Goal: Task Accomplishment & Management: Complete application form

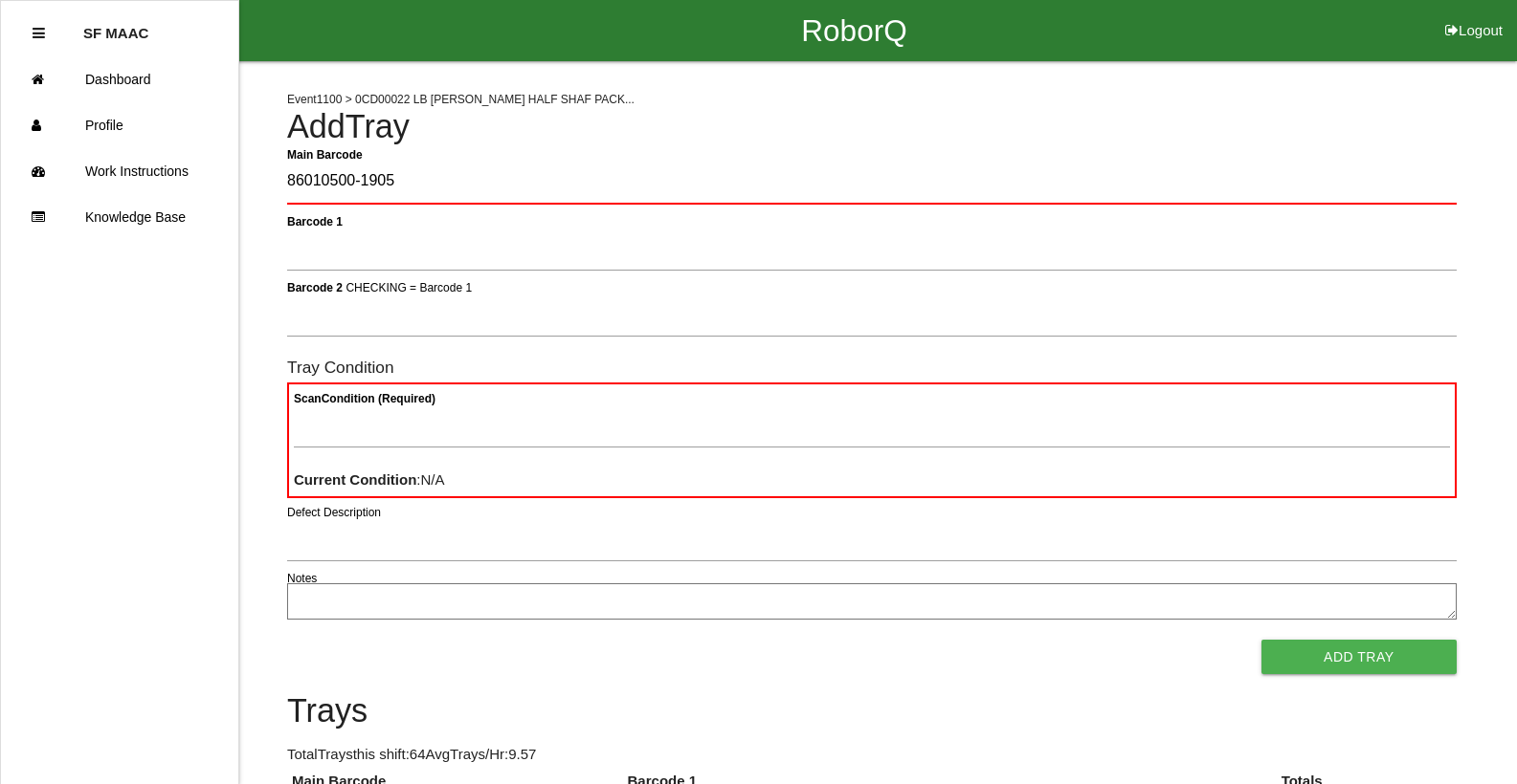
type Barcode "86010500-1905"
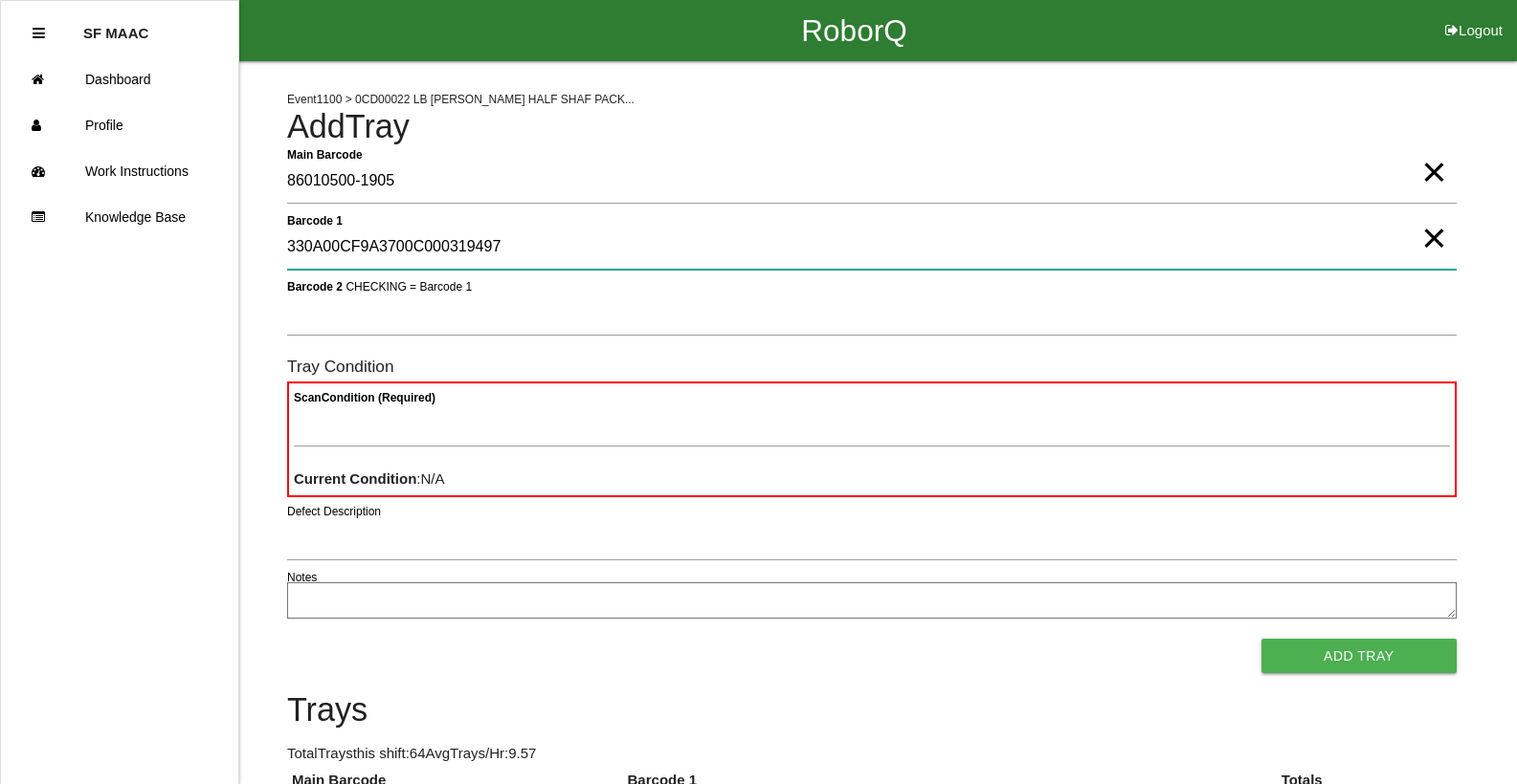
type 1 "330A00CF9A3700C000319497"
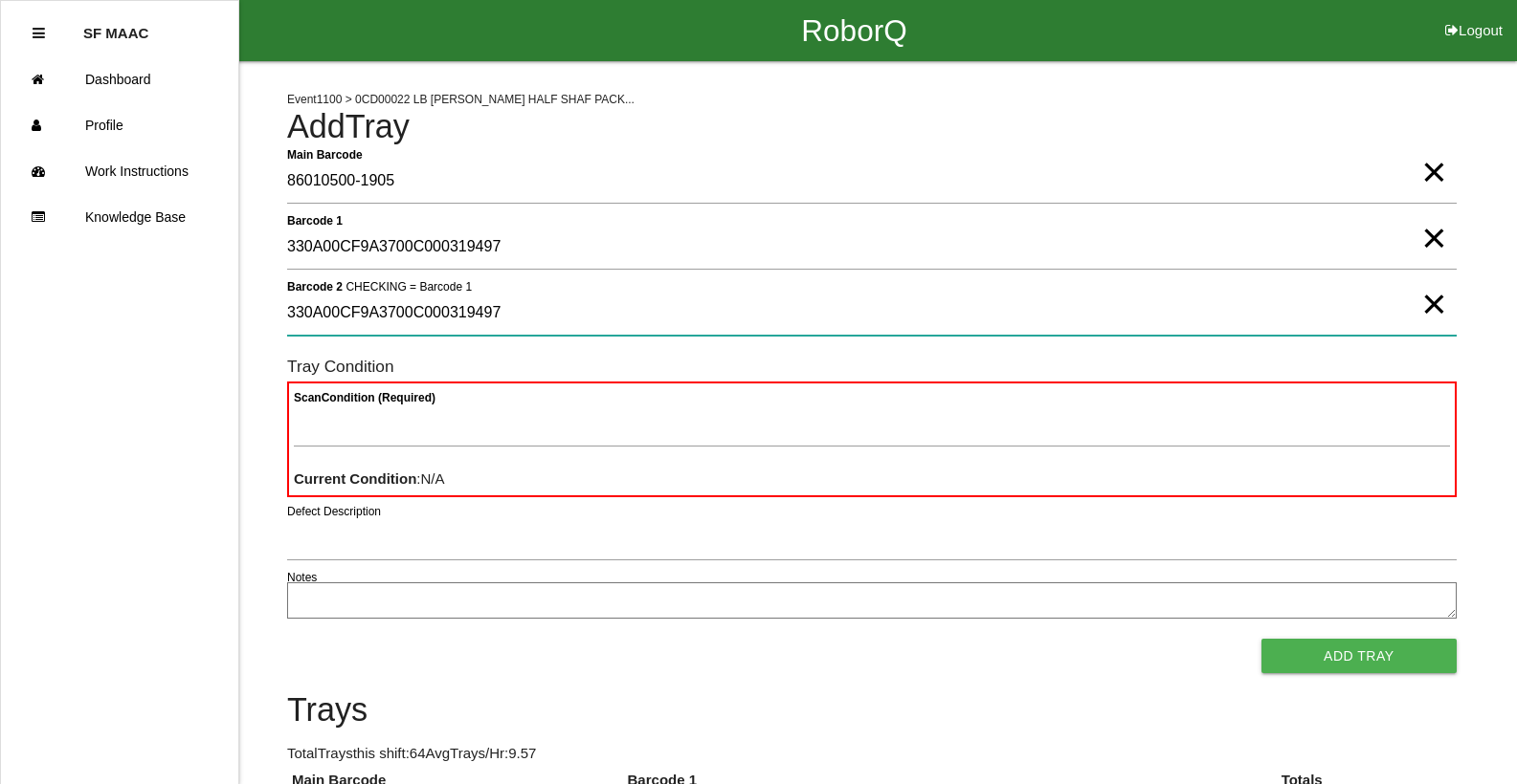
type 2 "330A00CF9A3700C000319497"
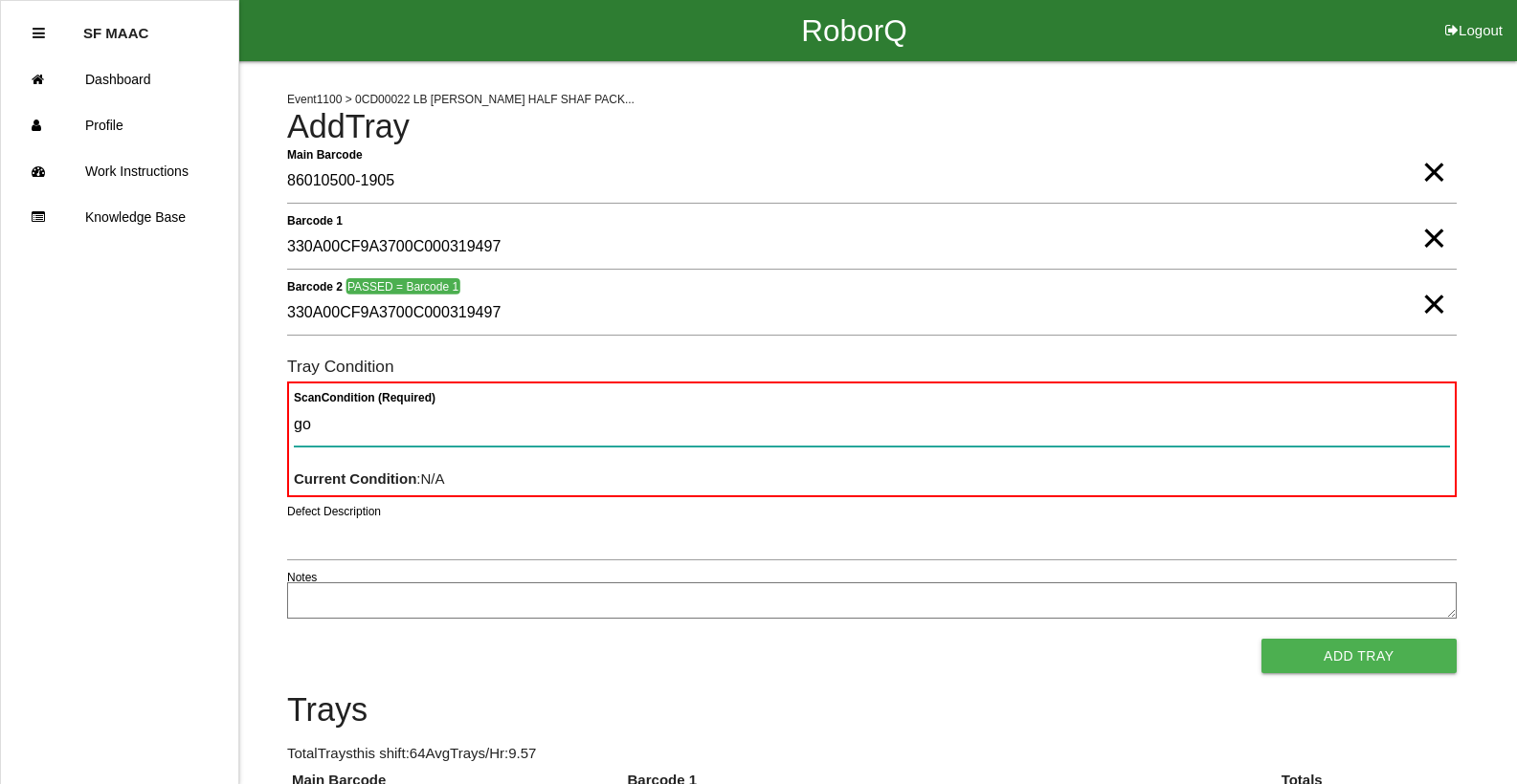
type Condition "goo"
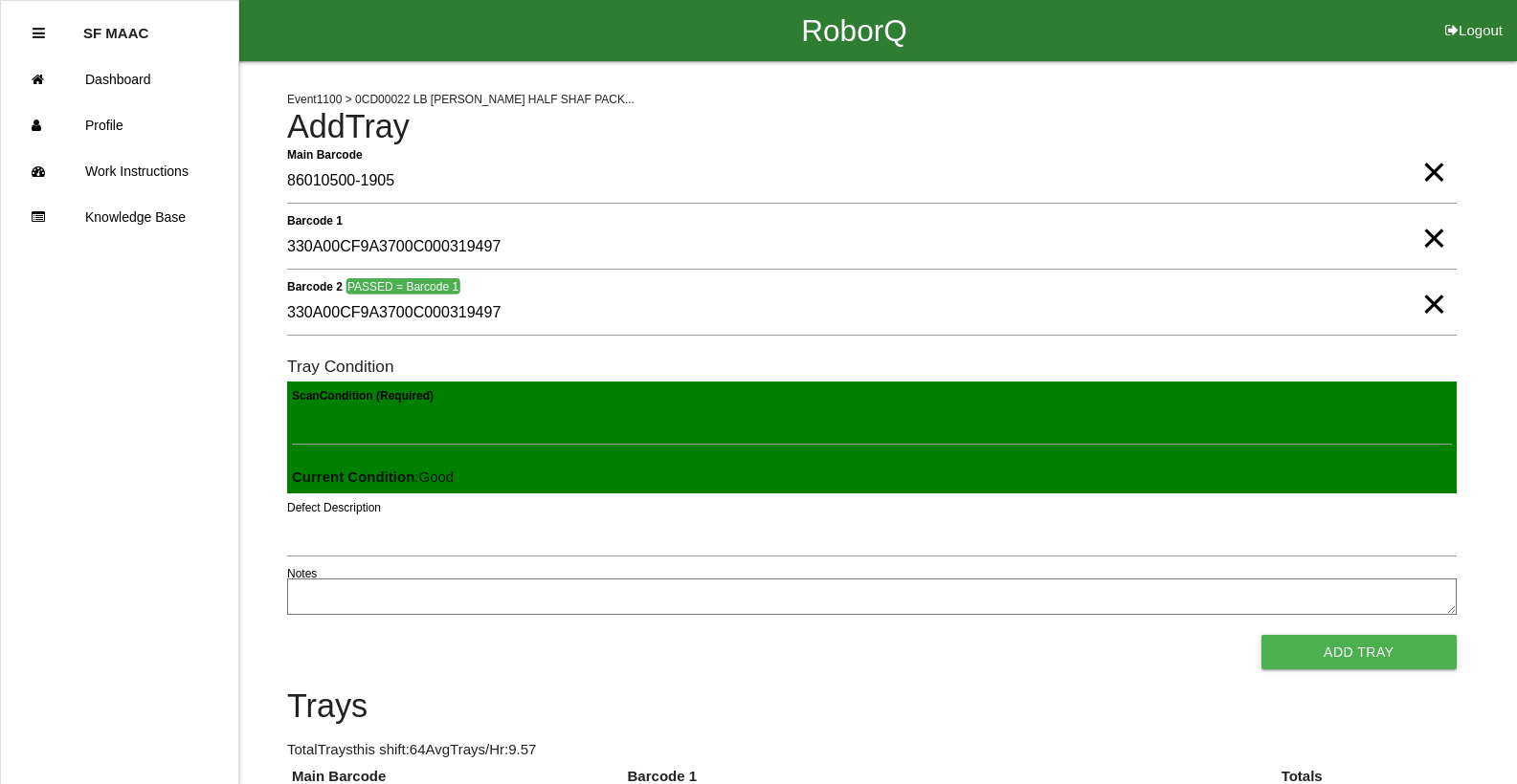
click at [1261, 635] on button "Add Tray" at bounding box center [1358, 652] width 195 height 34
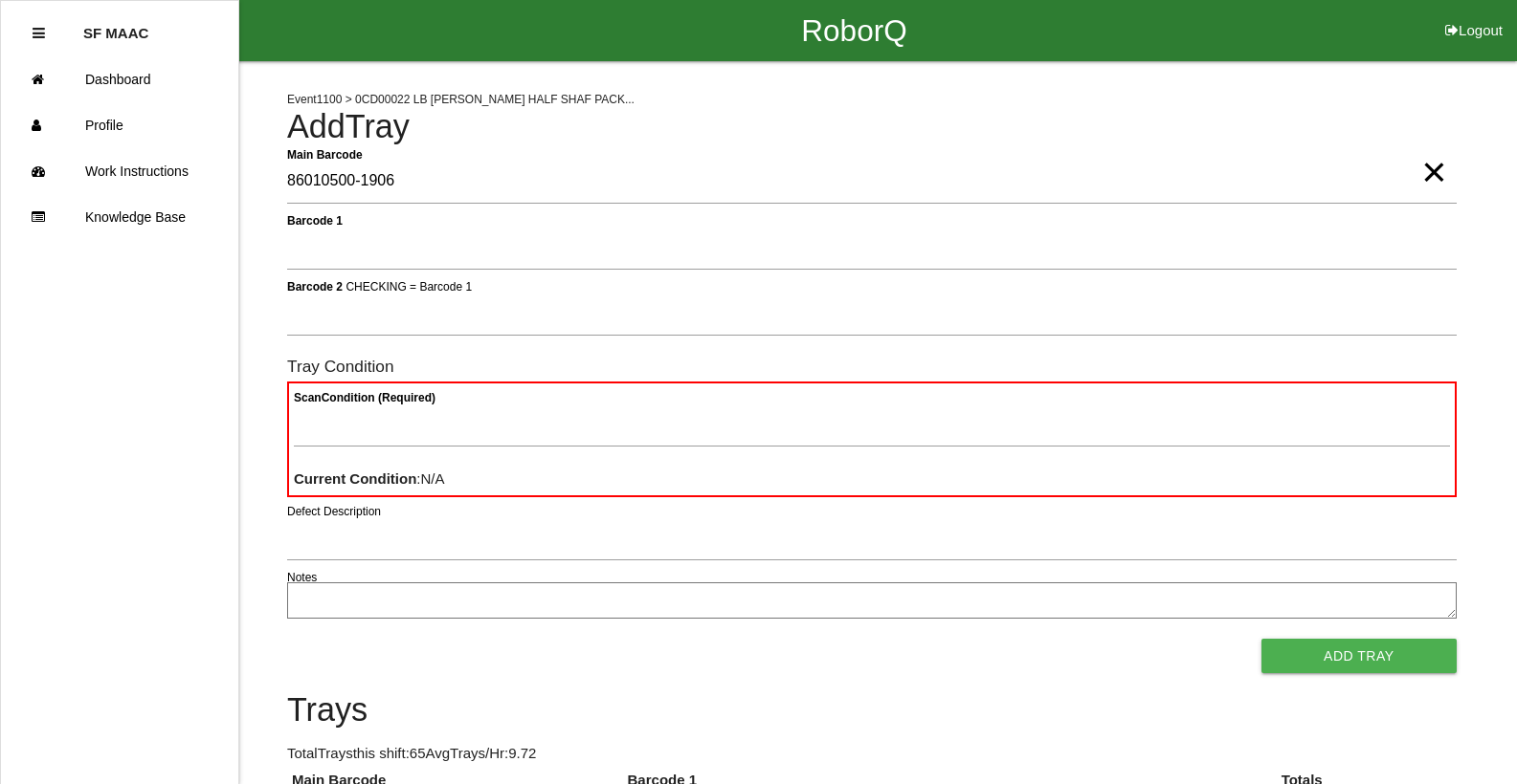
type Barcode "86010500-1906"
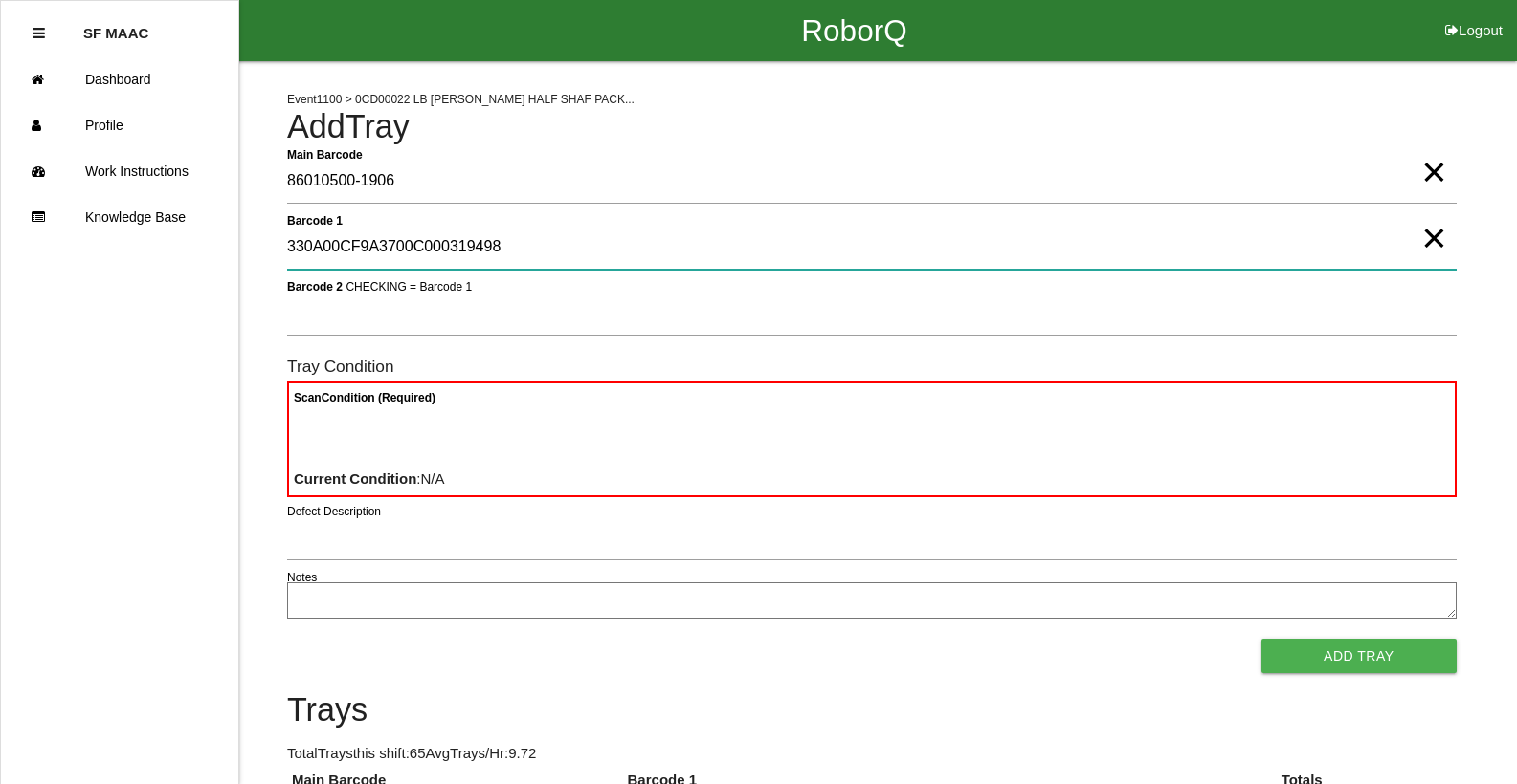
type 1 "330A00CF9A3700C000319498"
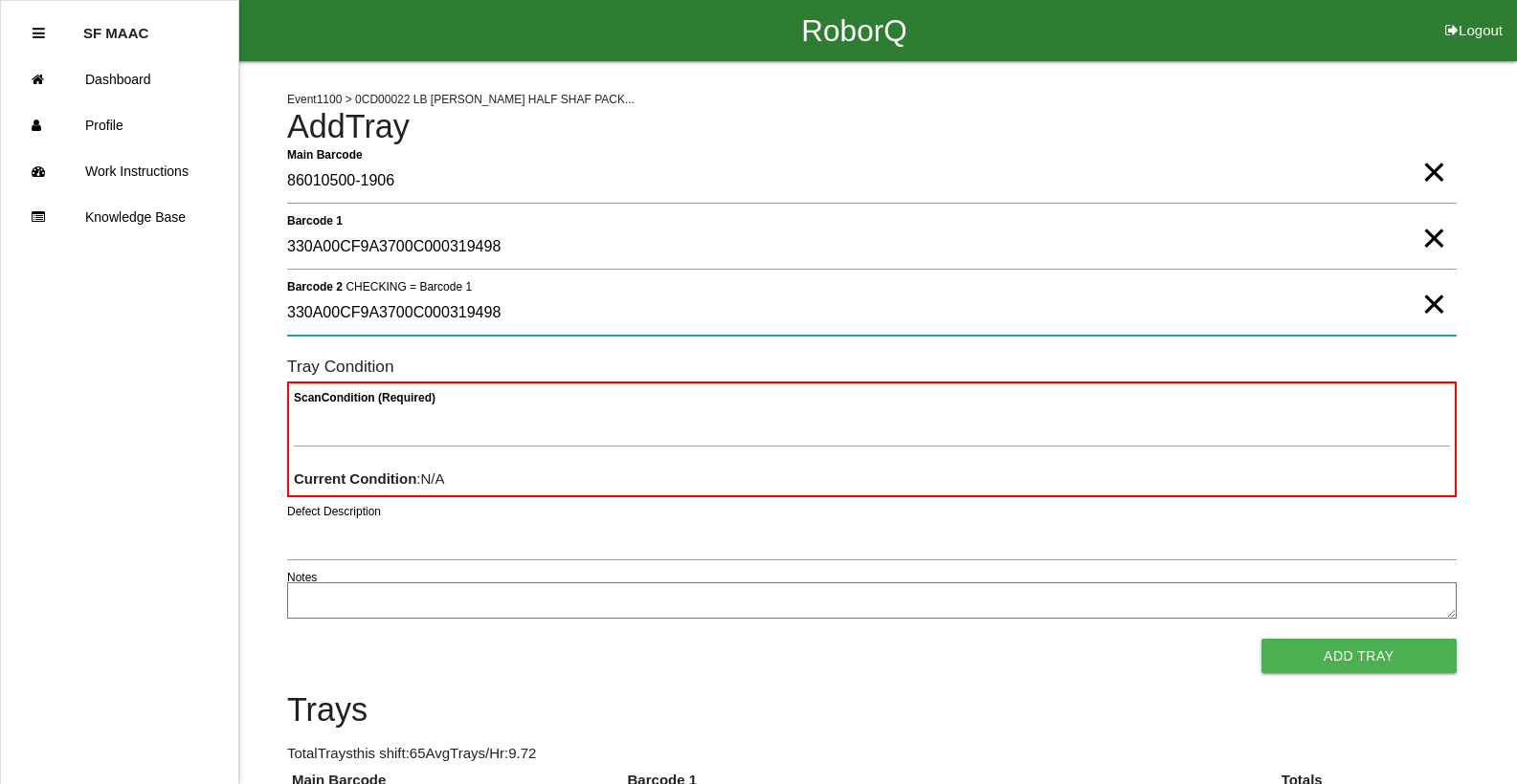
type 2 "330A00CF9A3700C000319498"
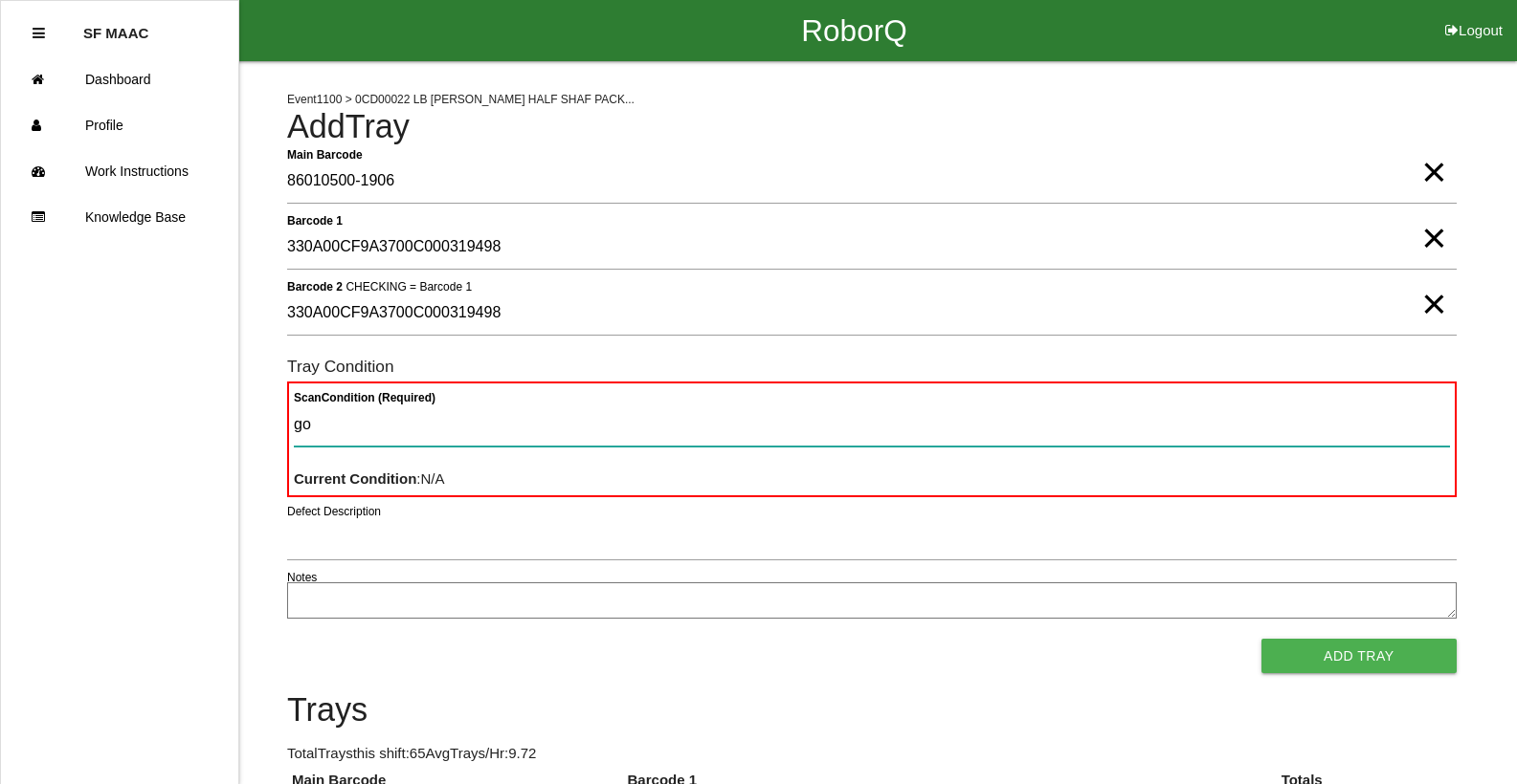
type Condition "goo"
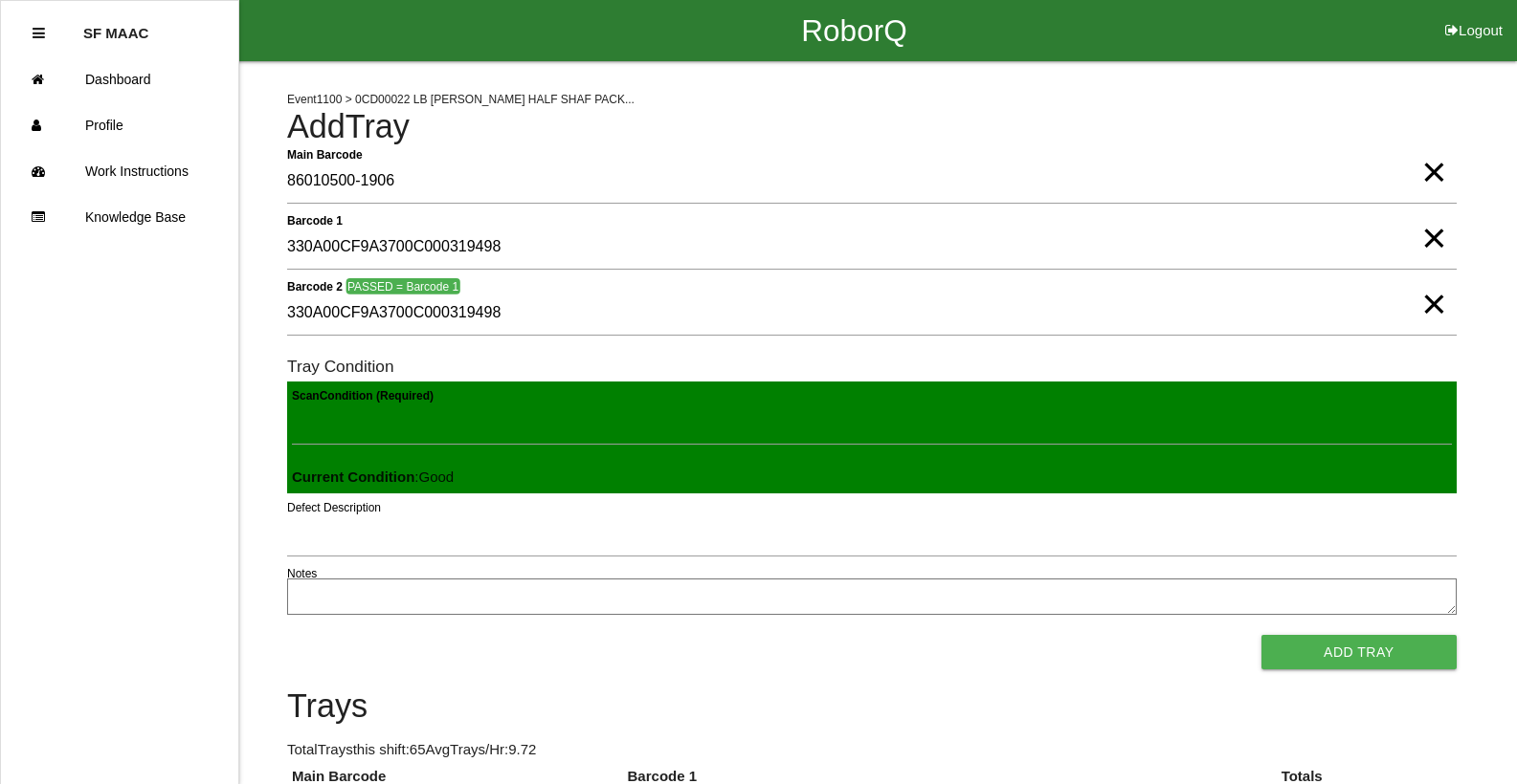
click at [1261, 635] on button "Add Tray" at bounding box center [1358, 652] width 195 height 34
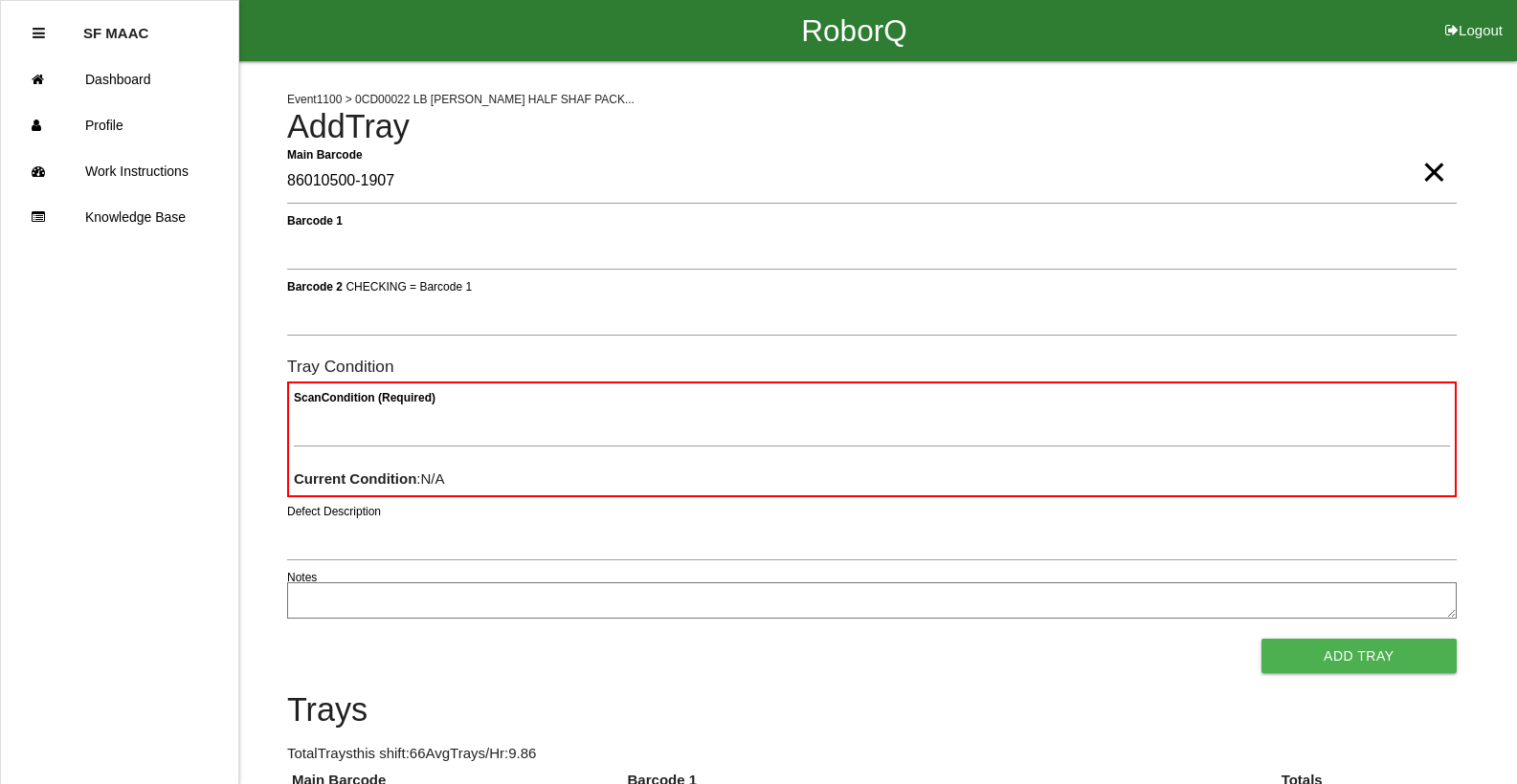
type Barcode "86010500-1907"
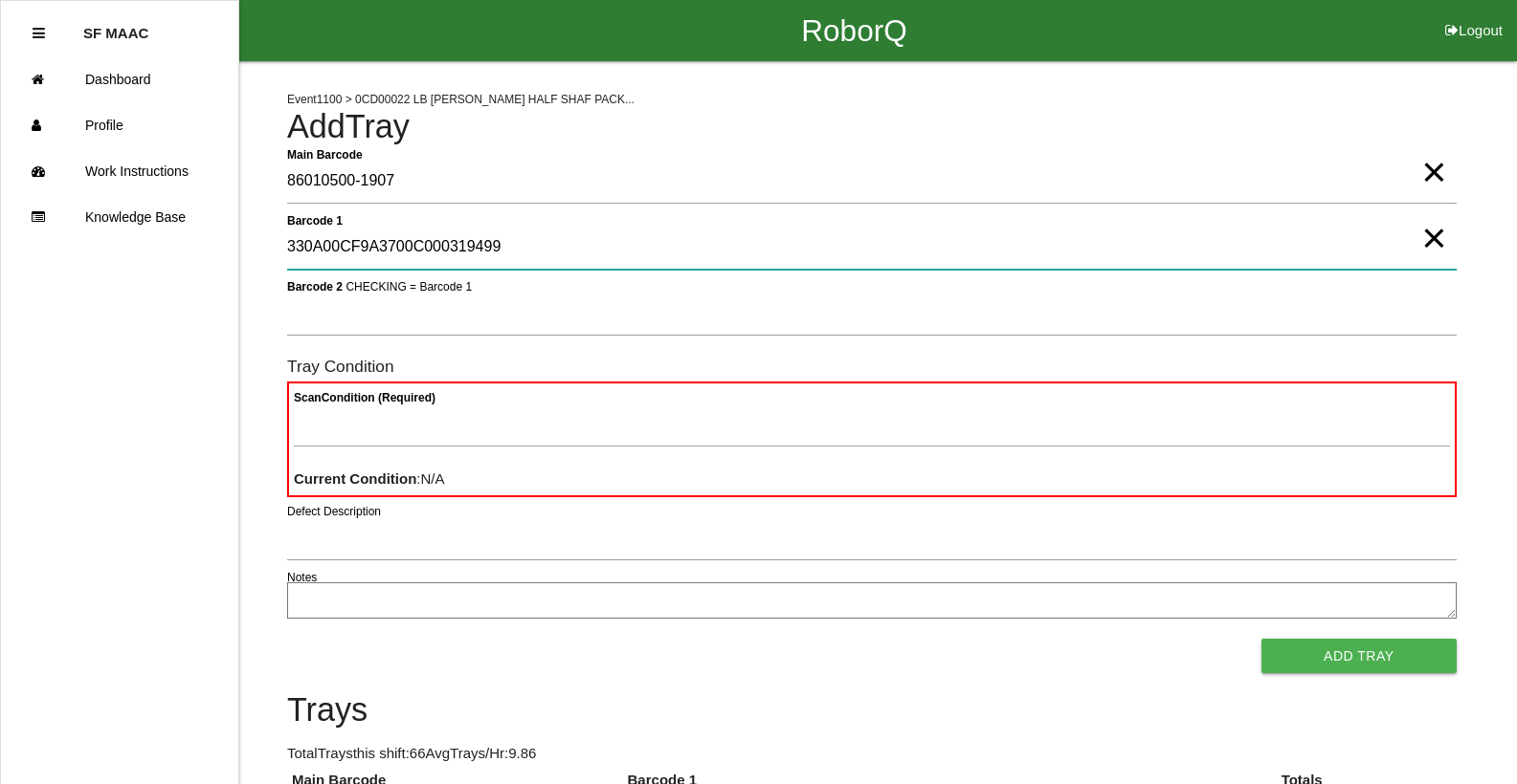
type 1 "330A00CF9A3700C000319499"
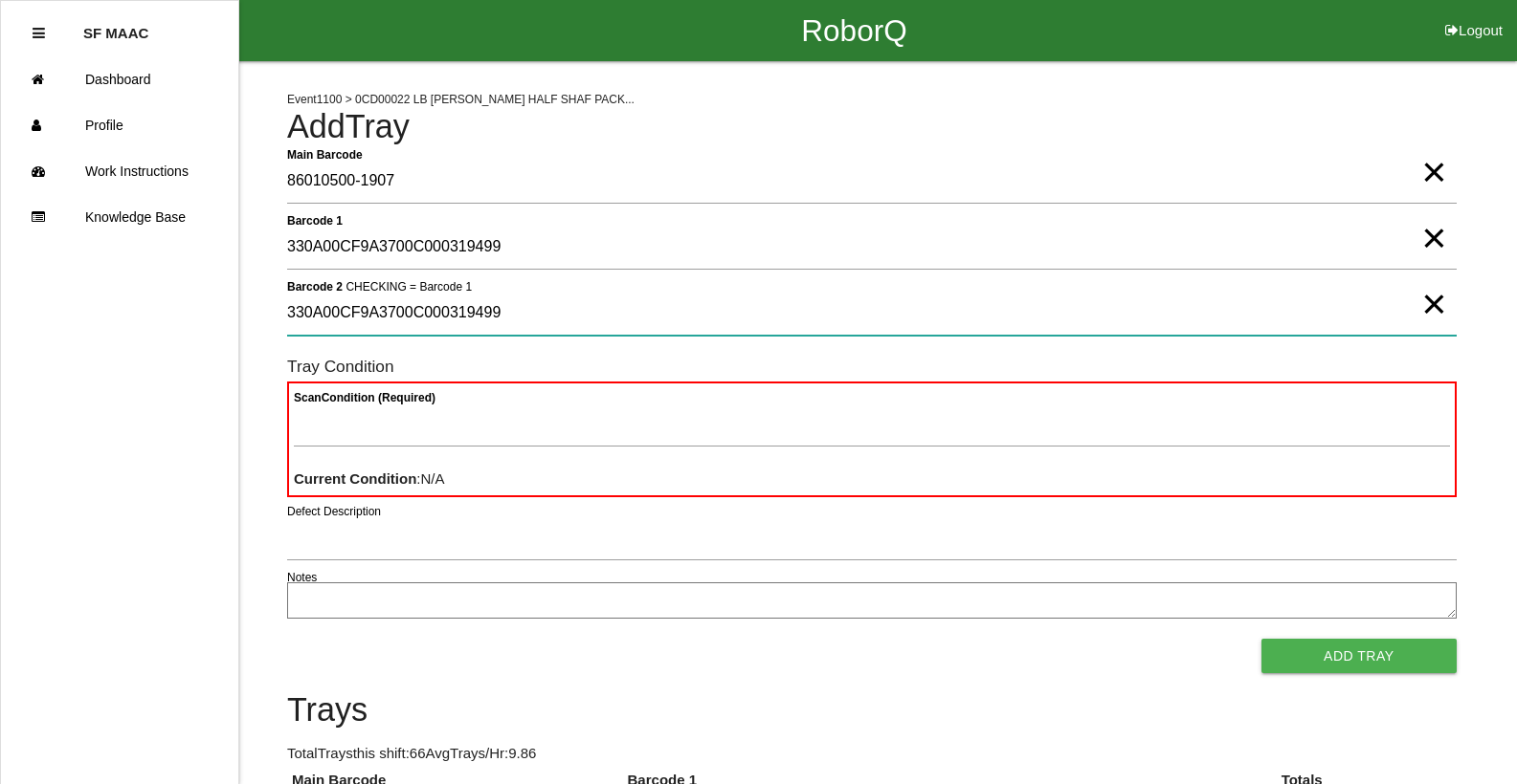
type 2 "330A00CF9A3700C000319499"
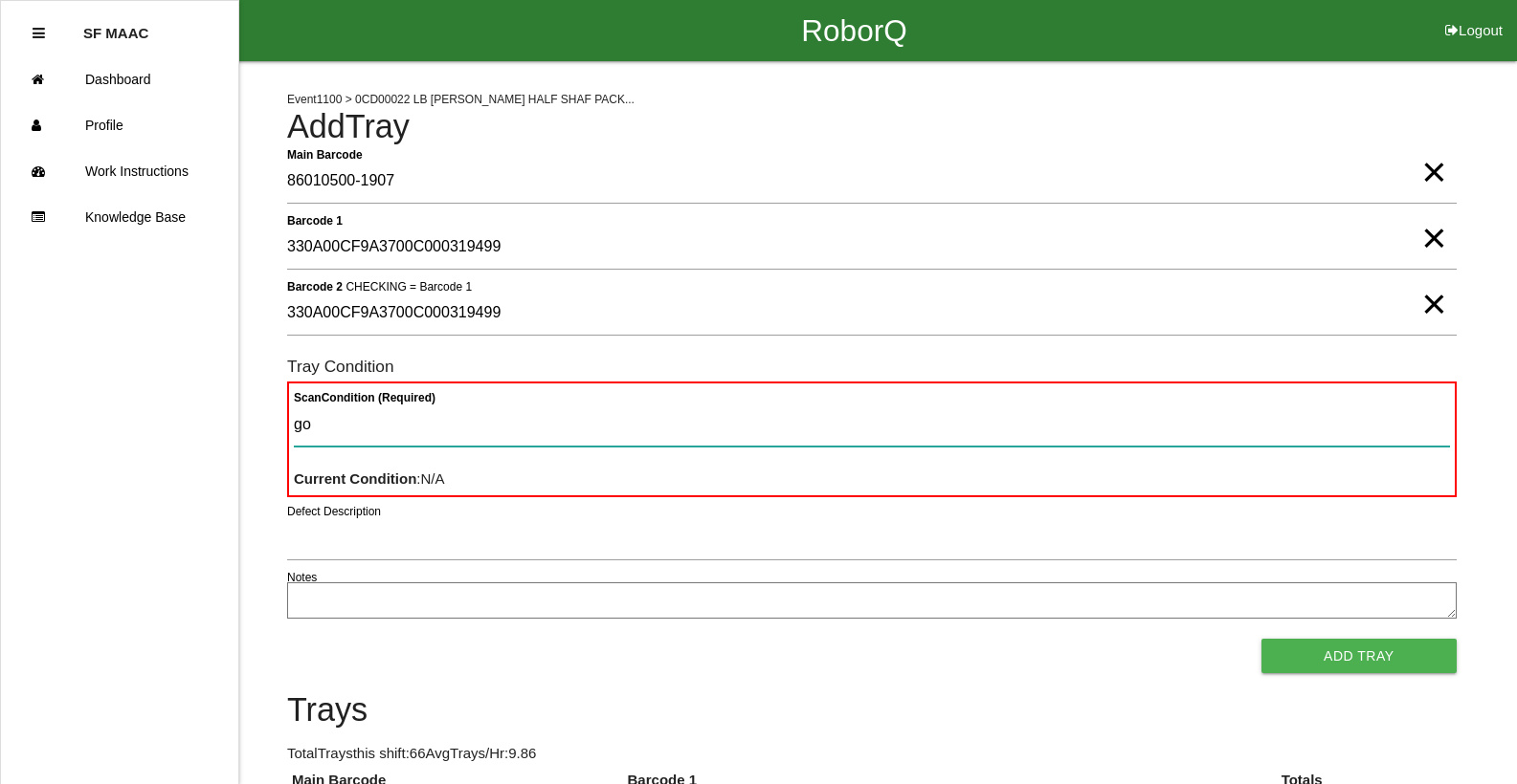
type Condition "goo"
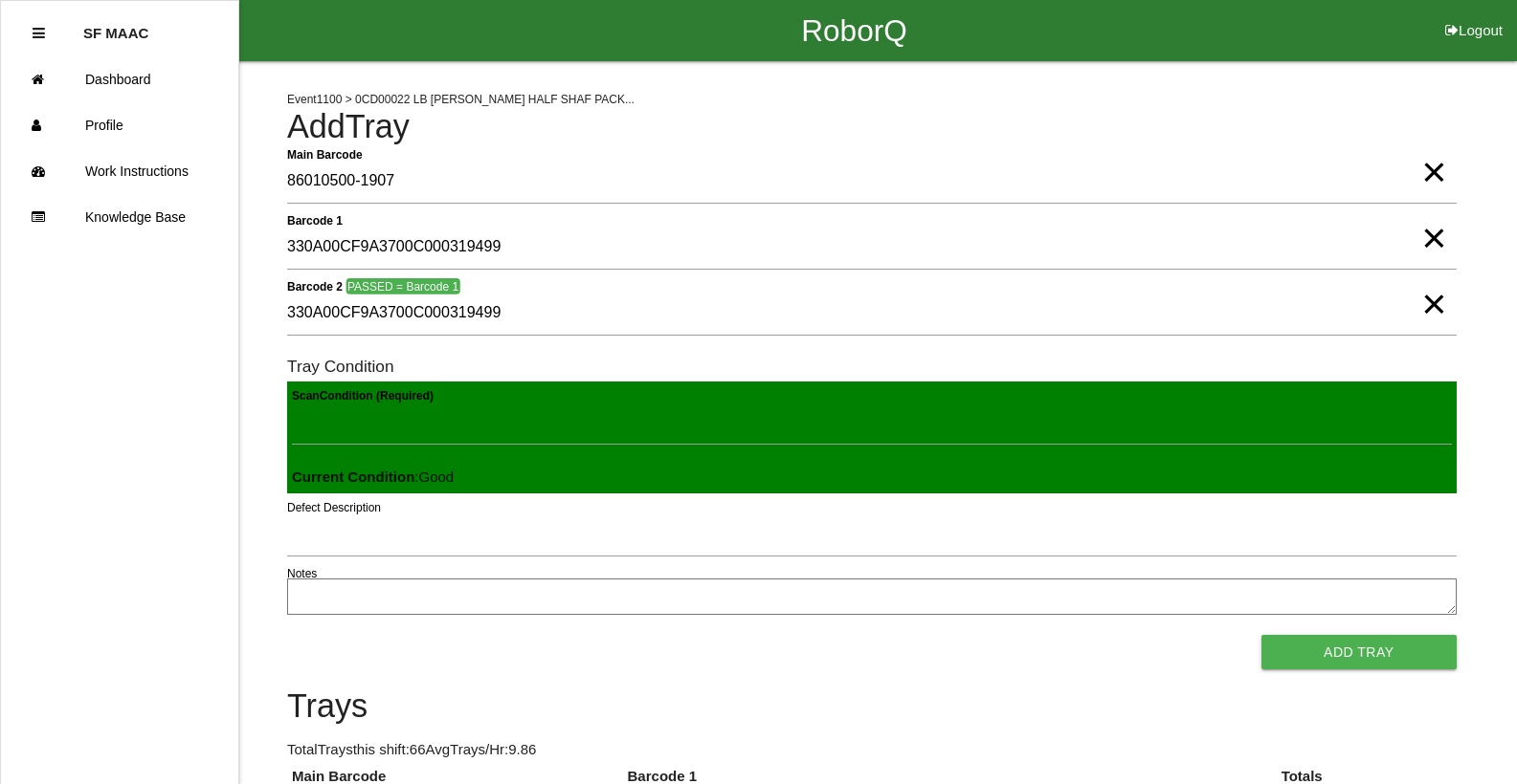
click at [1261, 635] on button "Add Tray" at bounding box center [1358, 652] width 195 height 34
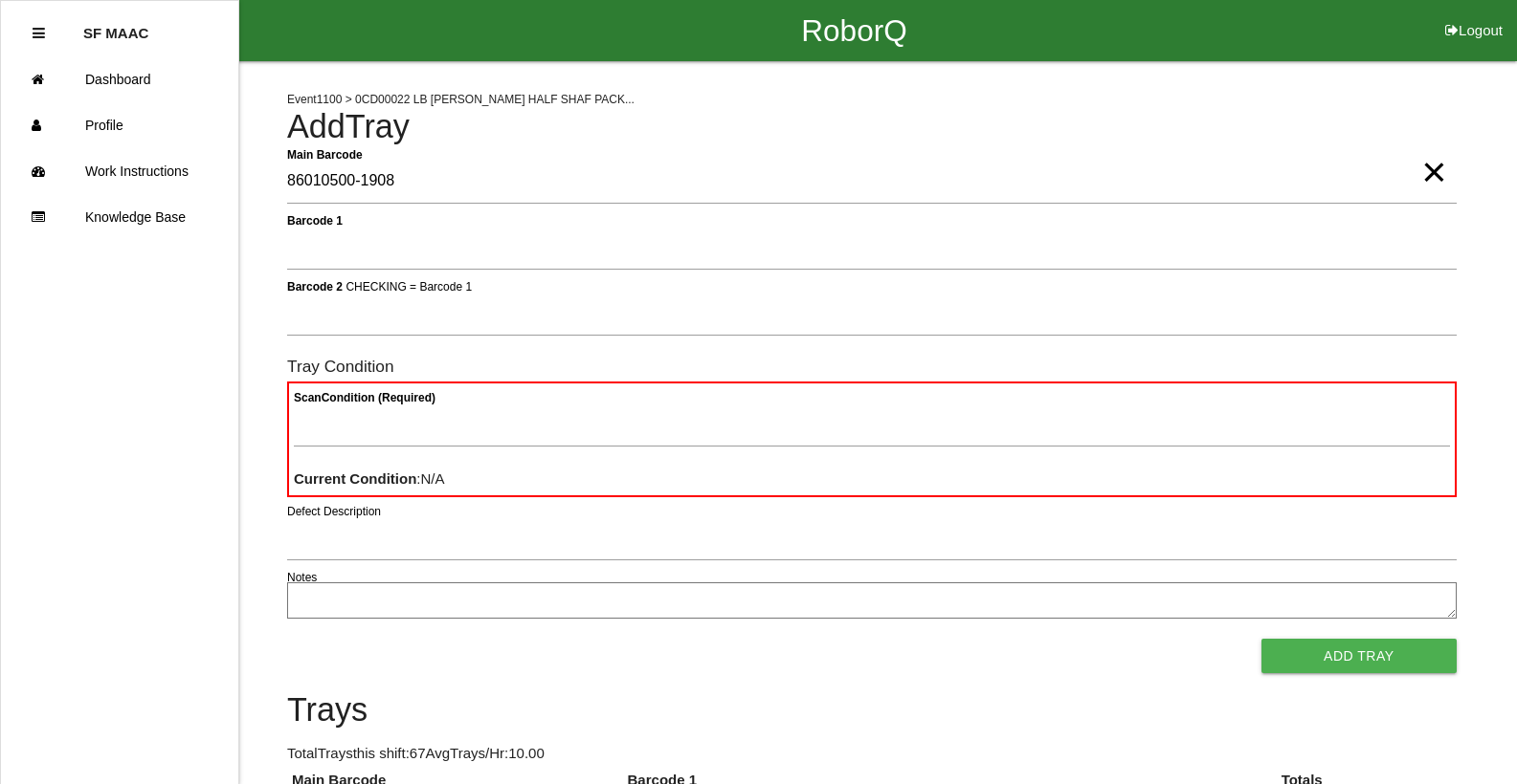
type Barcode "86010500-1908"
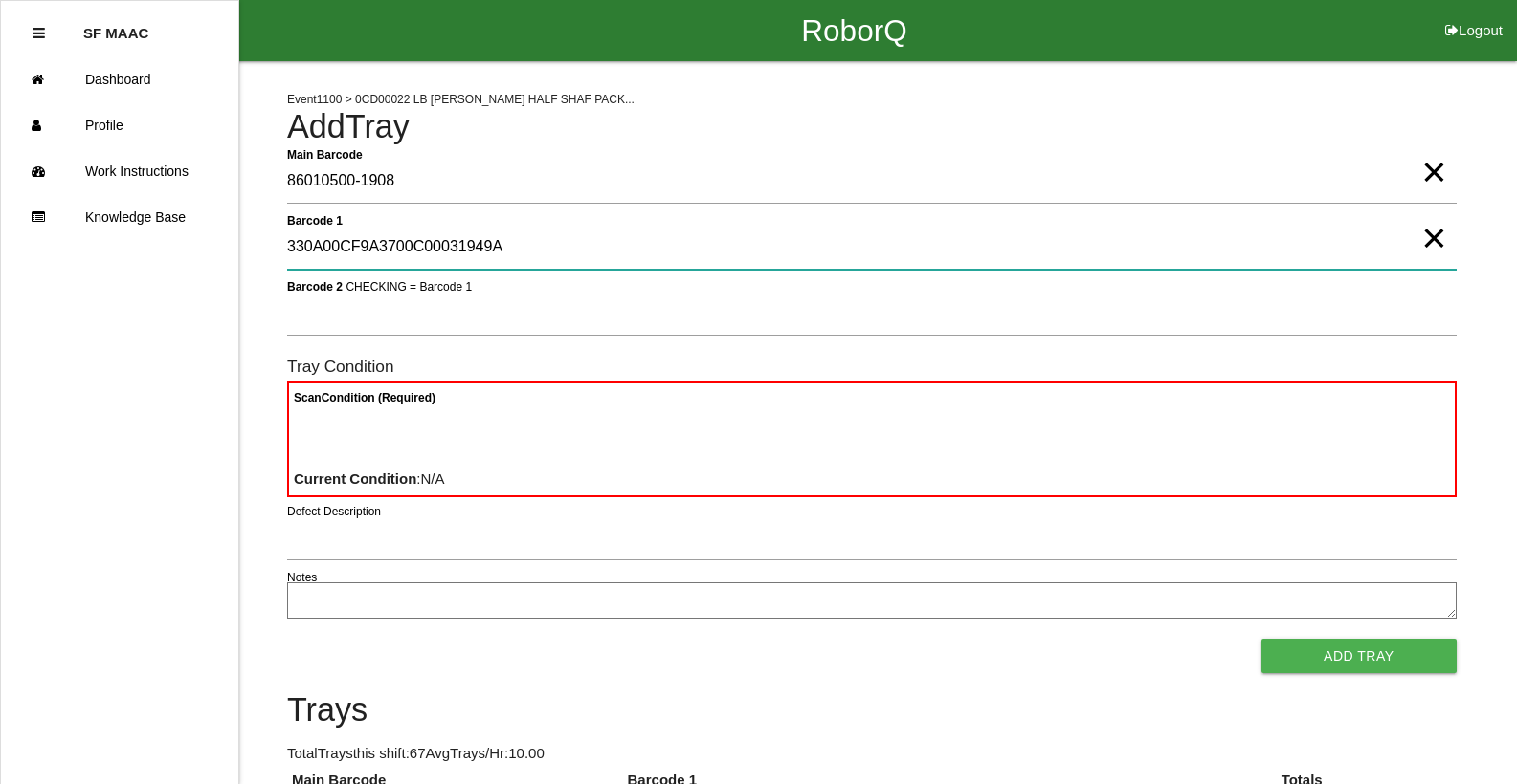
type 1 "330A00CF9A3700C00031949A"
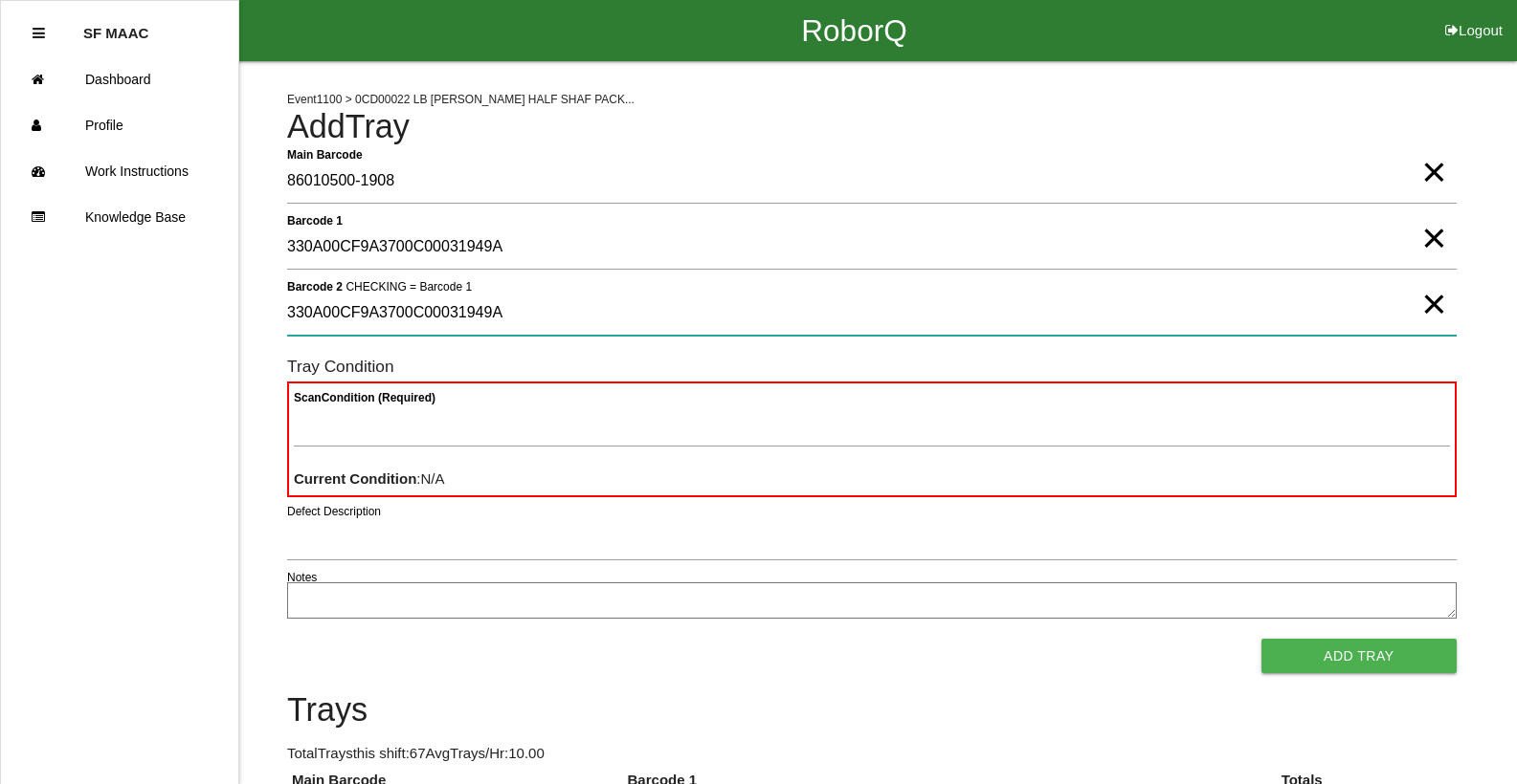
type 2 "330A00CF9A3700C00031949A"
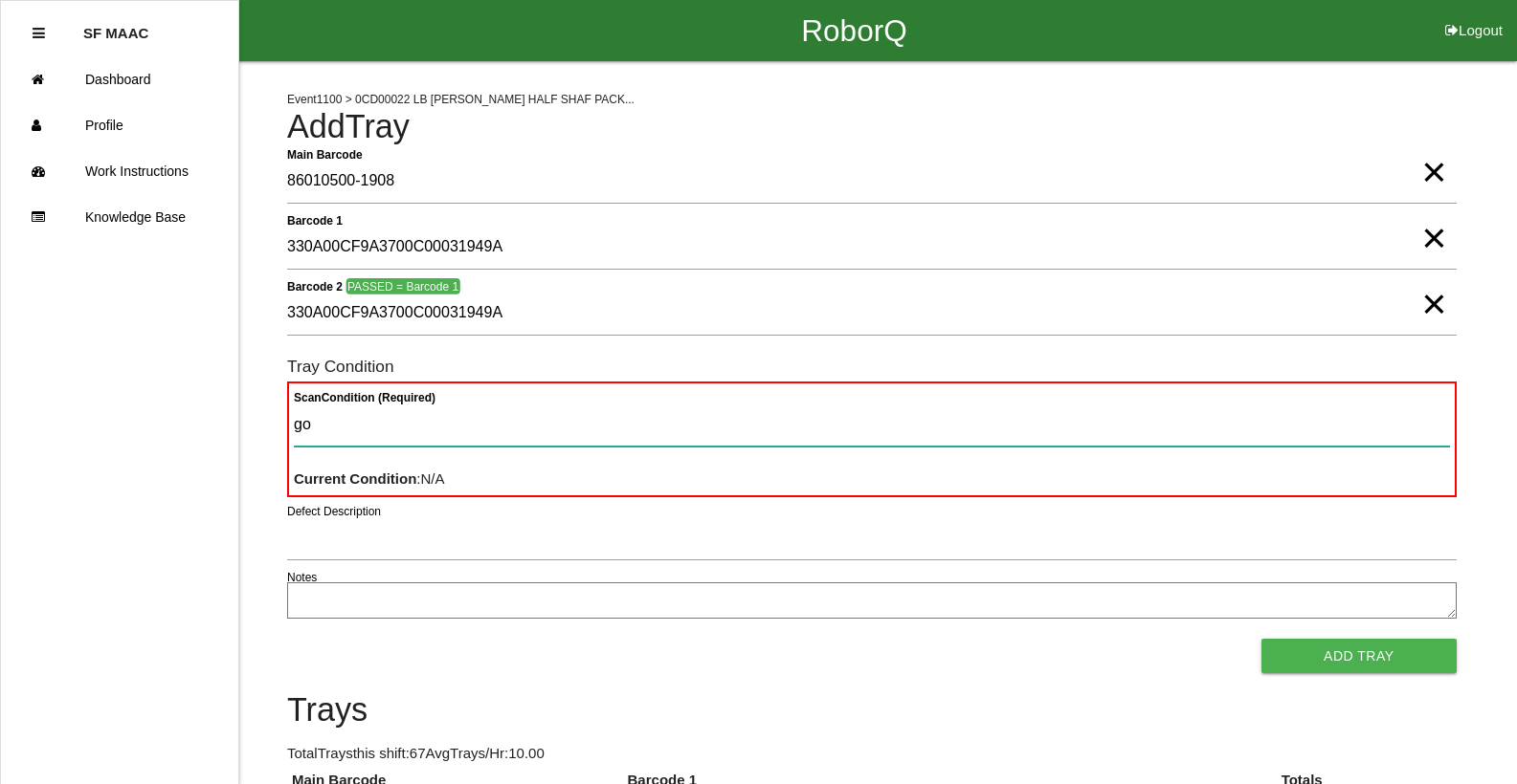
type Condition "goo"
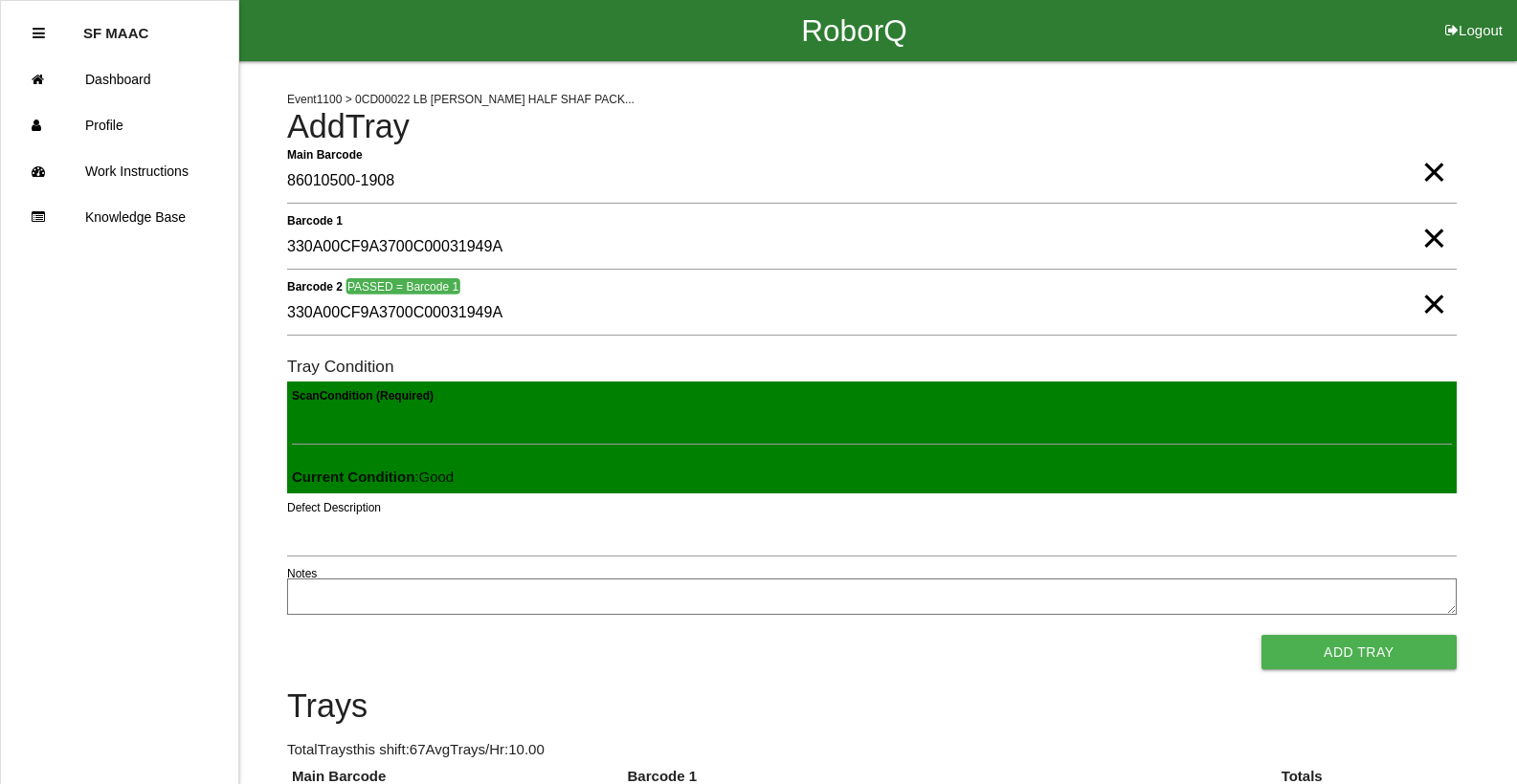
click at [1261, 635] on button "Add Tray" at bounding box center [1358, 652] width 195 height 34
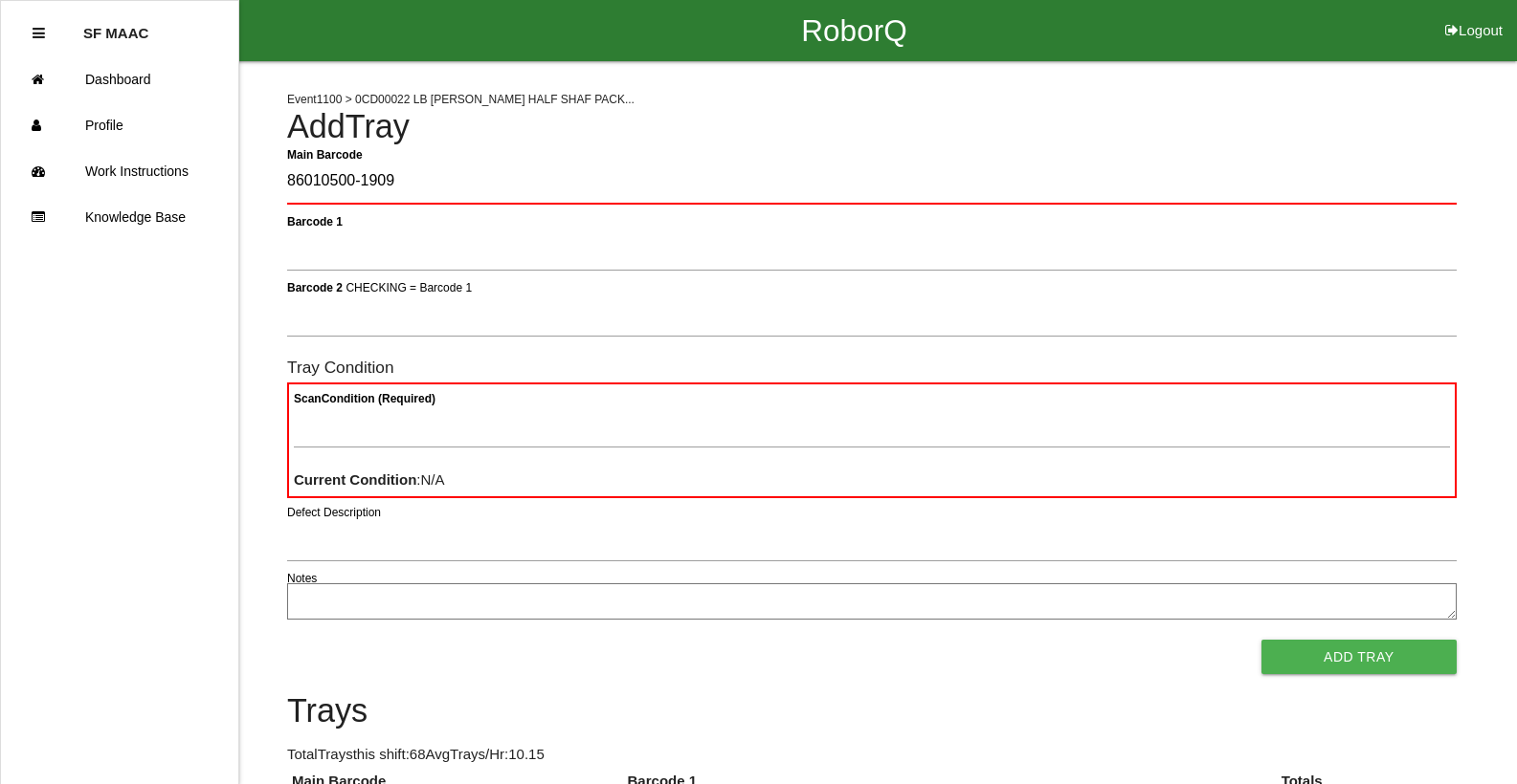
type Barcode "86010500-1909"
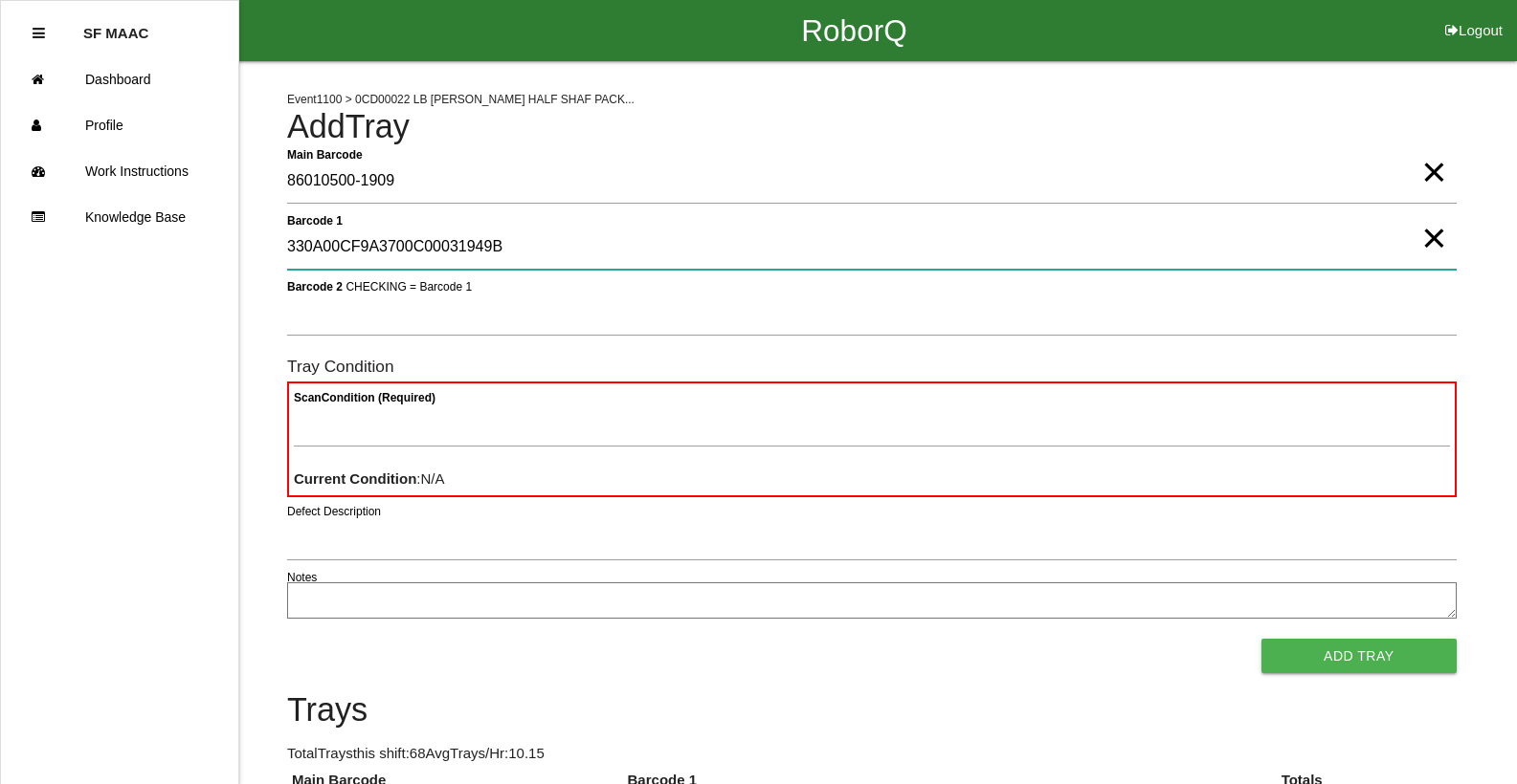
type 1 "330A00CF9A3700C00031949B"
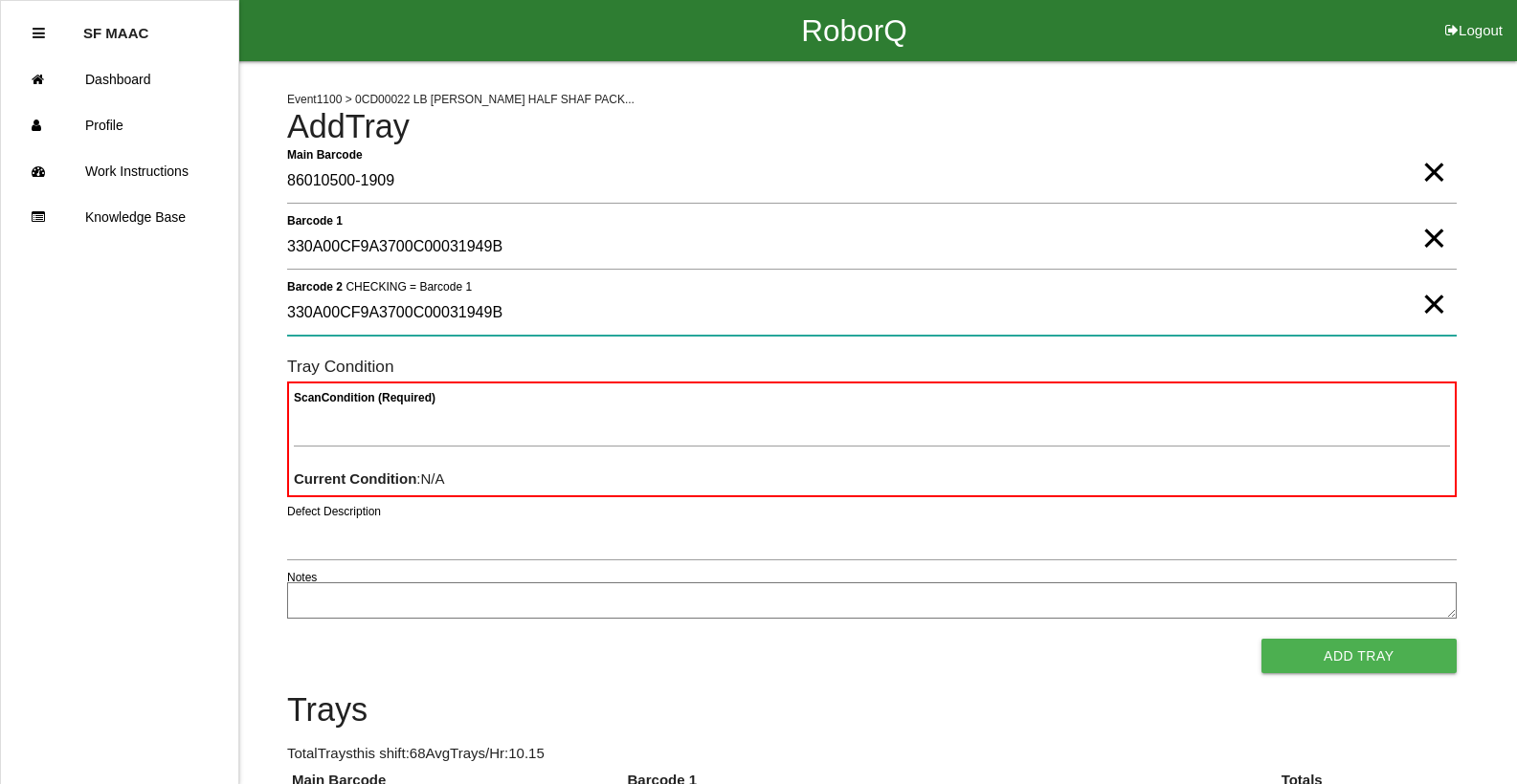
type 2 "330A00CF9A3700C00031949B"
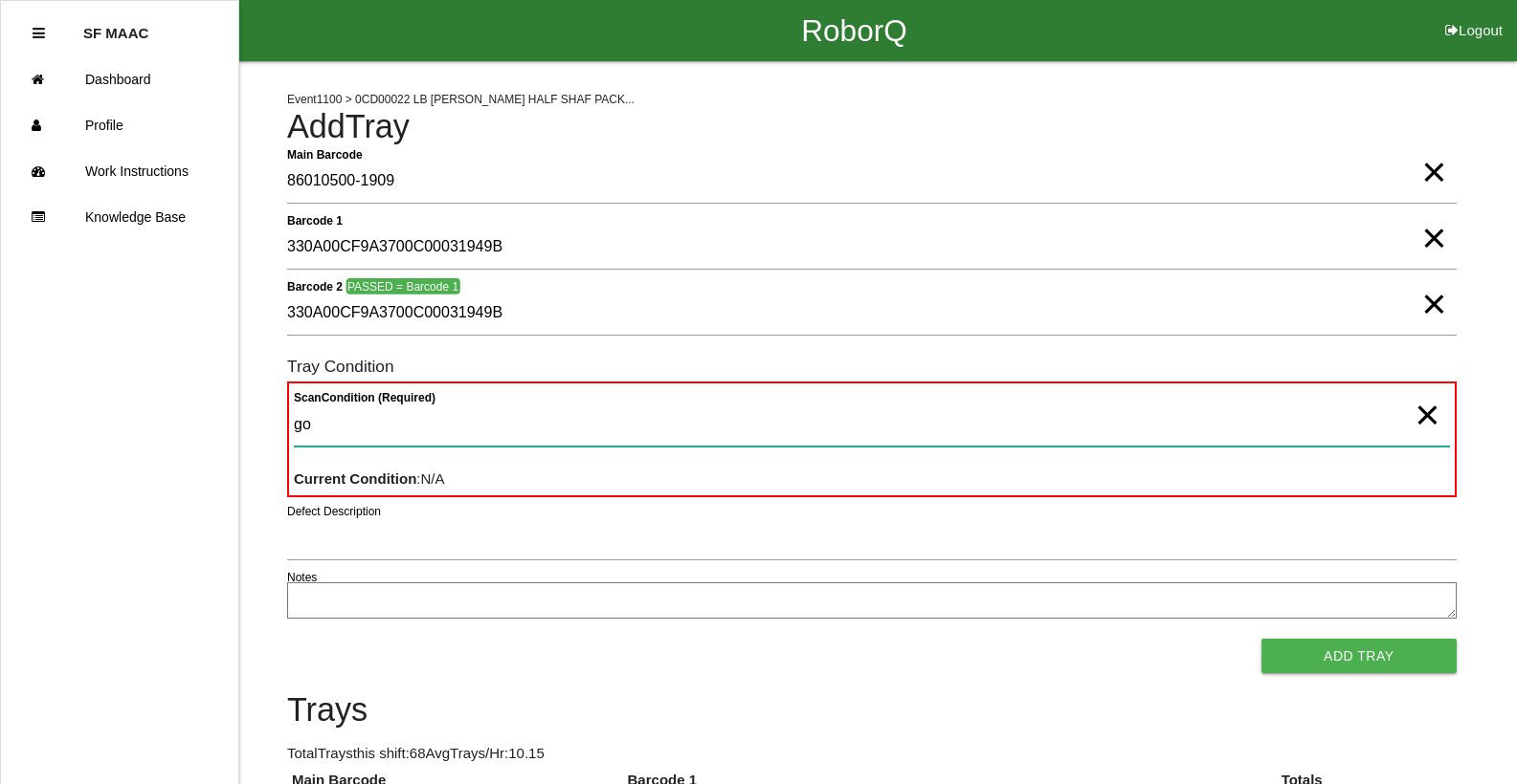
type Condition "goo"
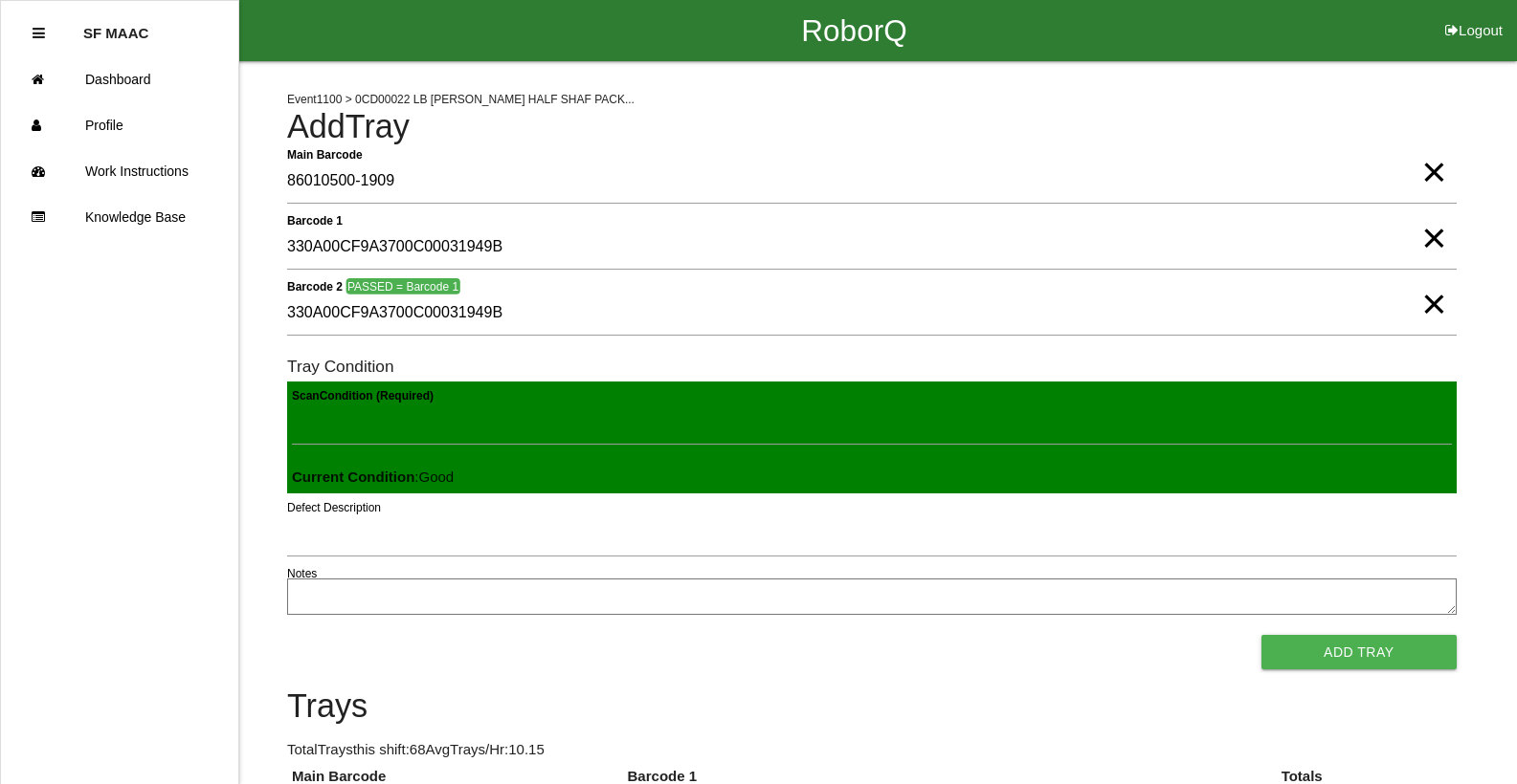
click at [1261, 635] on button "Add Tray" at bounding box center [1358, 652] width 195 height 34
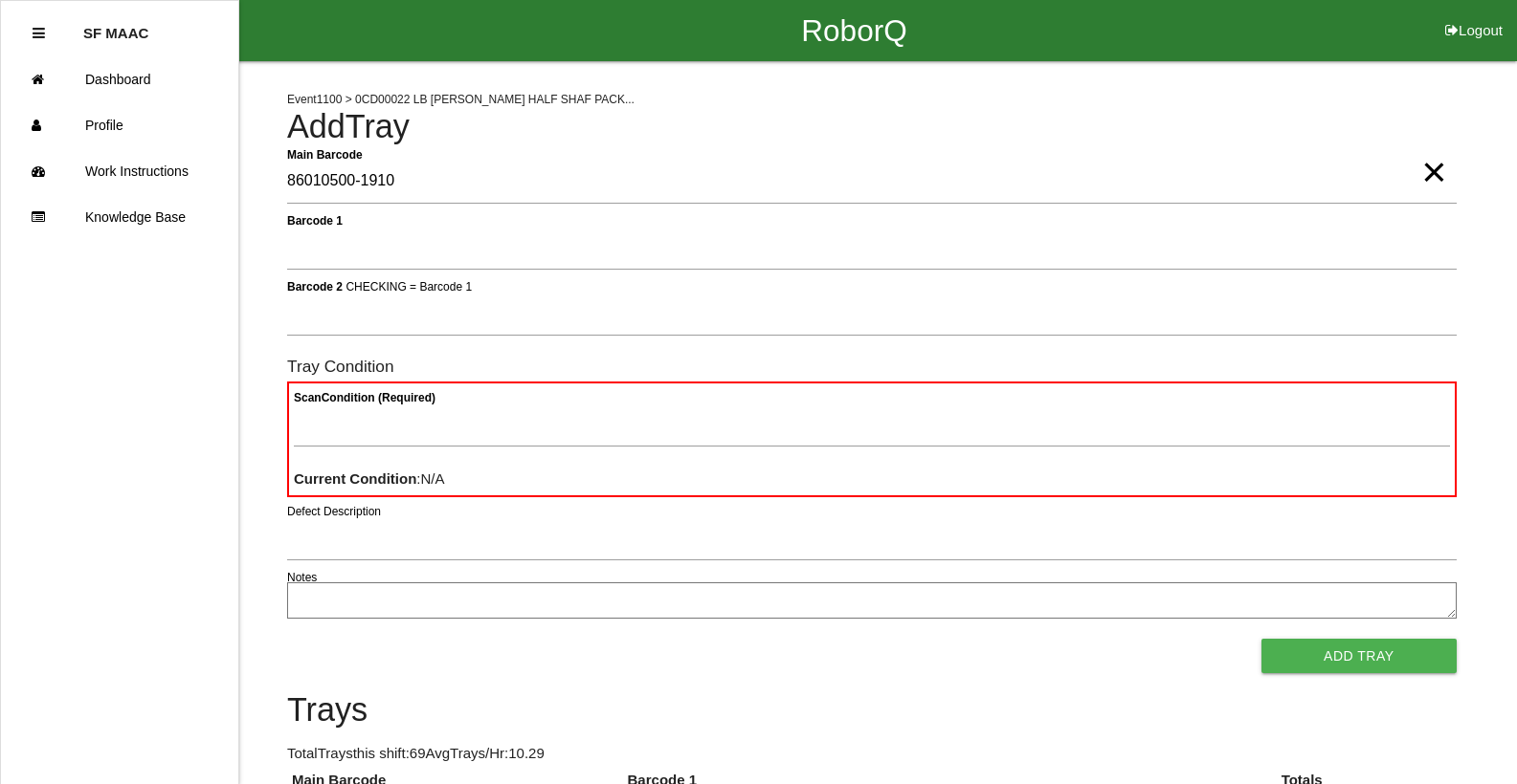
type Barcode "86010500-1910"
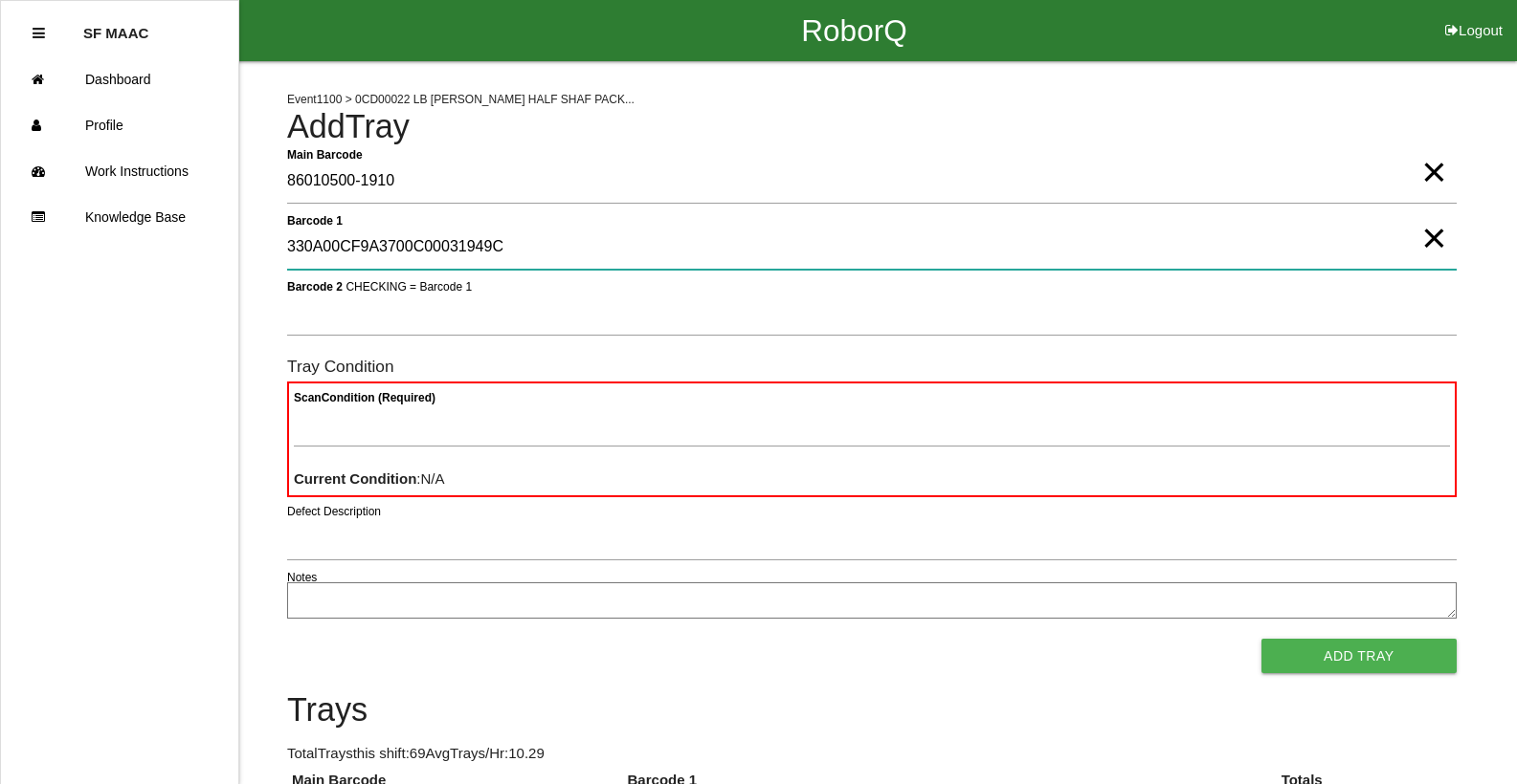
type 1 "330A00CF9A3700C00031949C"
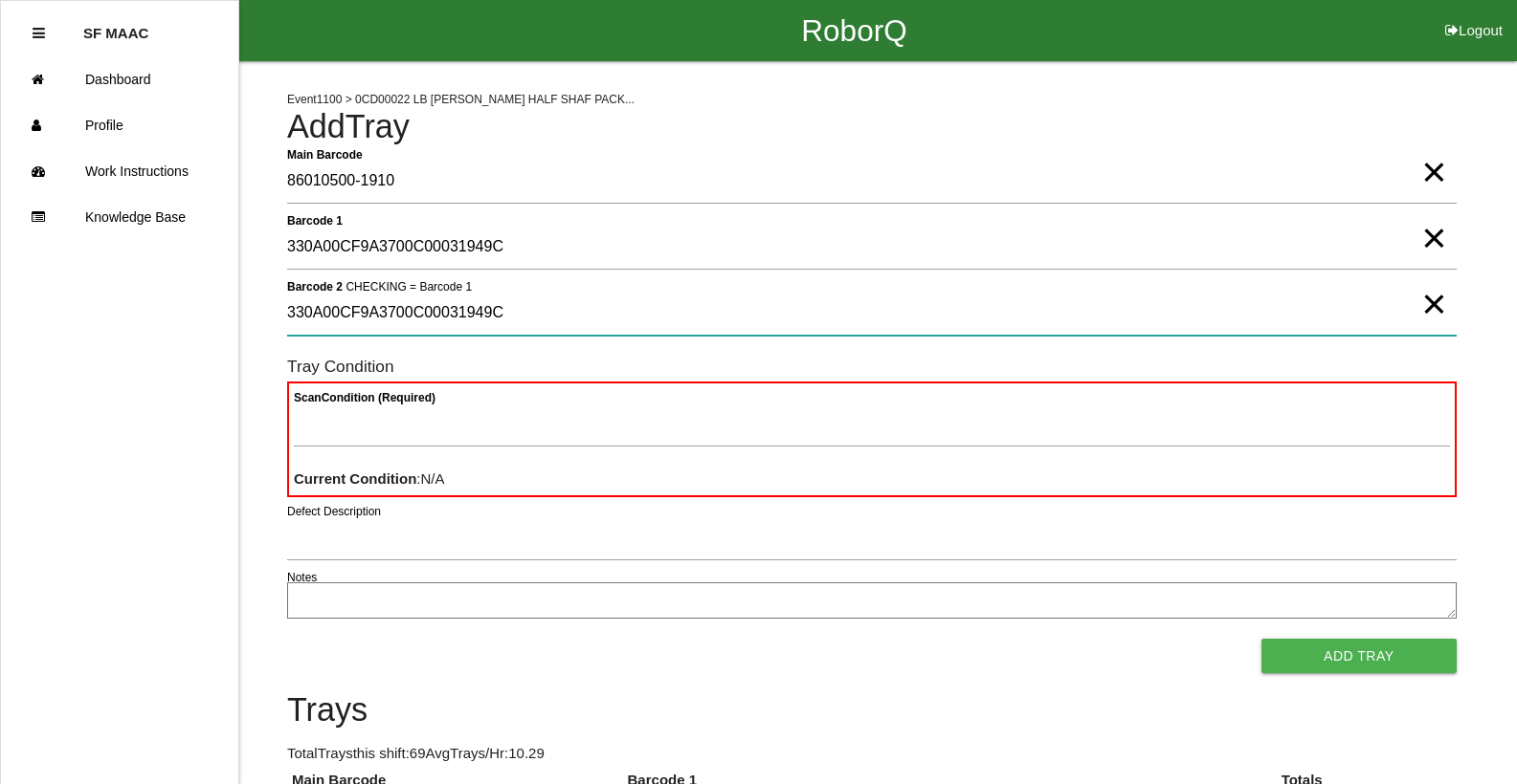
type 2 "330A00CF9A3700C00031949C"
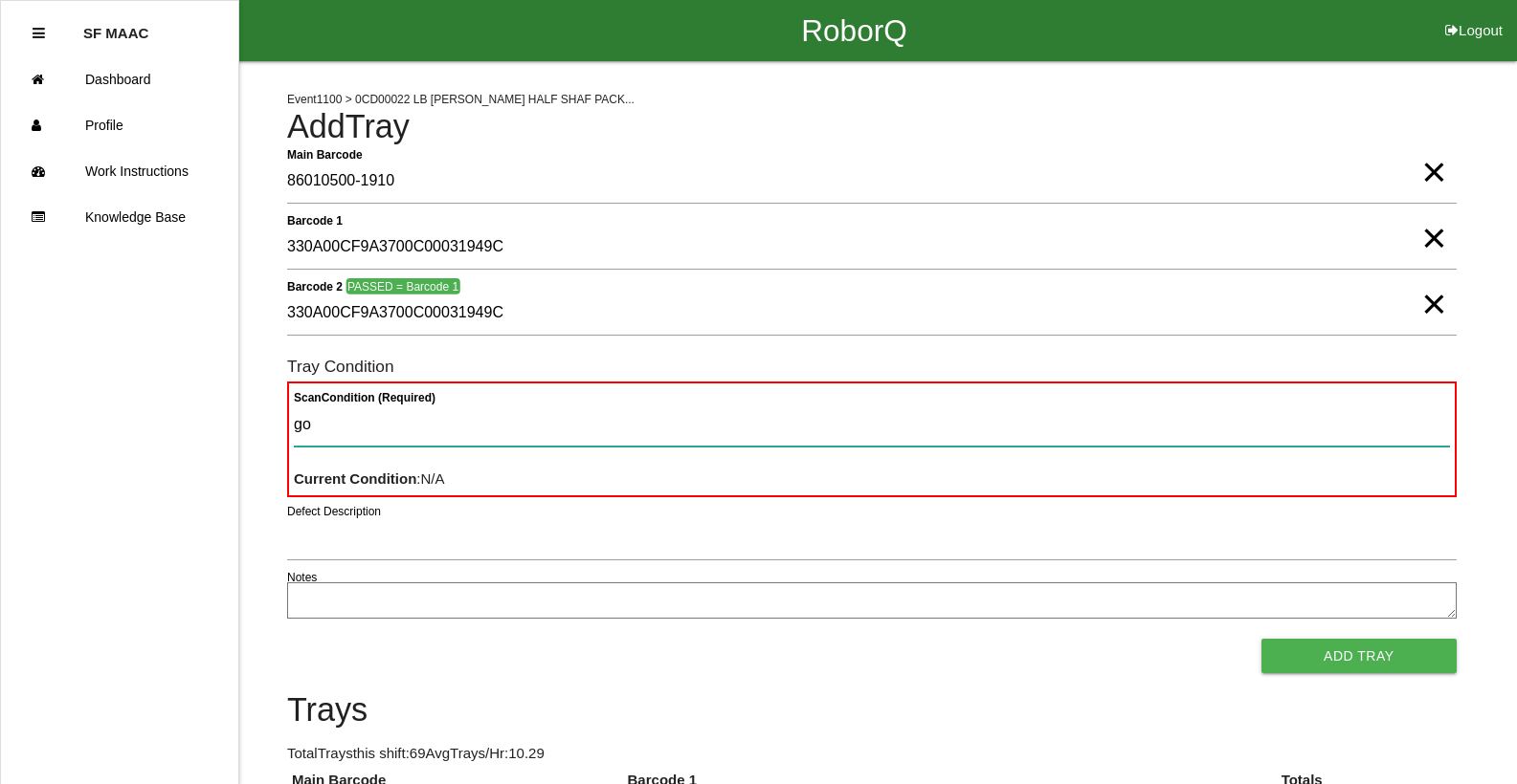
type Condition "goo"
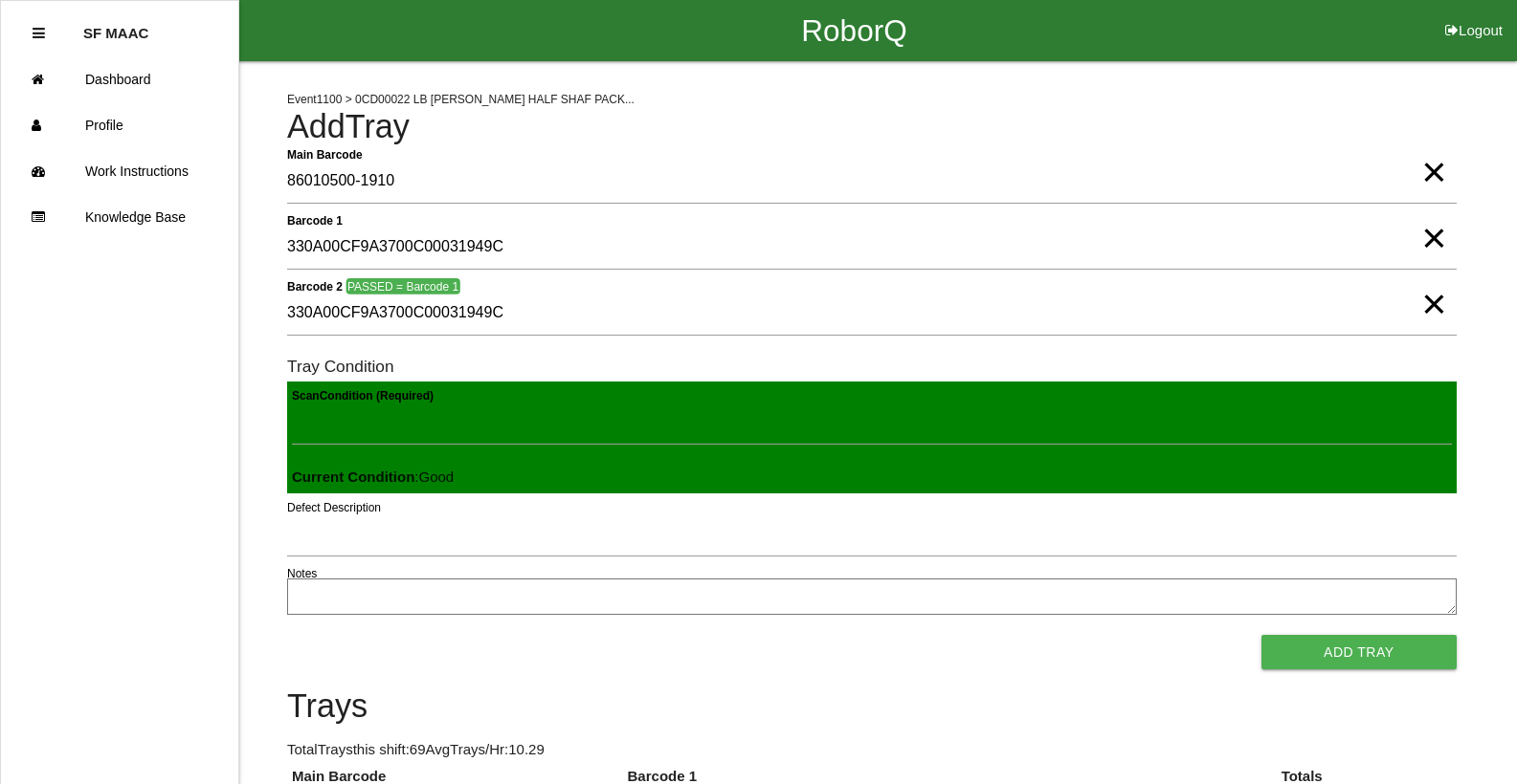
click at [1261, 635] on button "Add Tray" at bounding box center [1358, 652] width 195 height 34
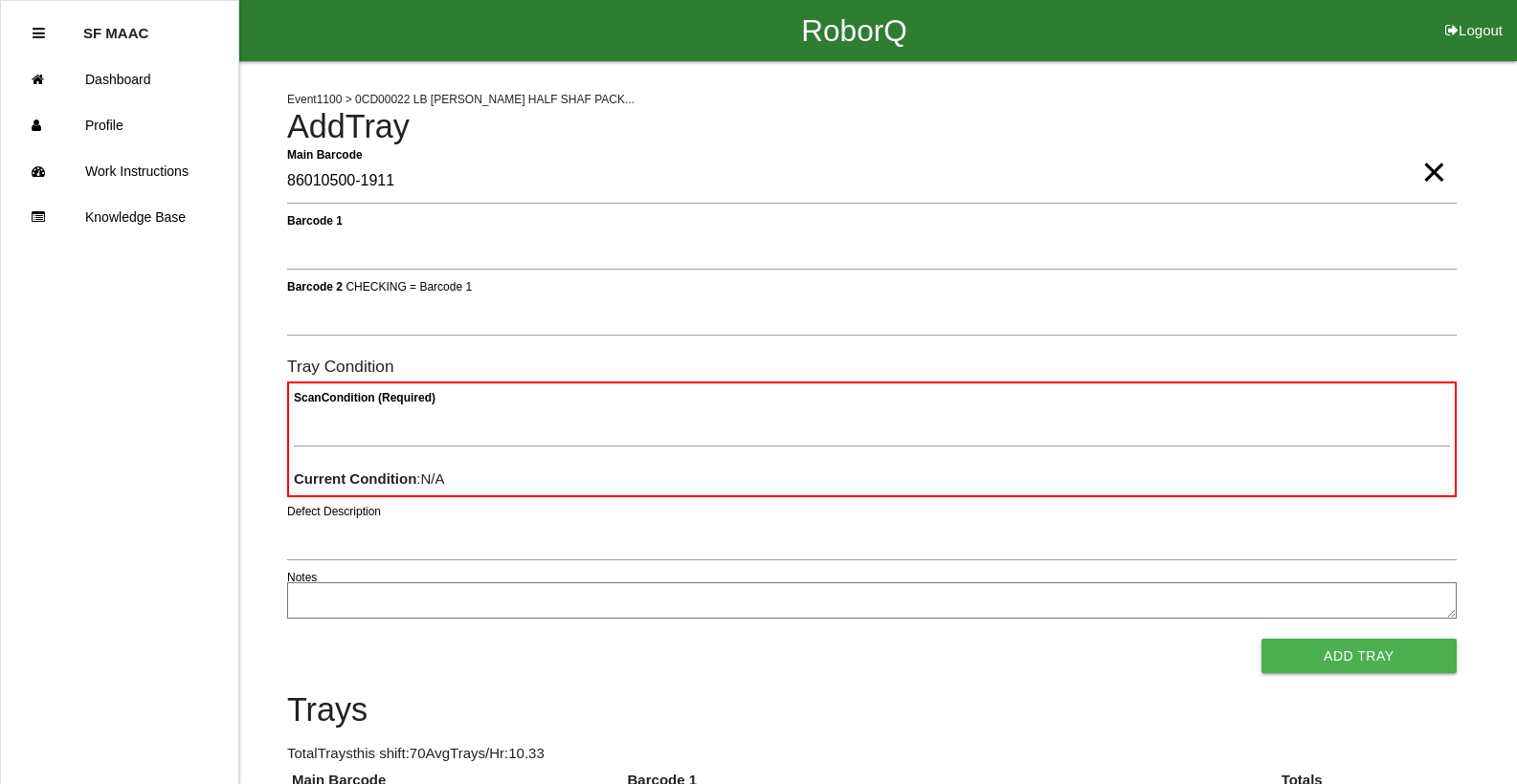
type Barcode "86010500-1911"
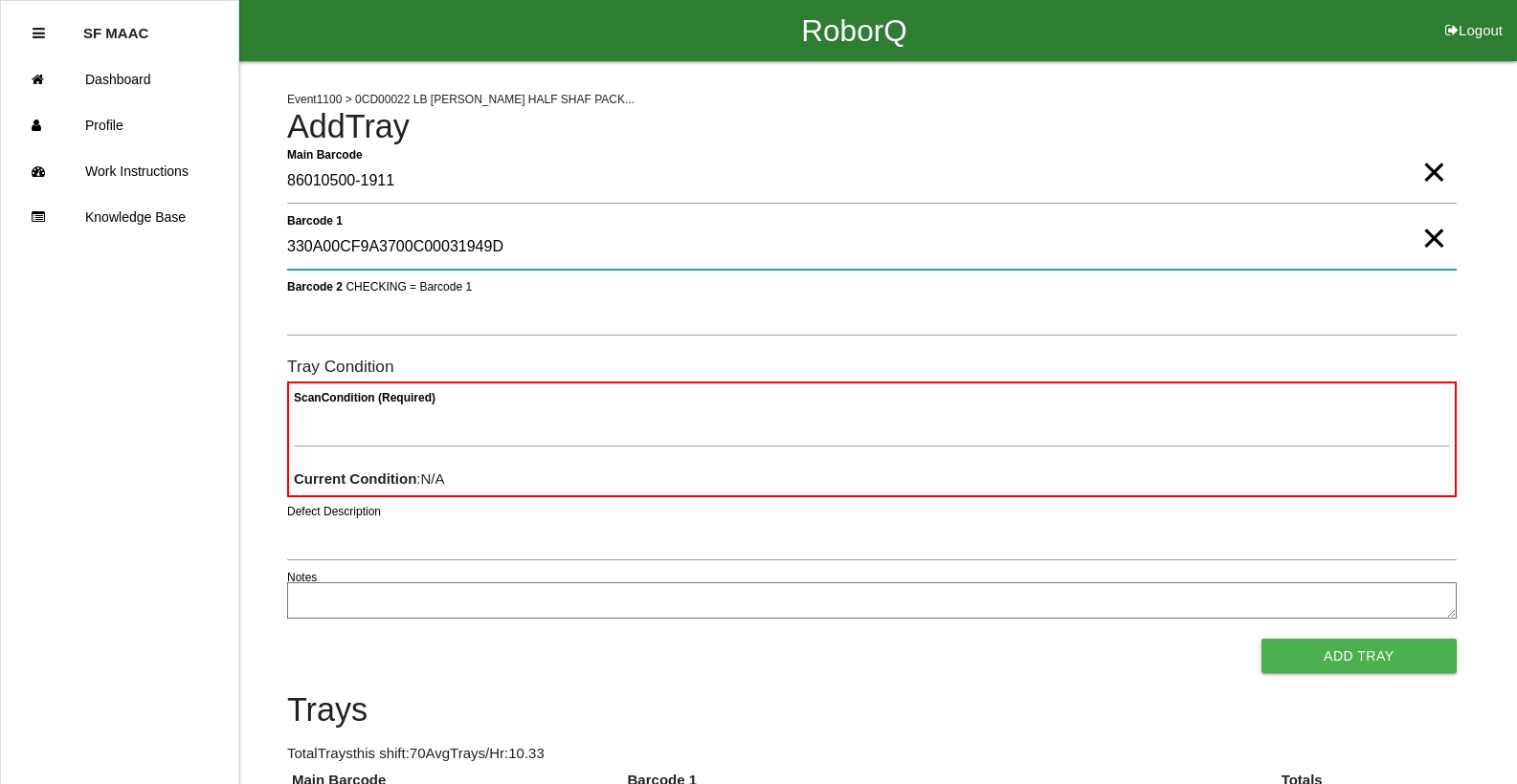
type 1 "330A00CF9A3700C00031949D"
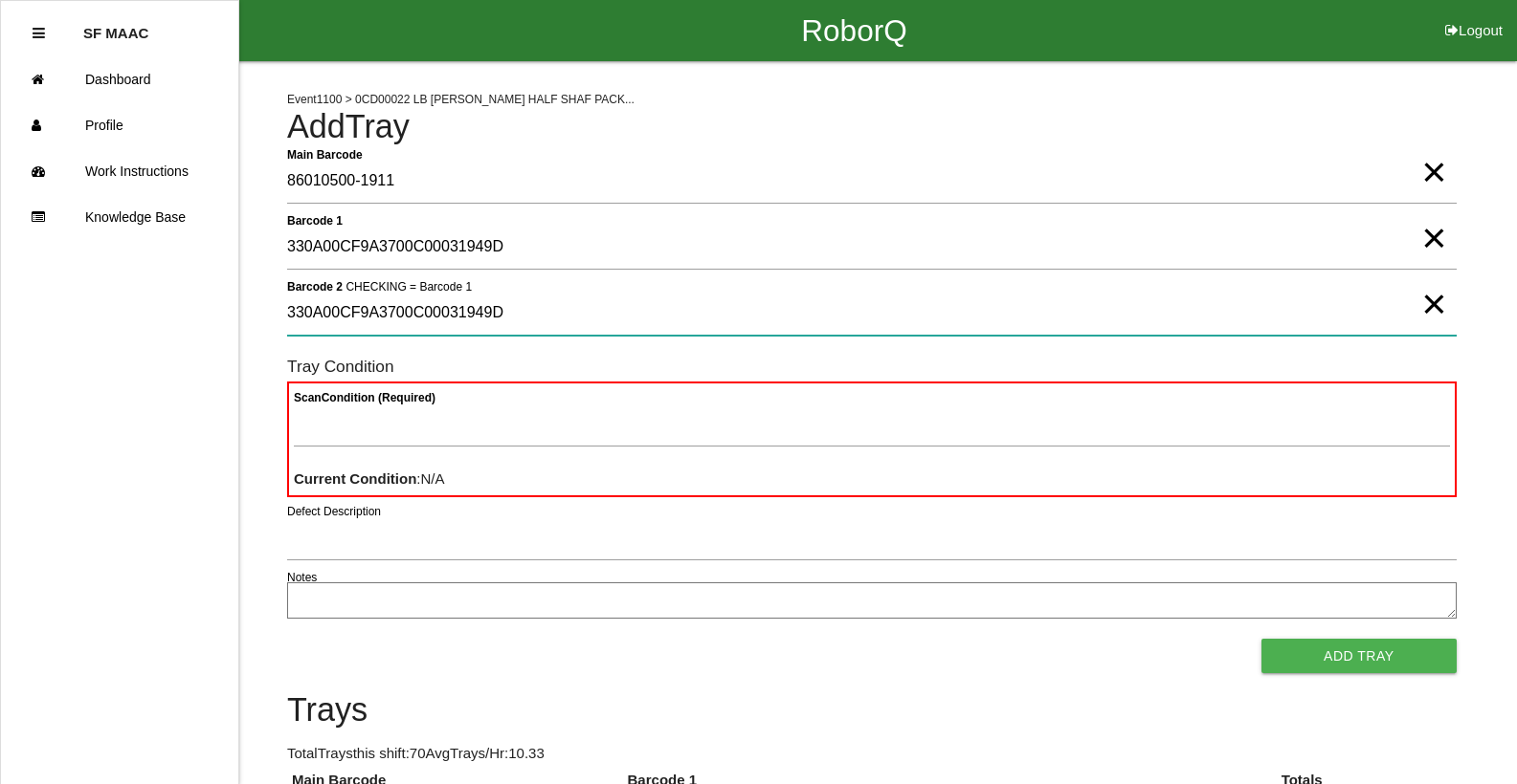
type 2 "330A00CF9A3700C00031949D"
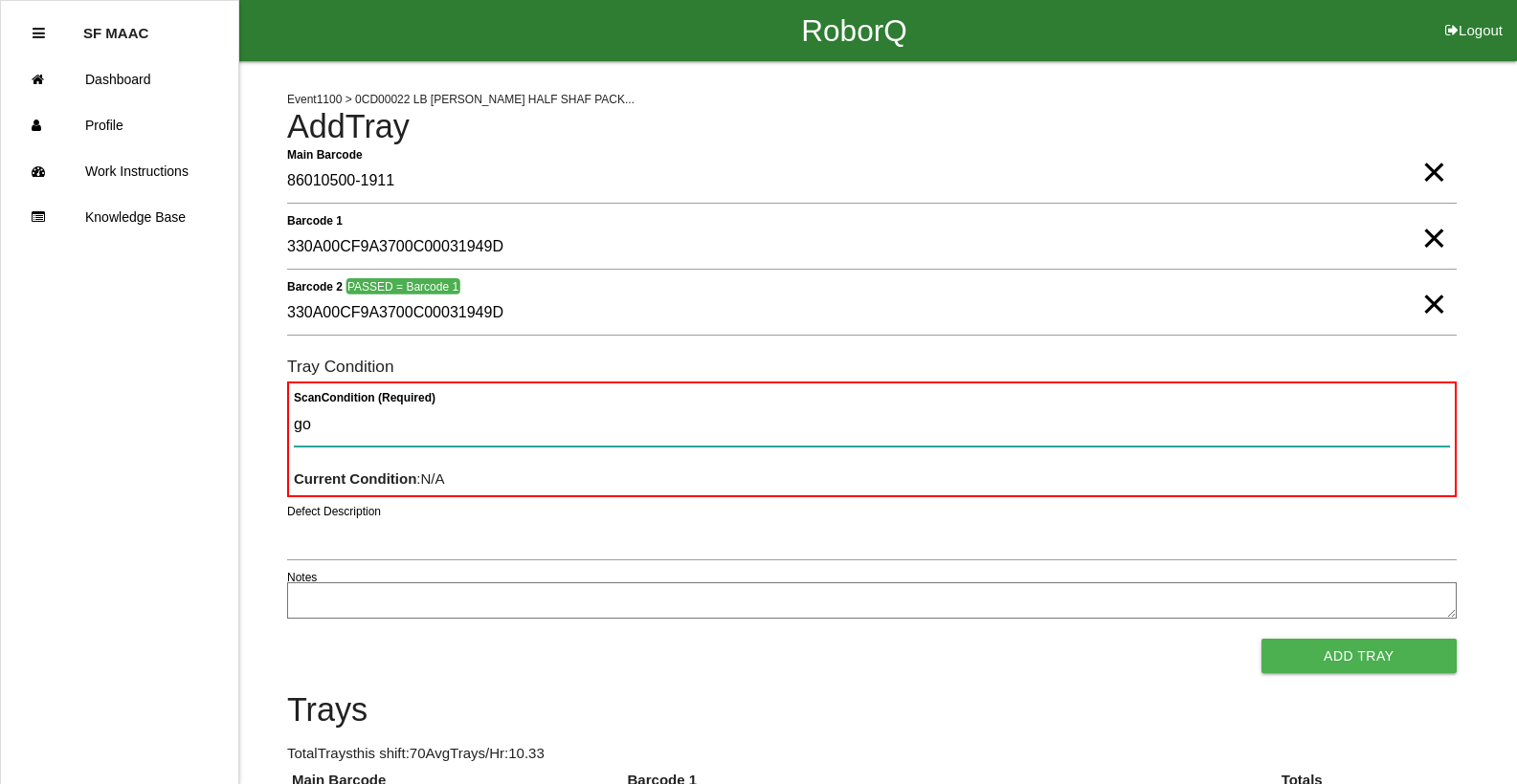
type Condition "goo"
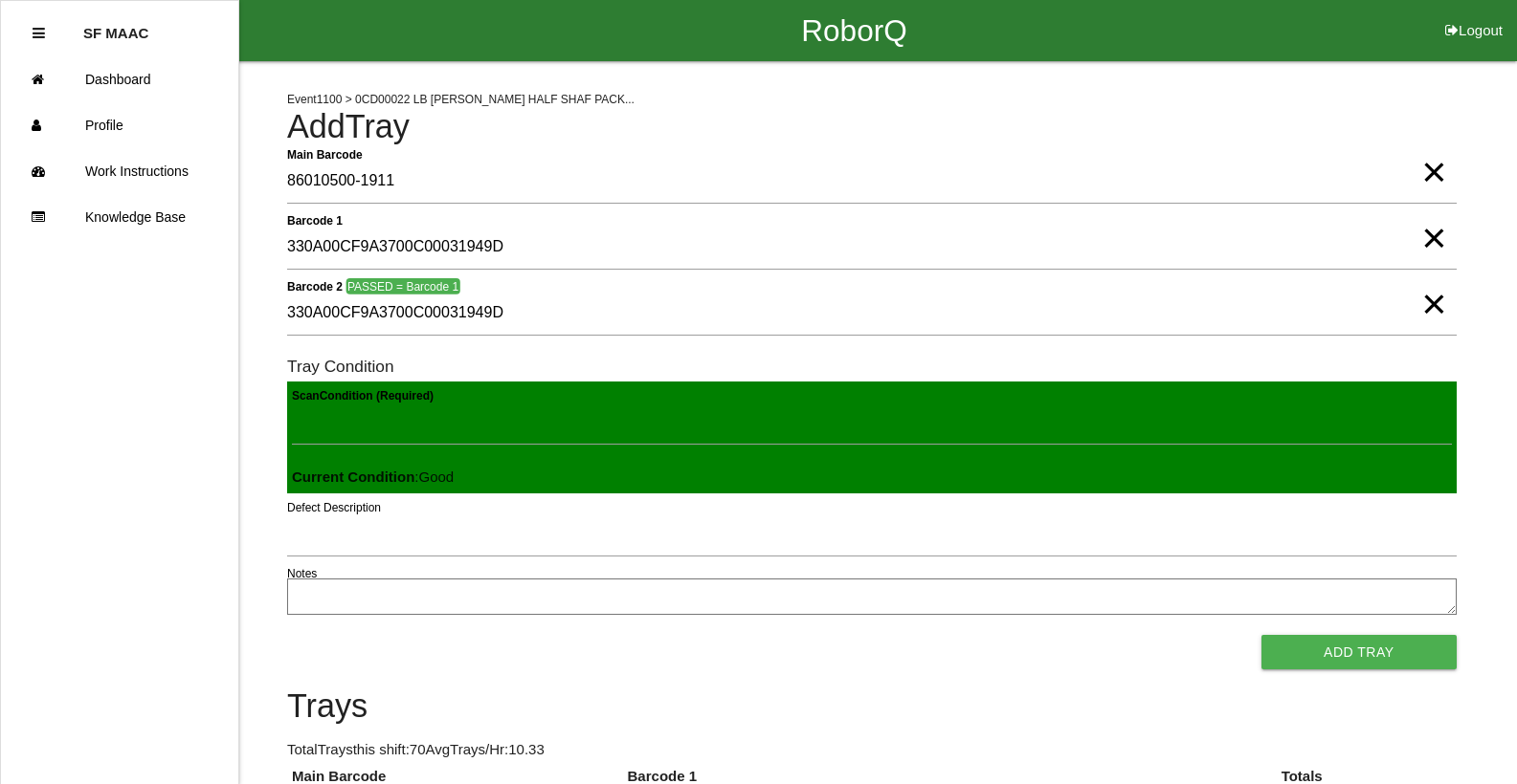
click at [1261, 635] on button "Add Tray" at bounding box center [1358, 652] width 195 height 34
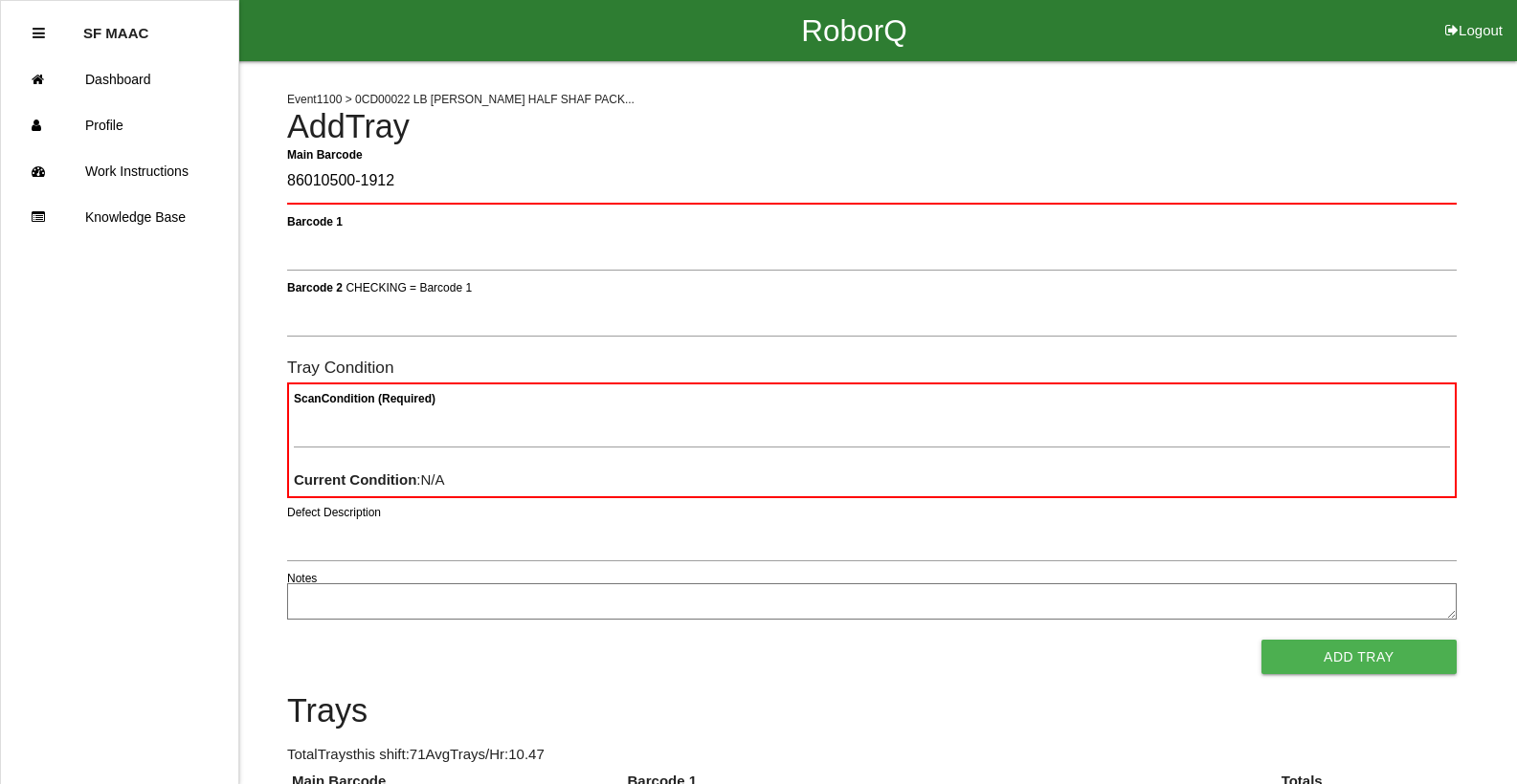
type Barcode "86010500-1912"
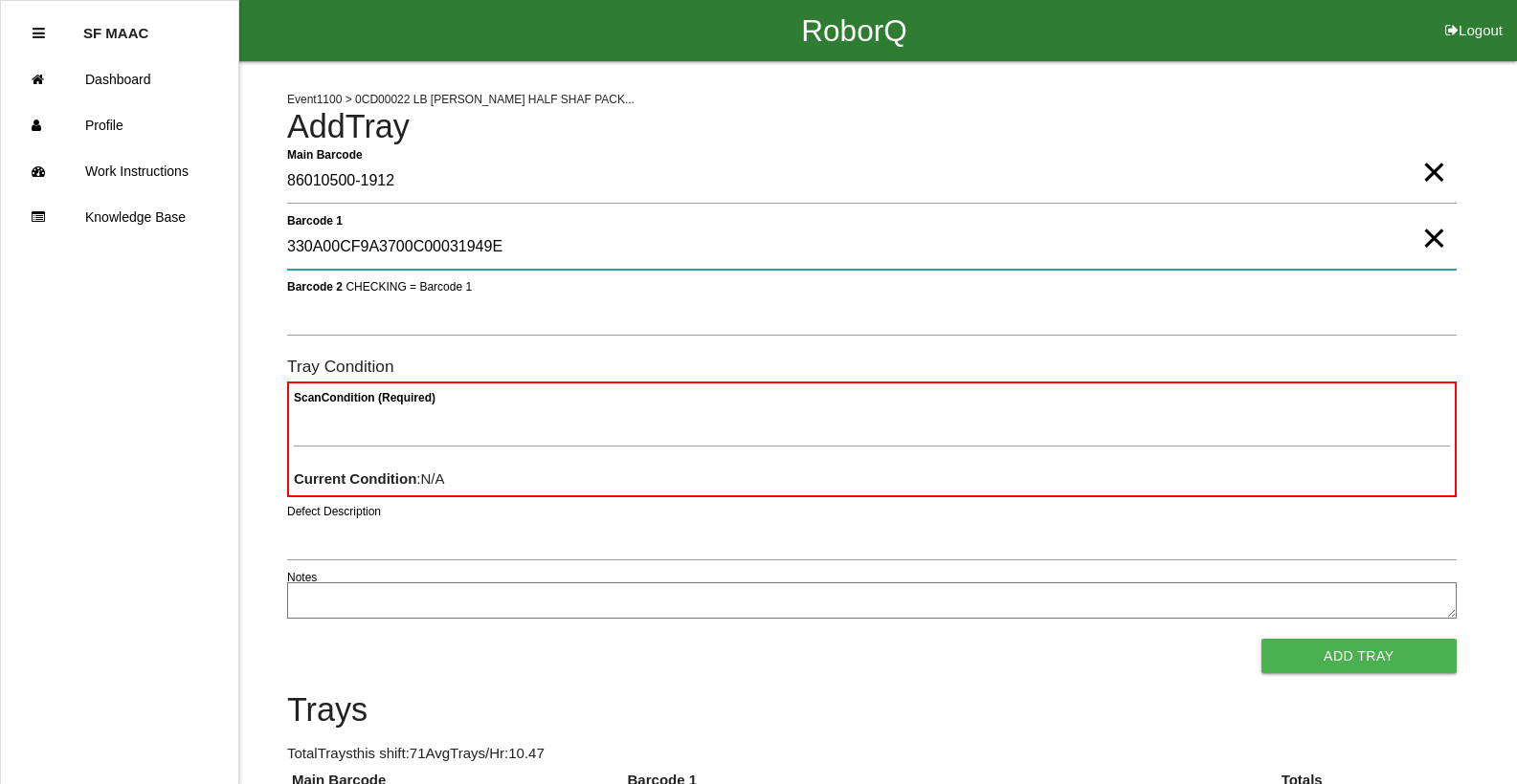
type 1 "330A00CF9A3700C00031949E"
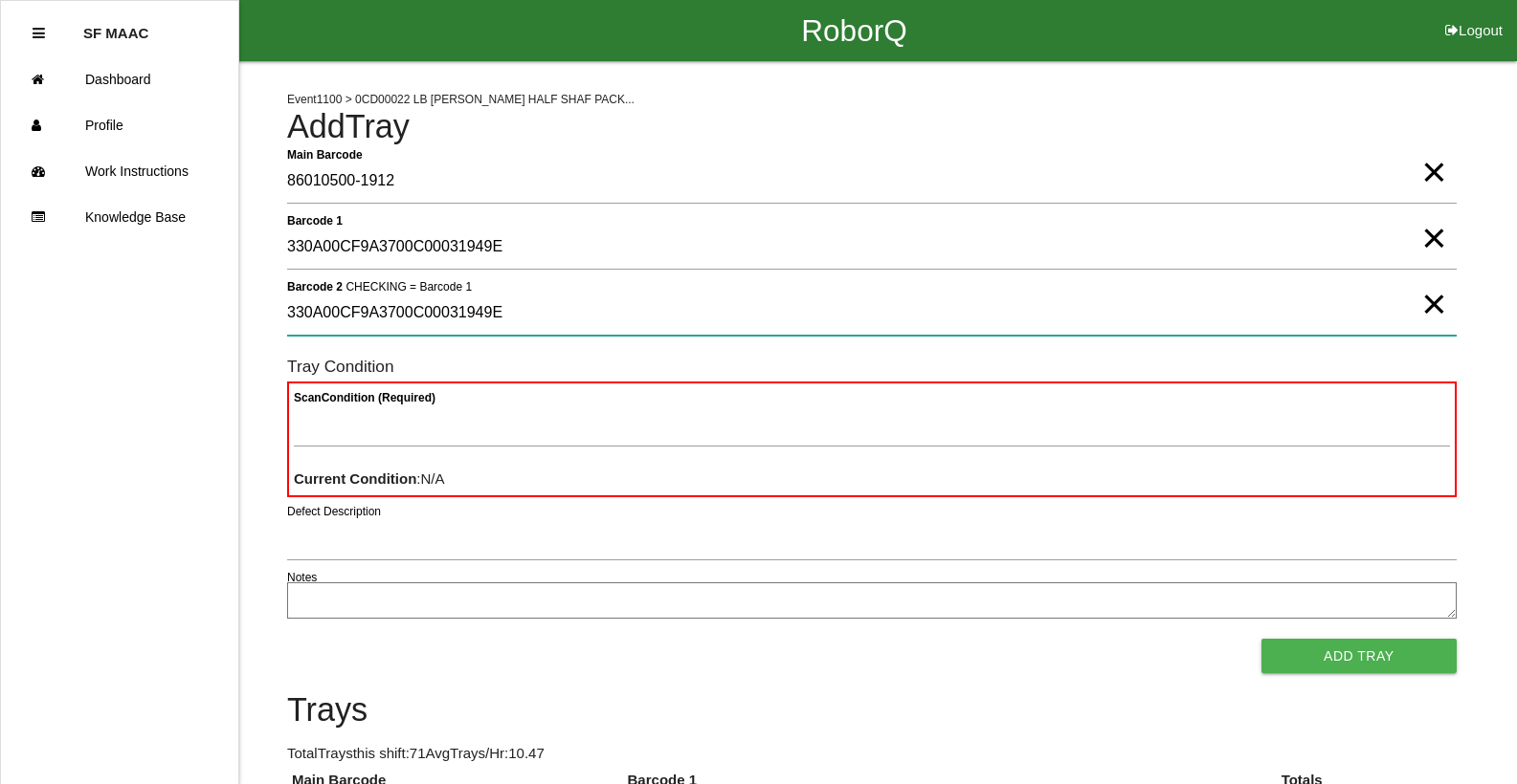
type 2 "330A00CF9A3700C00031949E"
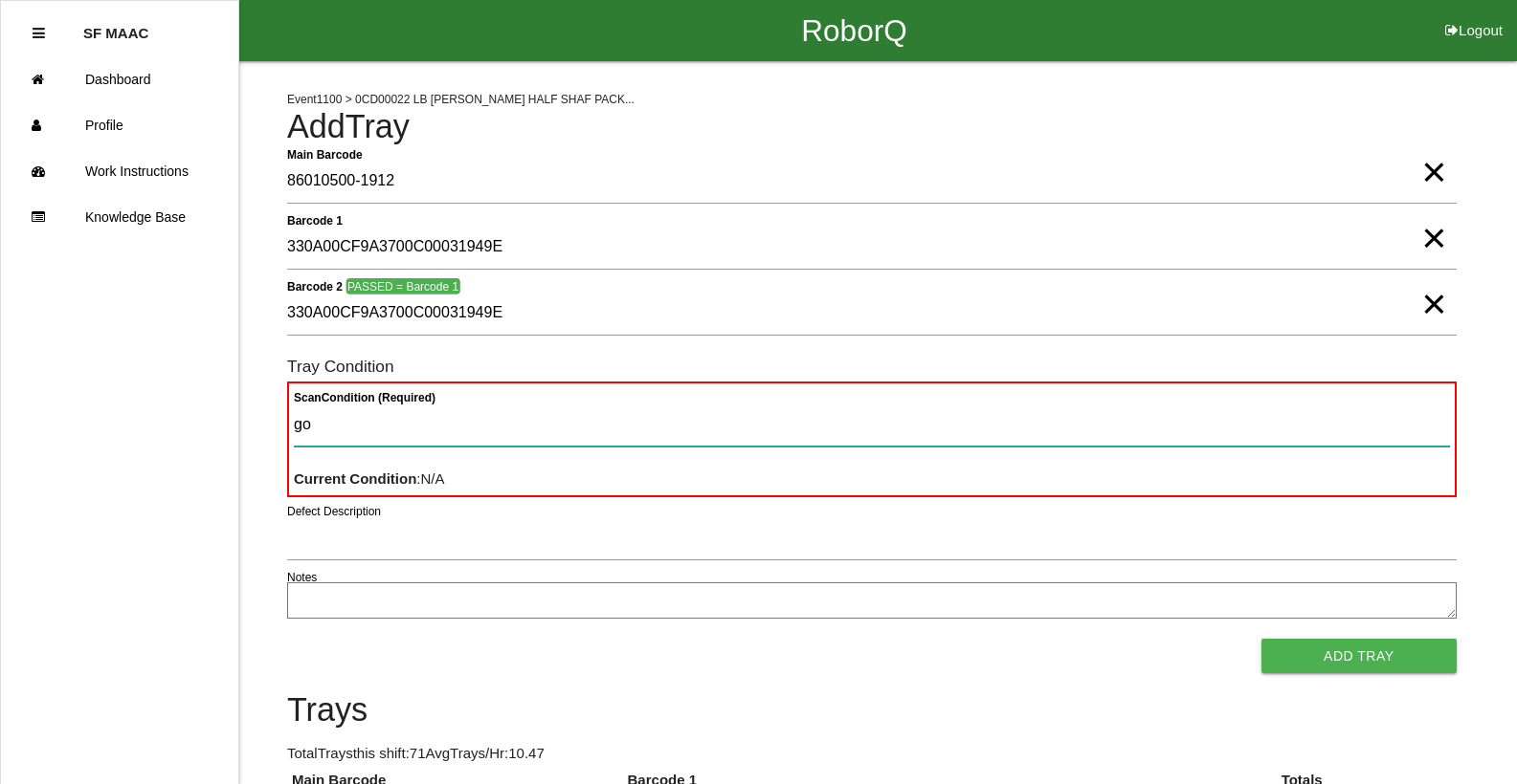
type Condition "goo"
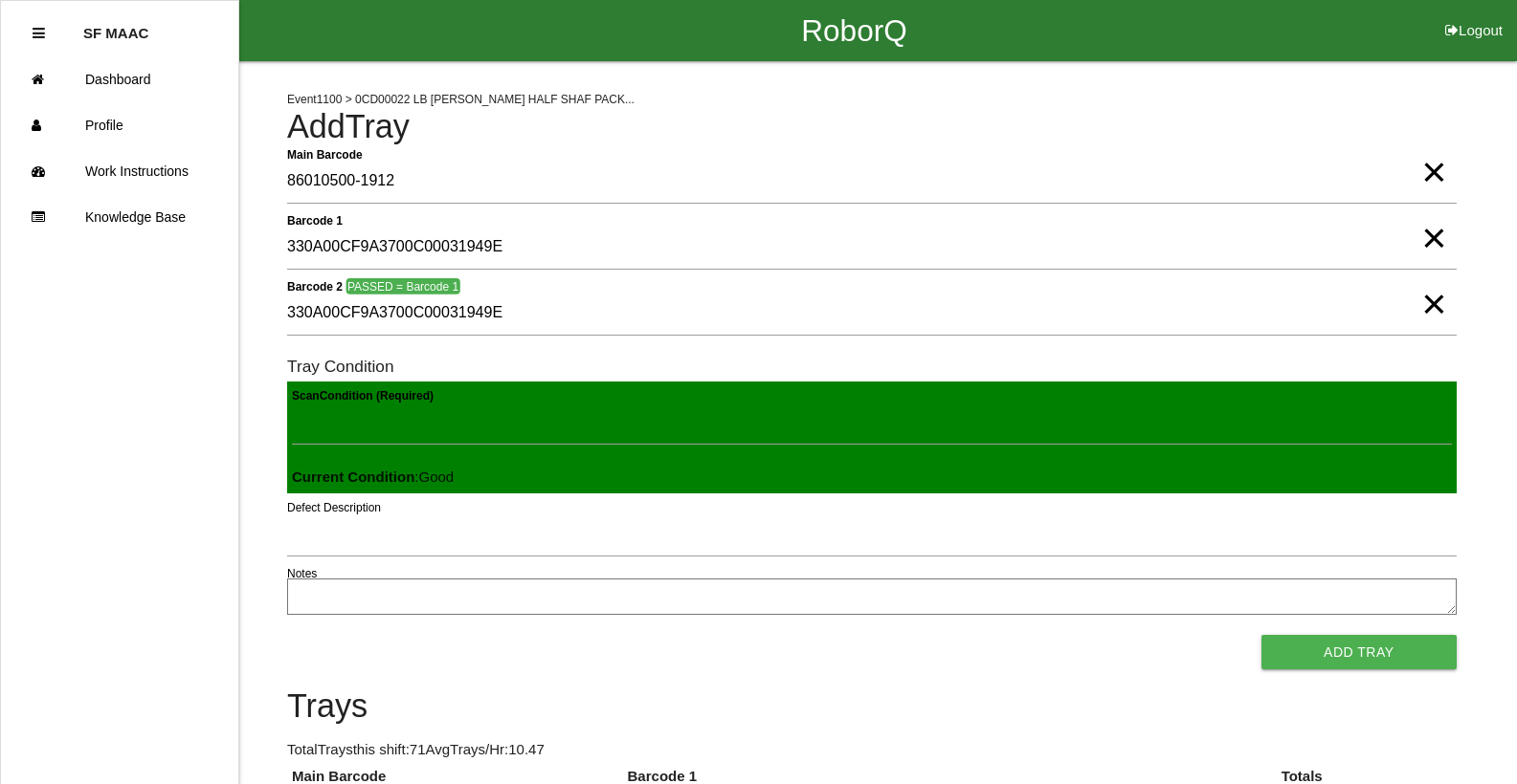
click at [1261, 635] on button "Add Tray" at bounding box center [1358, 652] width 195 height 34
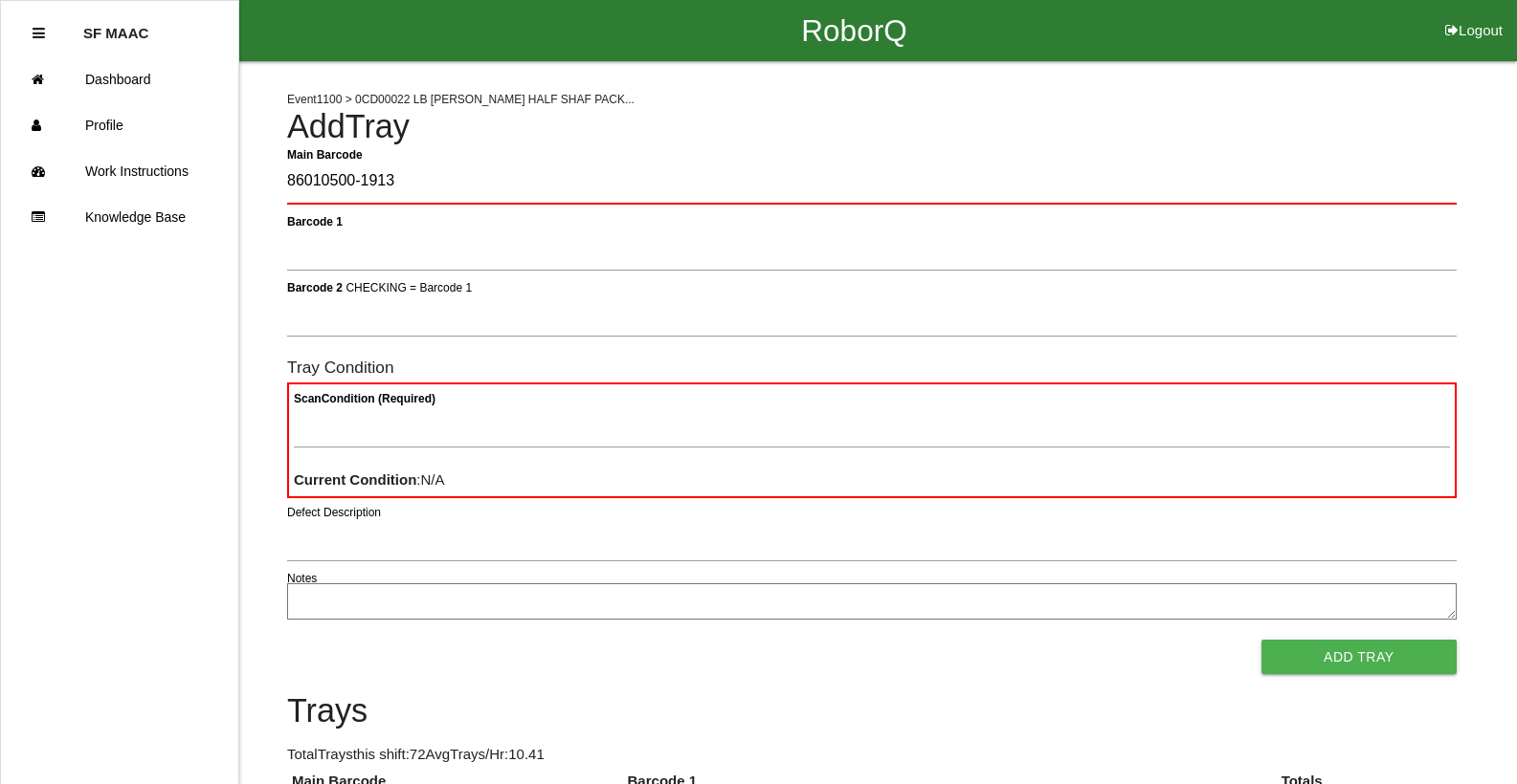
type Barcode "86010500-1913"
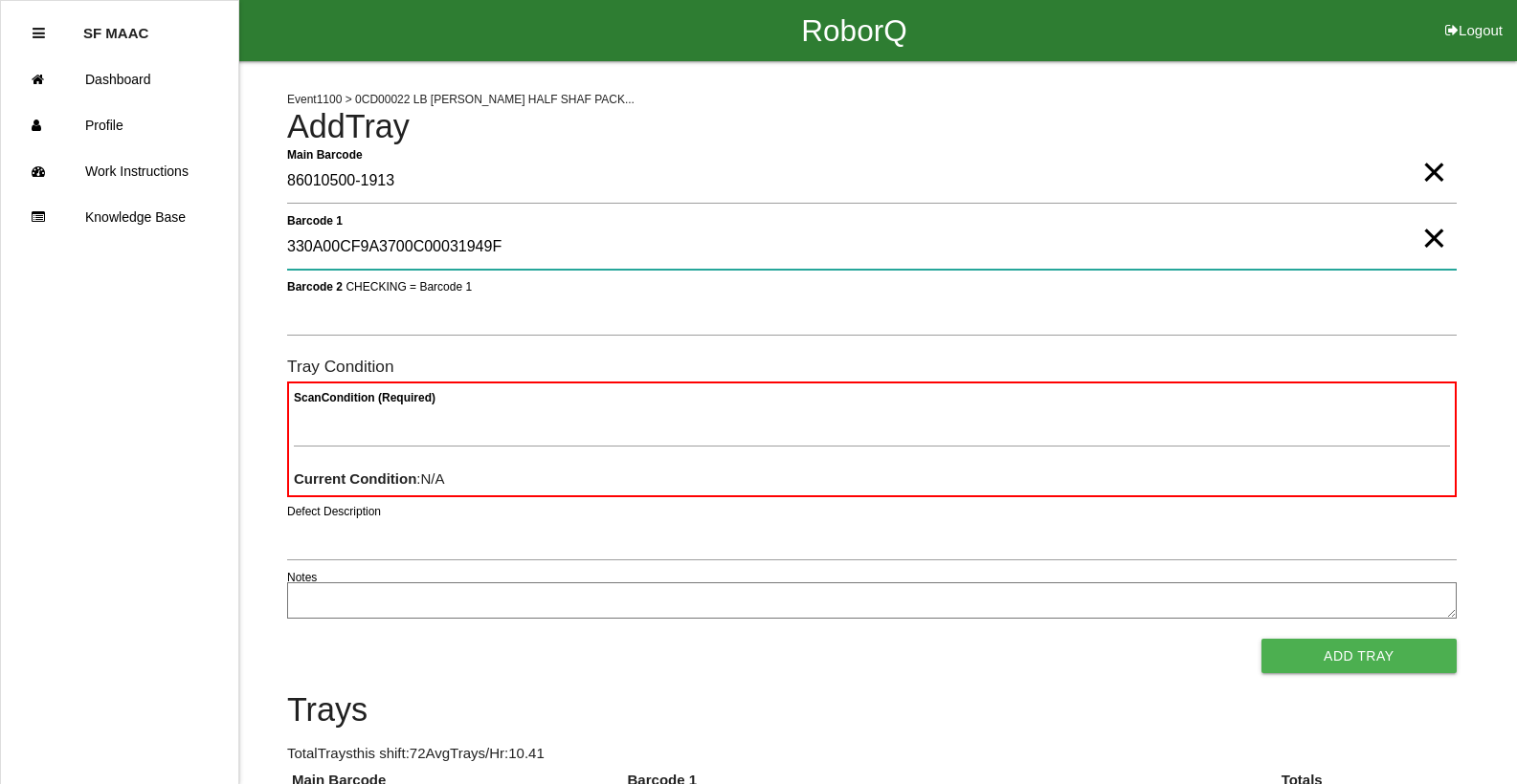
type 1 "330A00CF9A3700C00031949F"
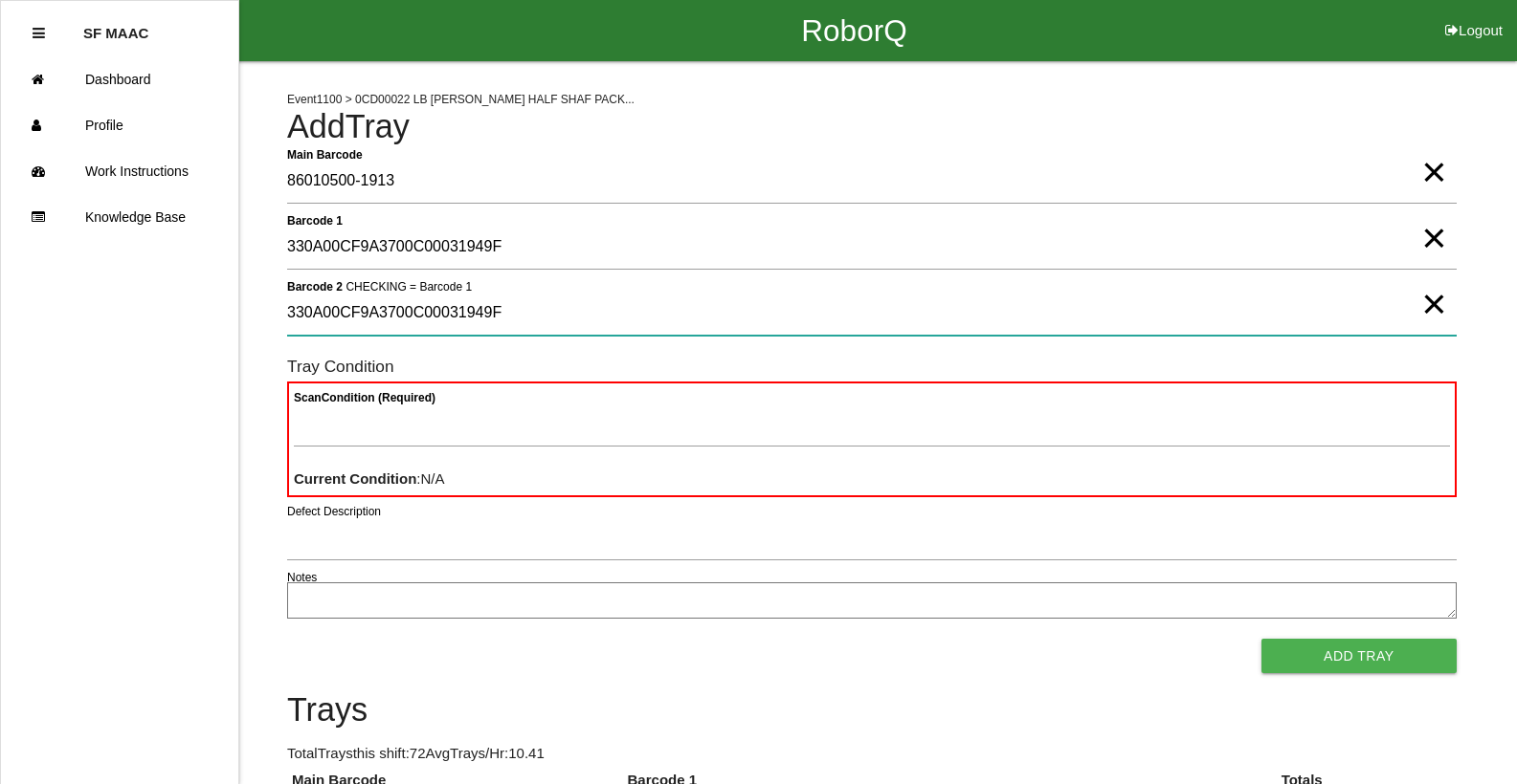
type 2 "330A00CF9A3700C00031949F"
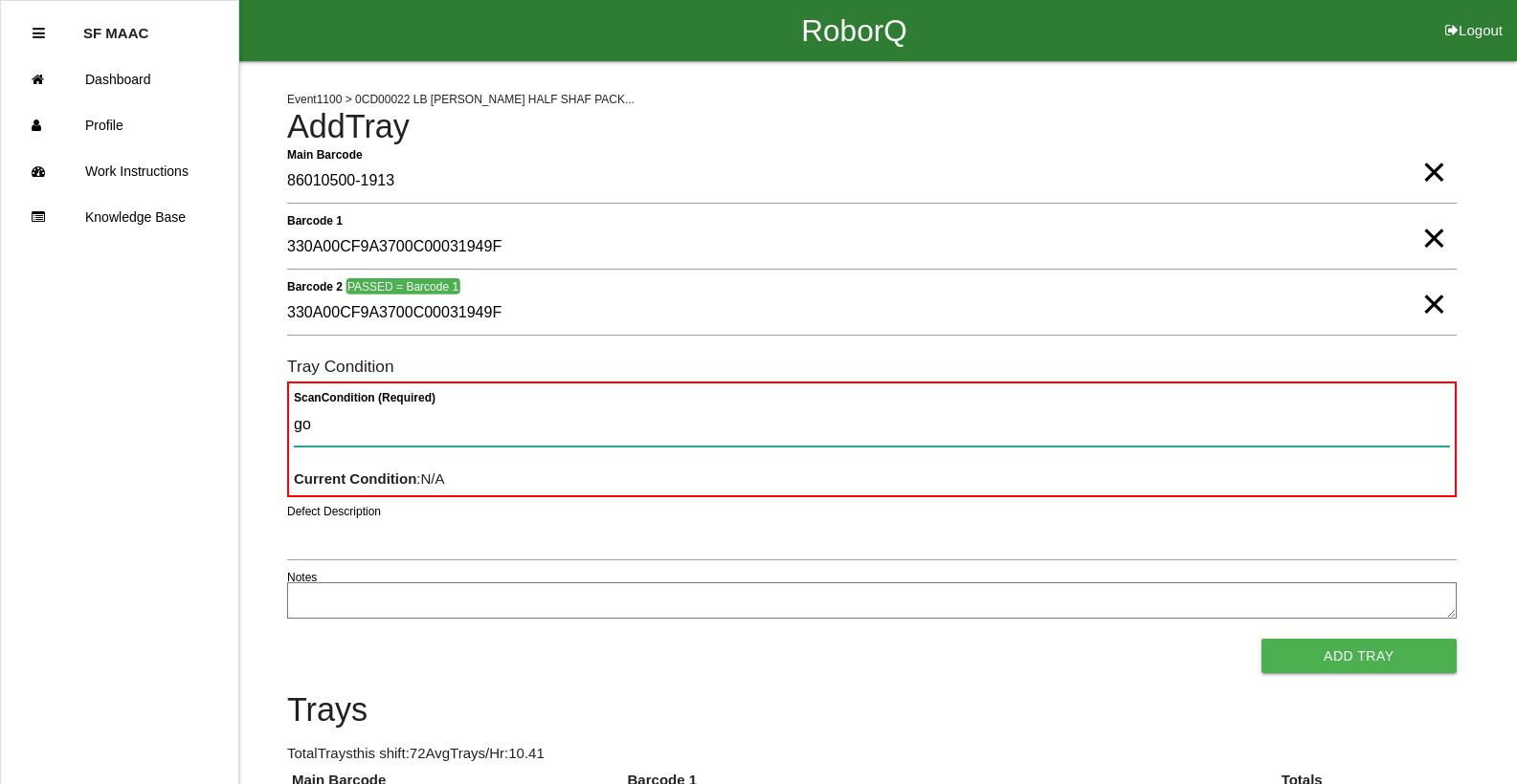
type Condition "goo"
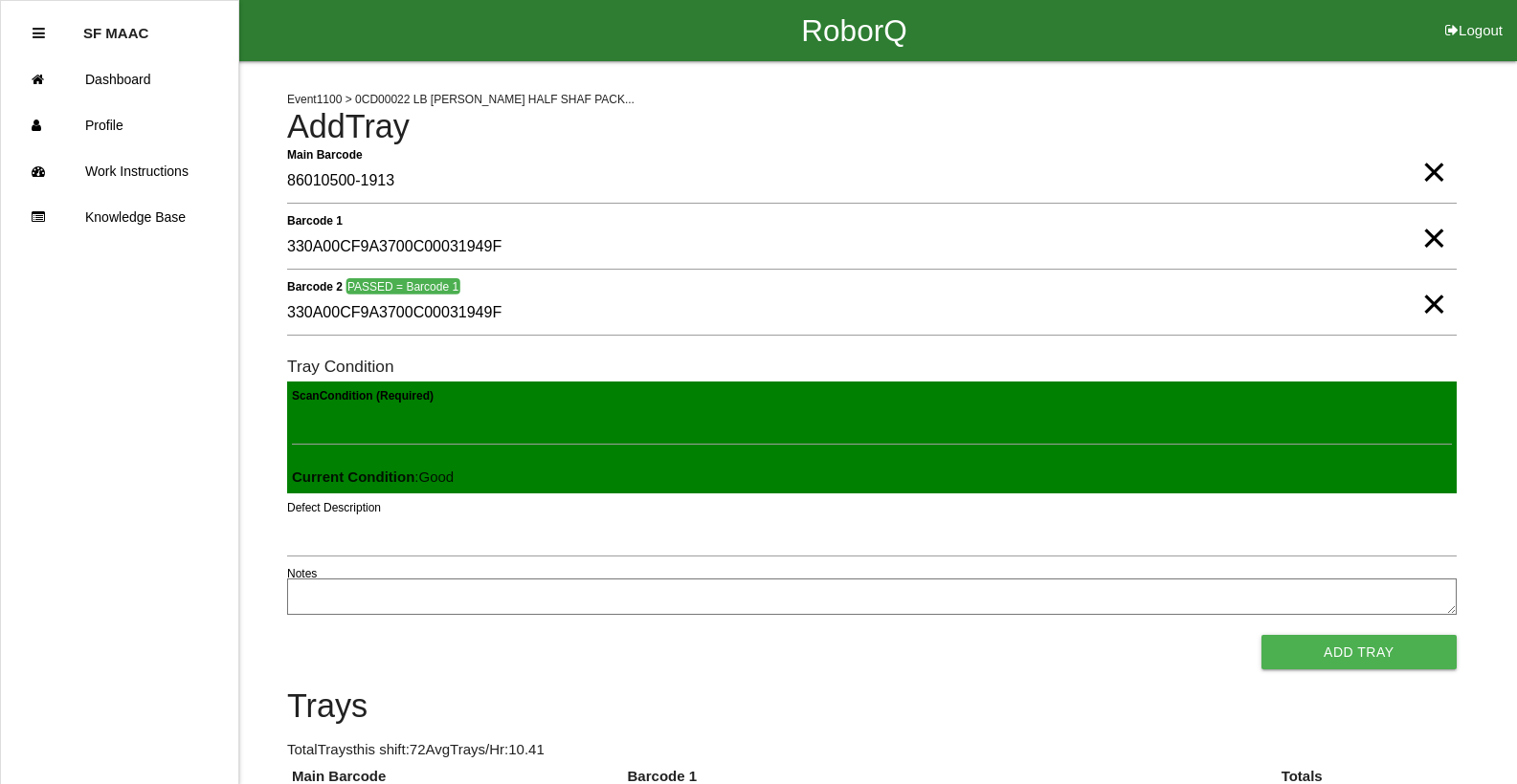
click at [1261, 635] on button "Add Tray" at bounding box center [1358, 652] width 195 height 34
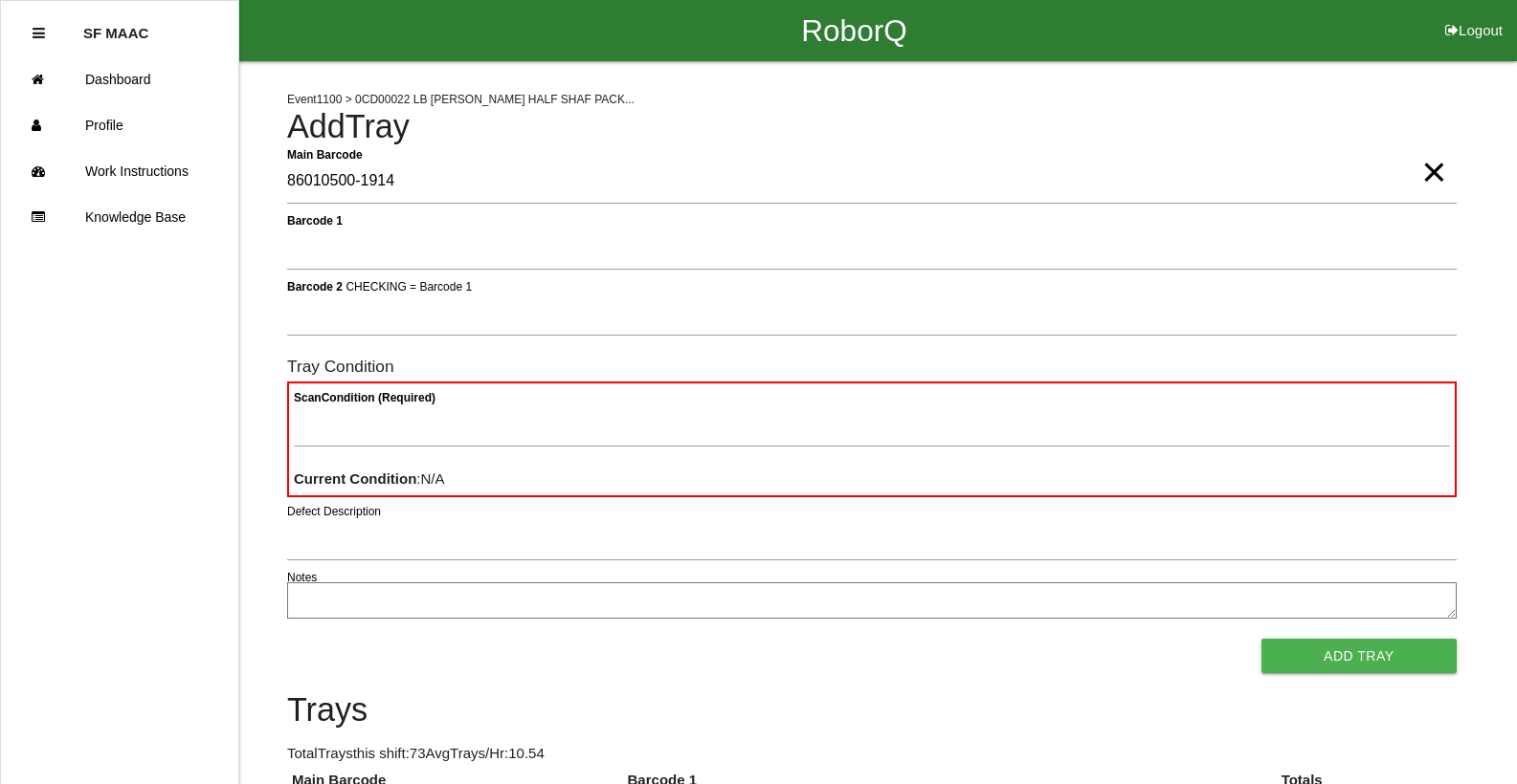
type Barcode "86010500-1914"
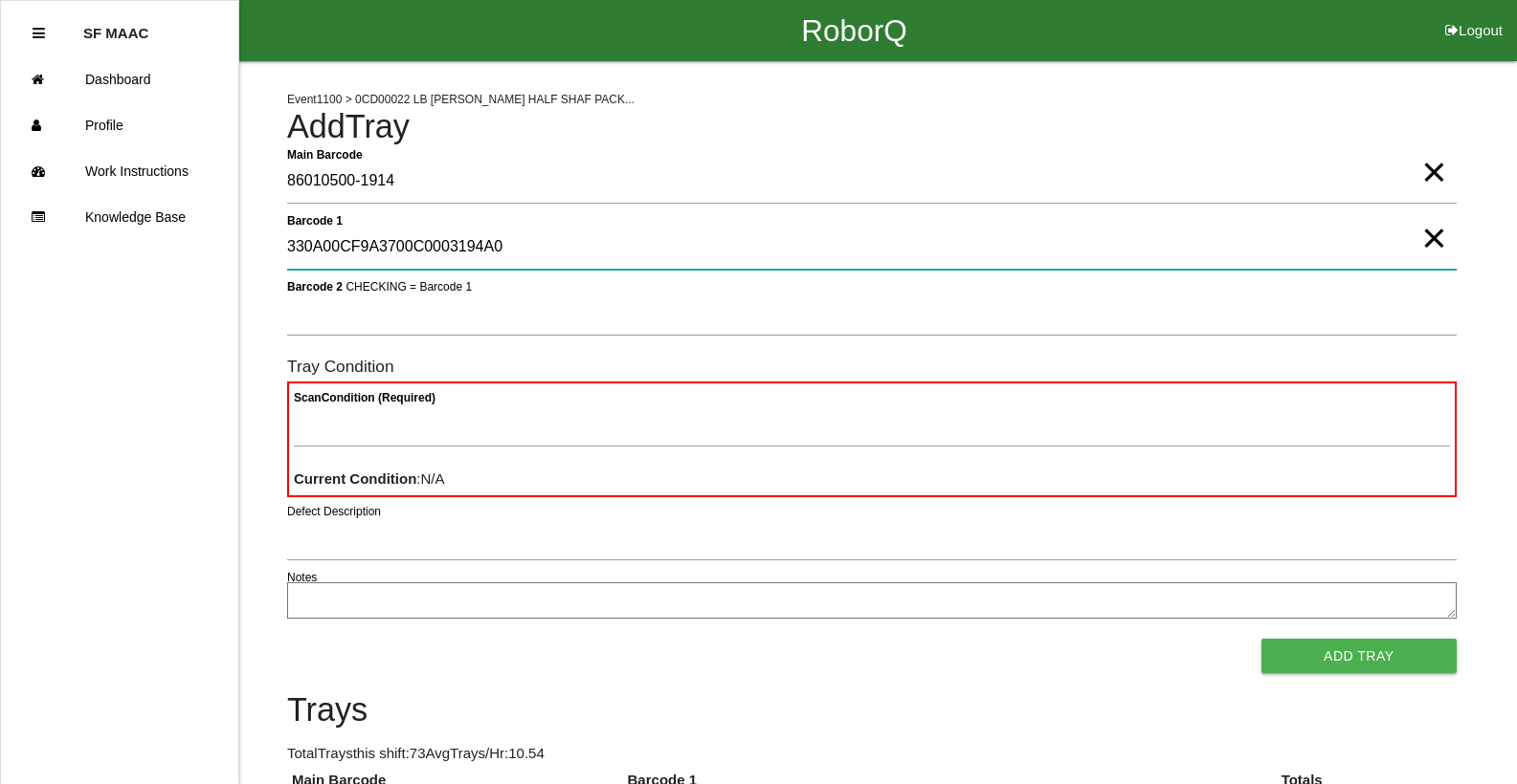
type 1 "330A00CF9A3700C0003194A0"
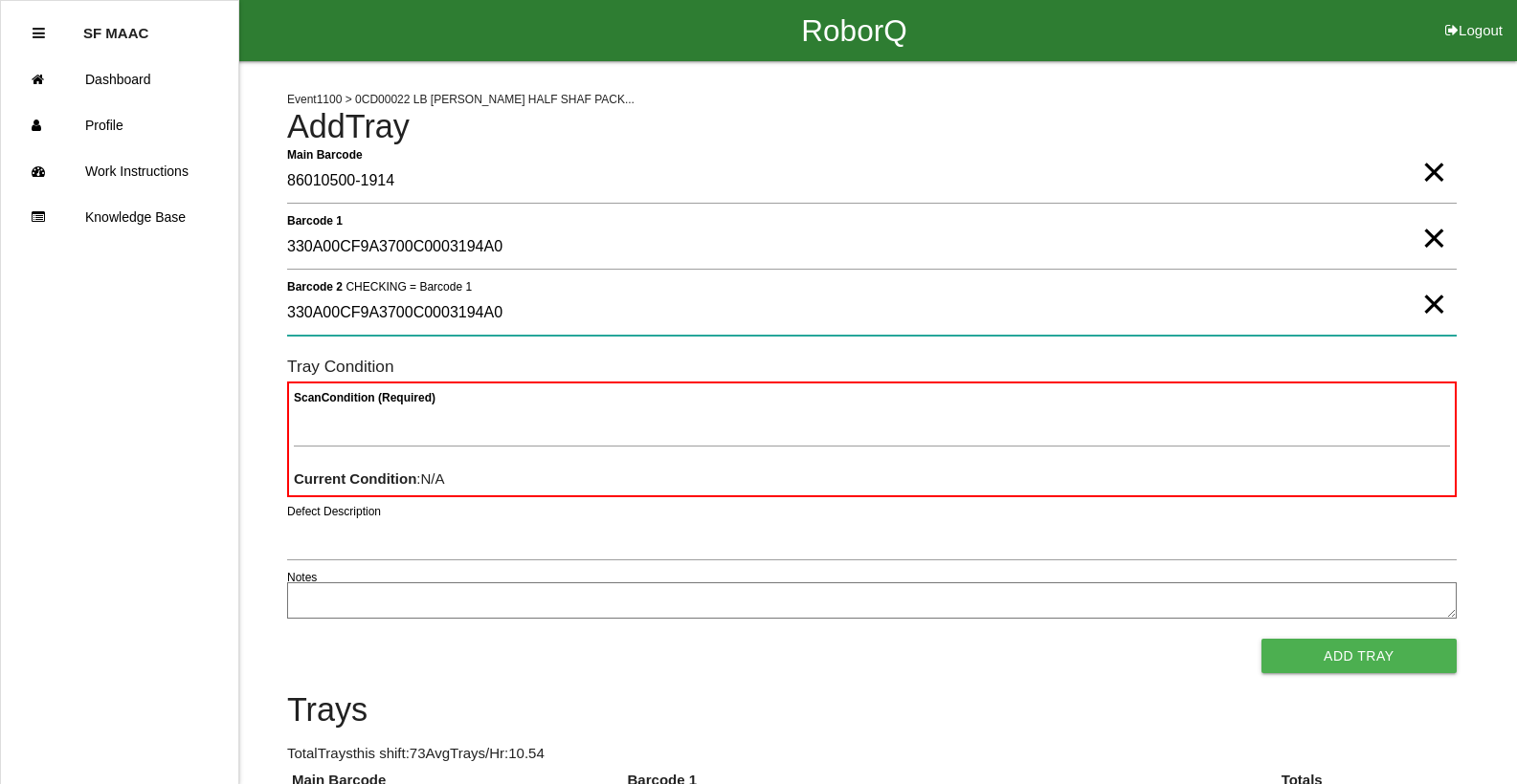
type 2 "330A00CF9A3700C0003194A0"
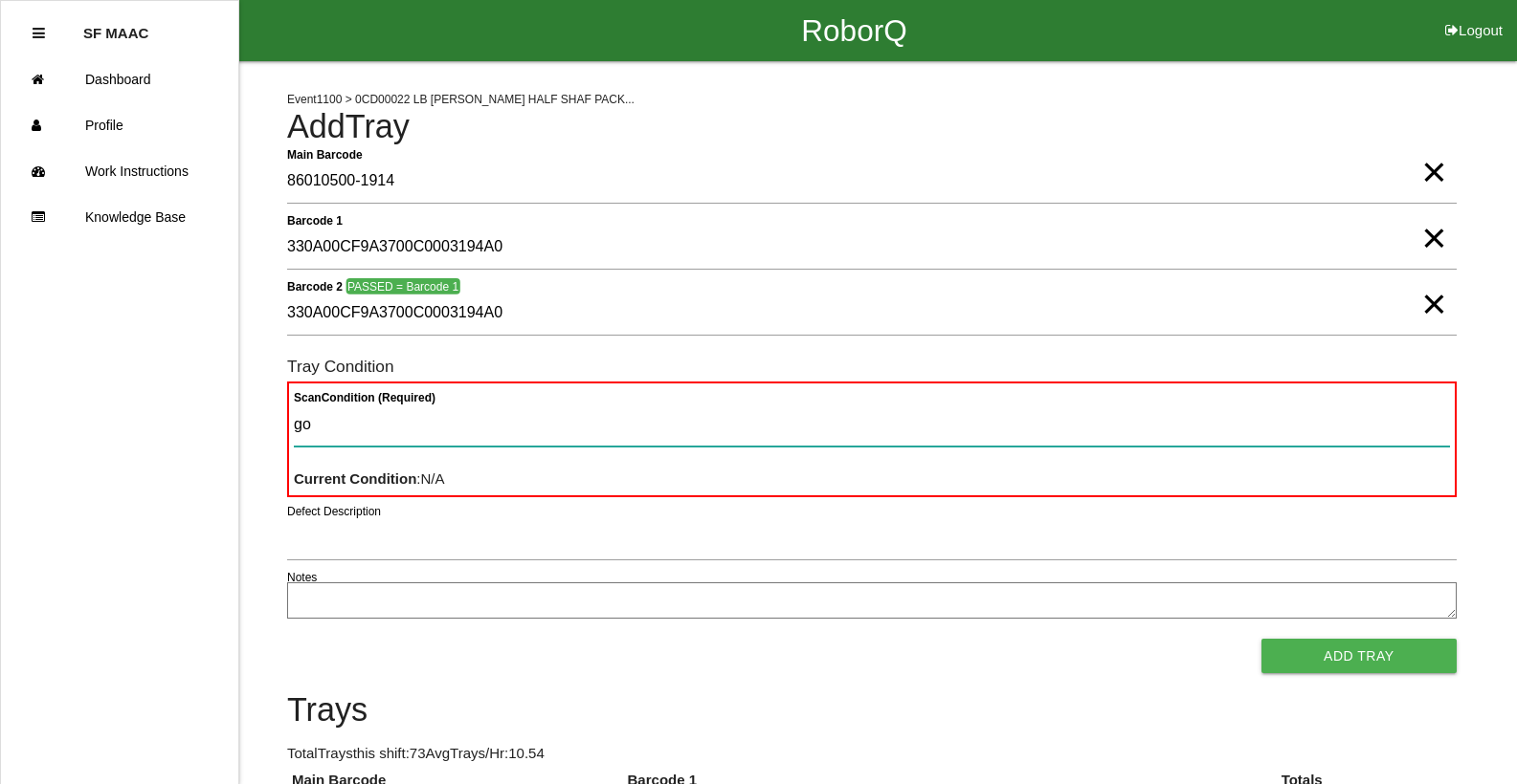
type Condition "goo"
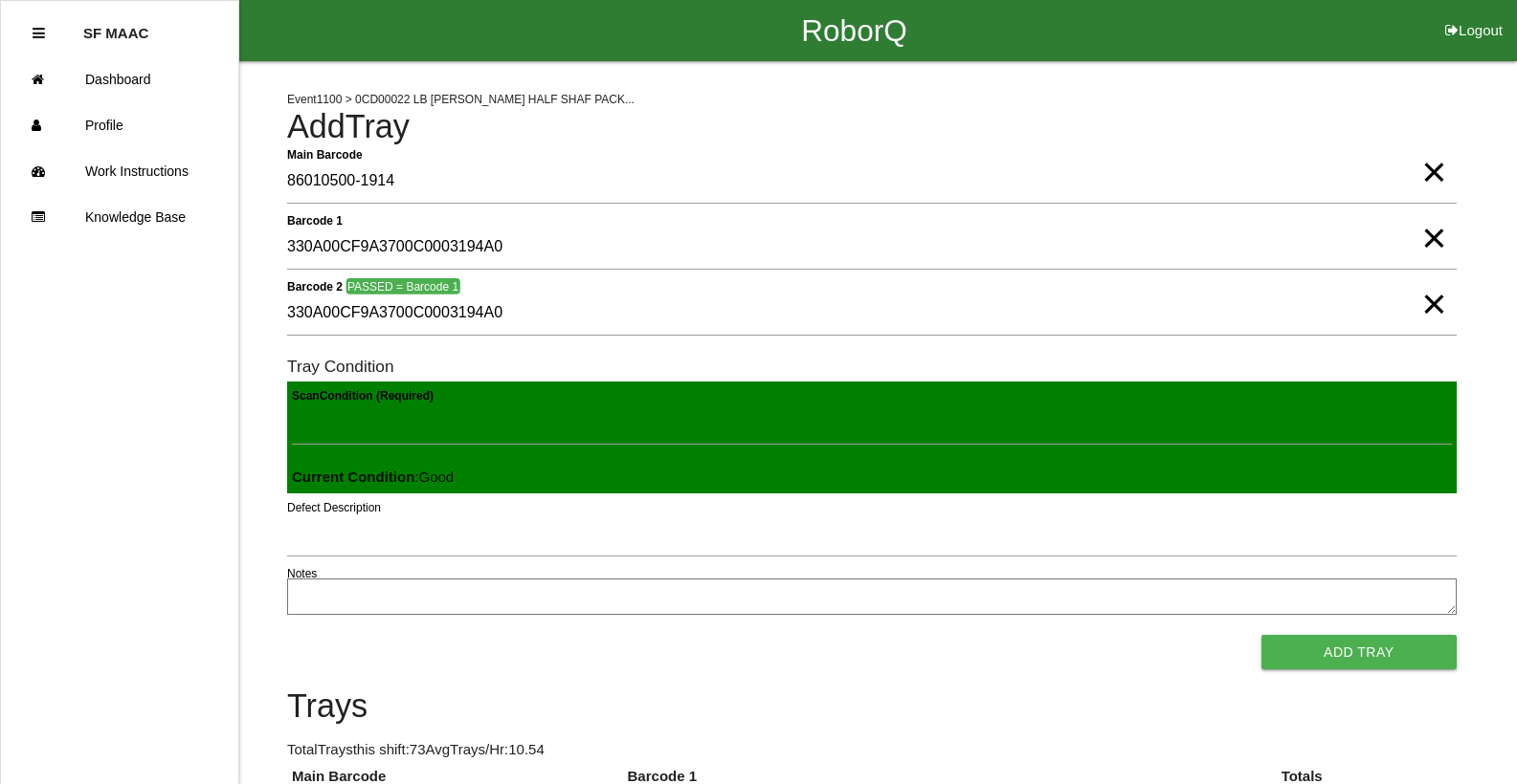
click at [1261, 635] on button "Add Tray" at bounding box center [1358, 652] width 195 height 34
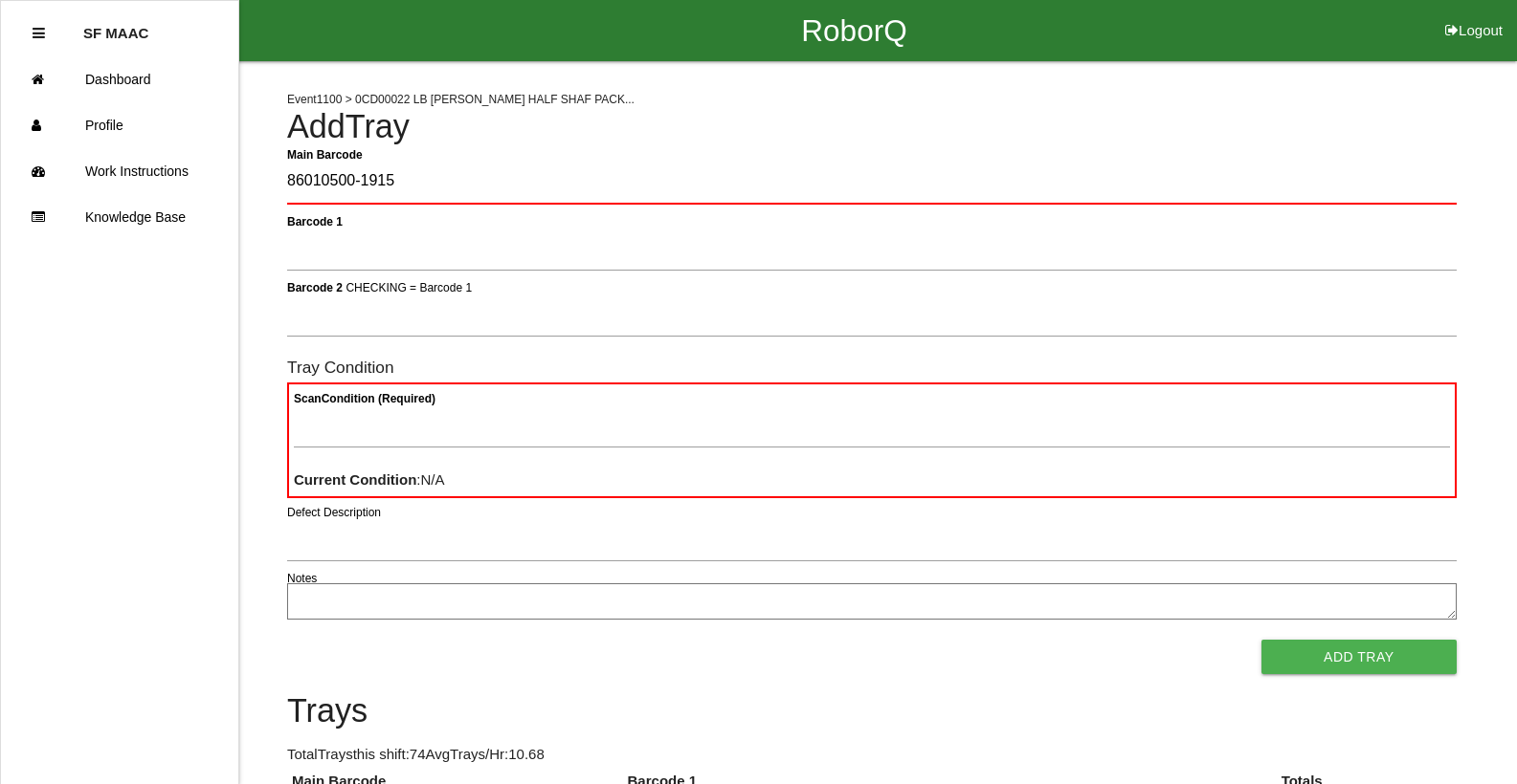
type Barcode "86010500-1915"
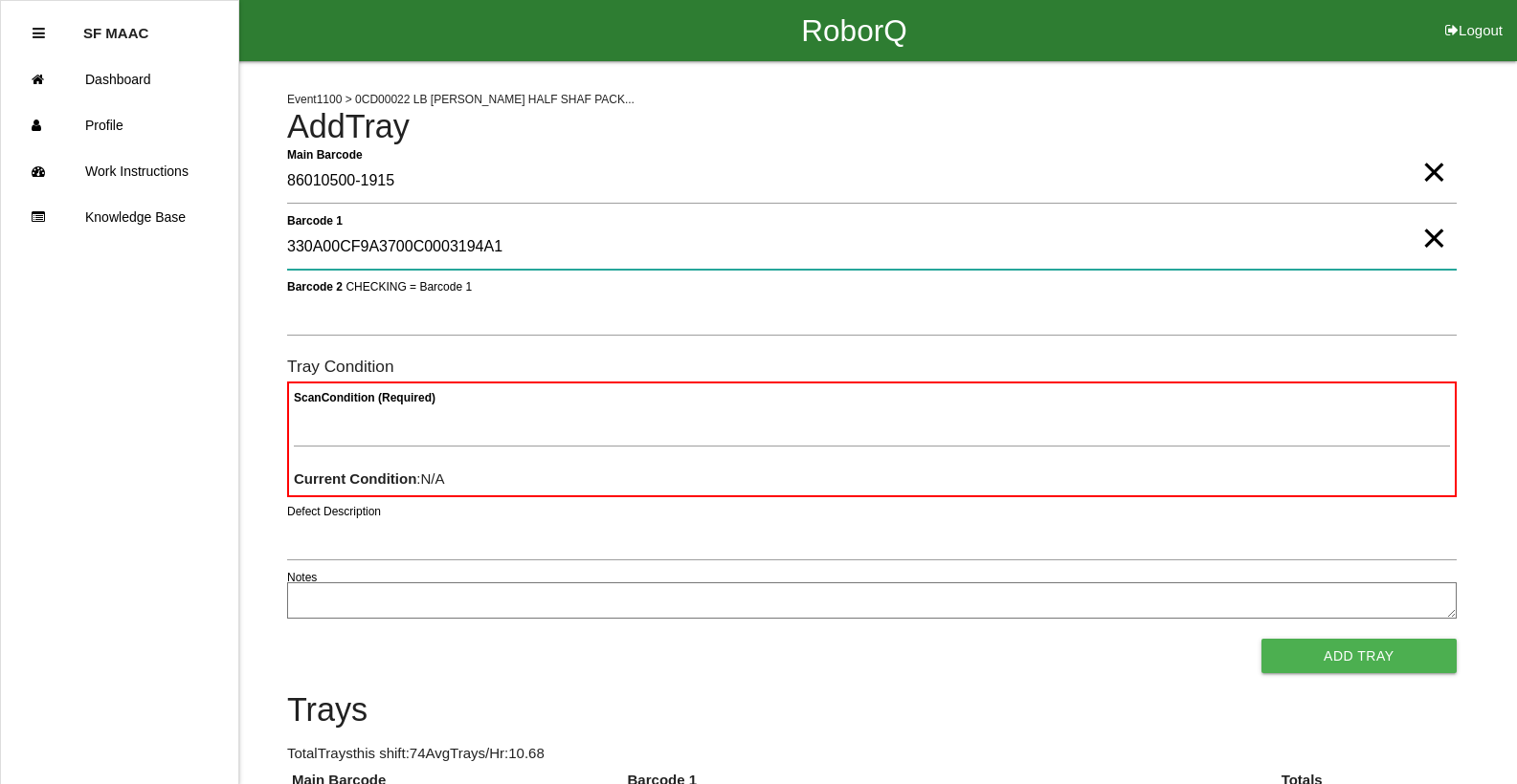
type 1 "330A00CF9A3700C0003194A1"
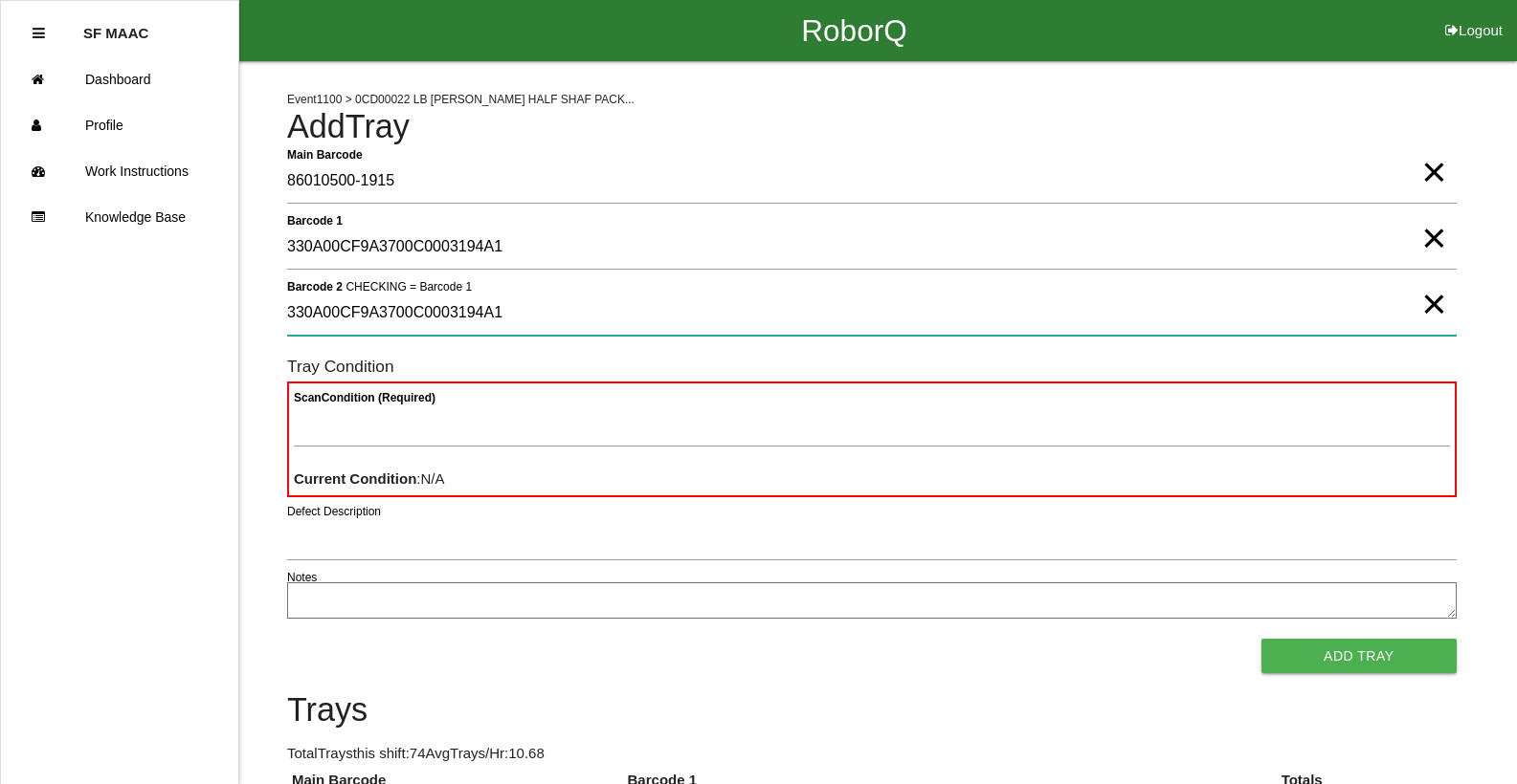
type 2 "330A00CF9A3700C0003194A1"
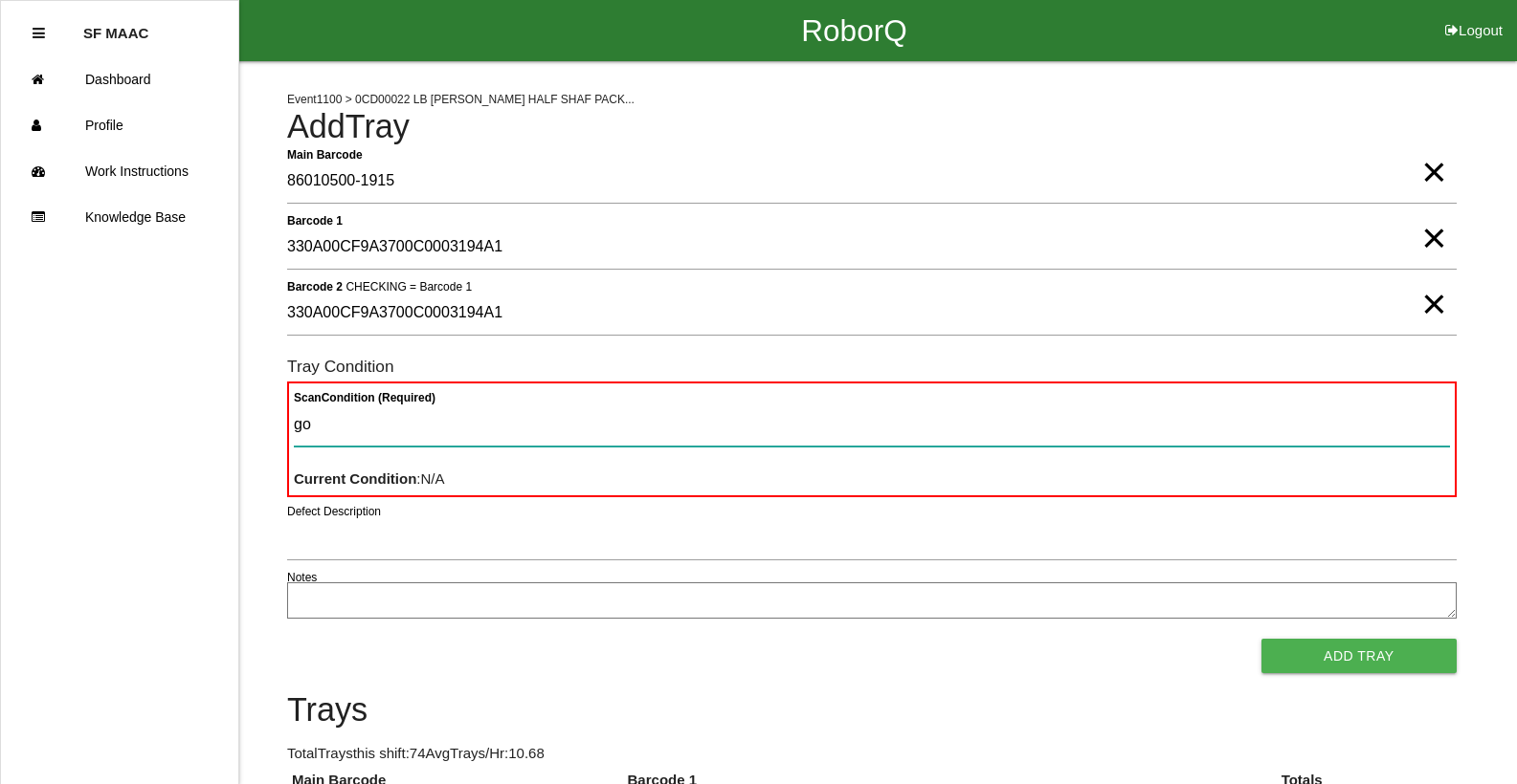
type Condition "goo"
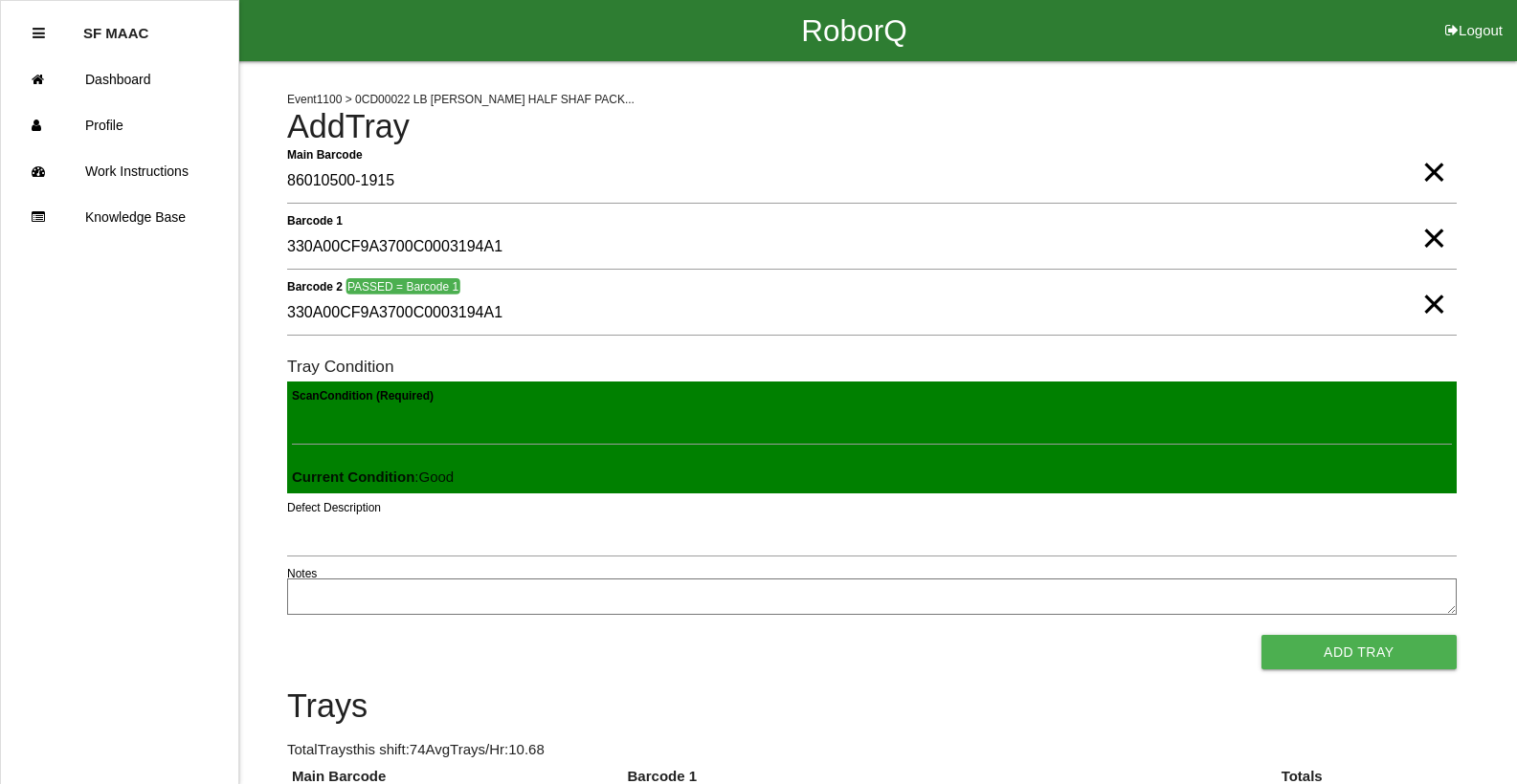
click at [1261, 635] on button "Add Tray" at bounding box center [1358, 652] width 195 height 34
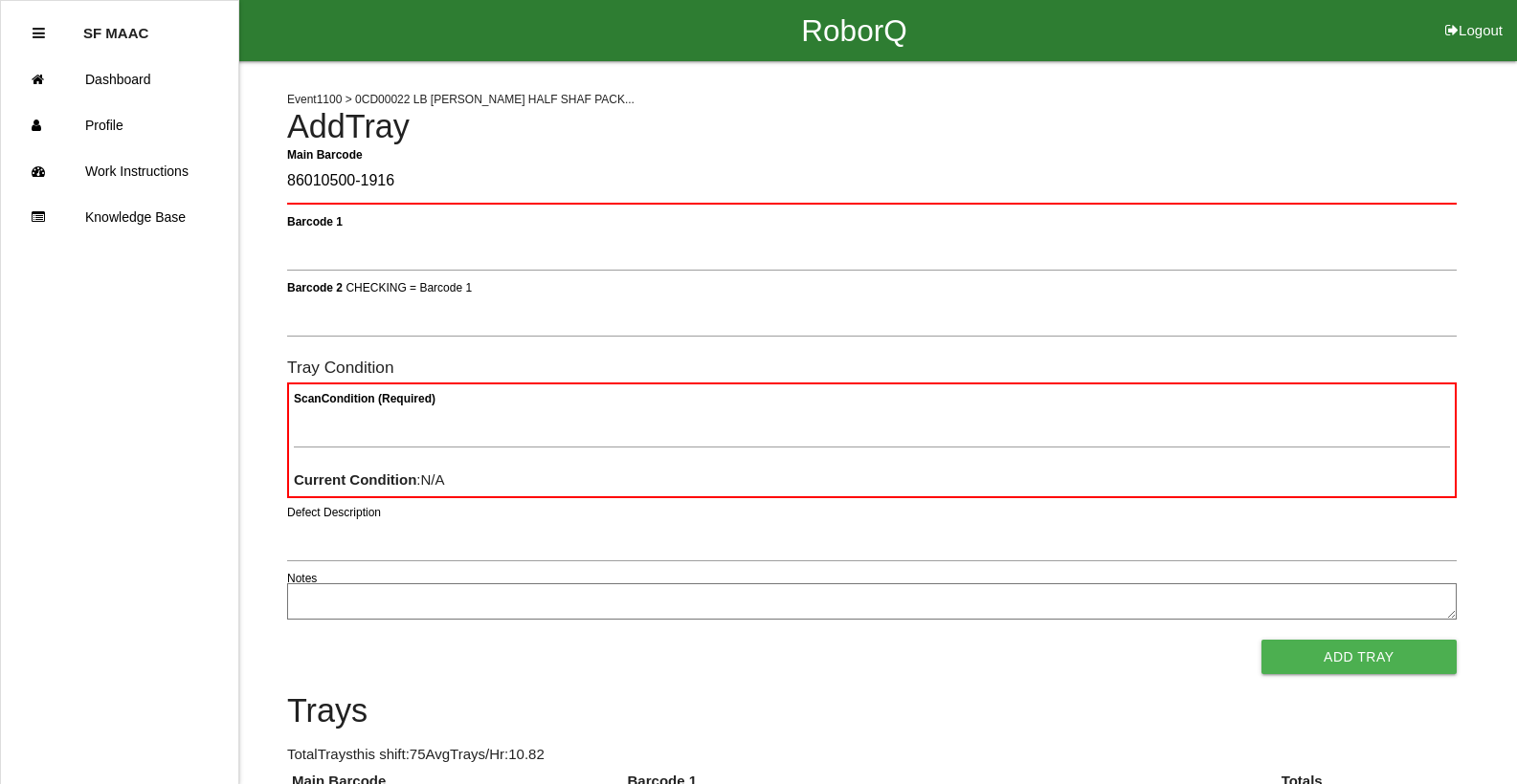
type Barcode "86010500-1916"
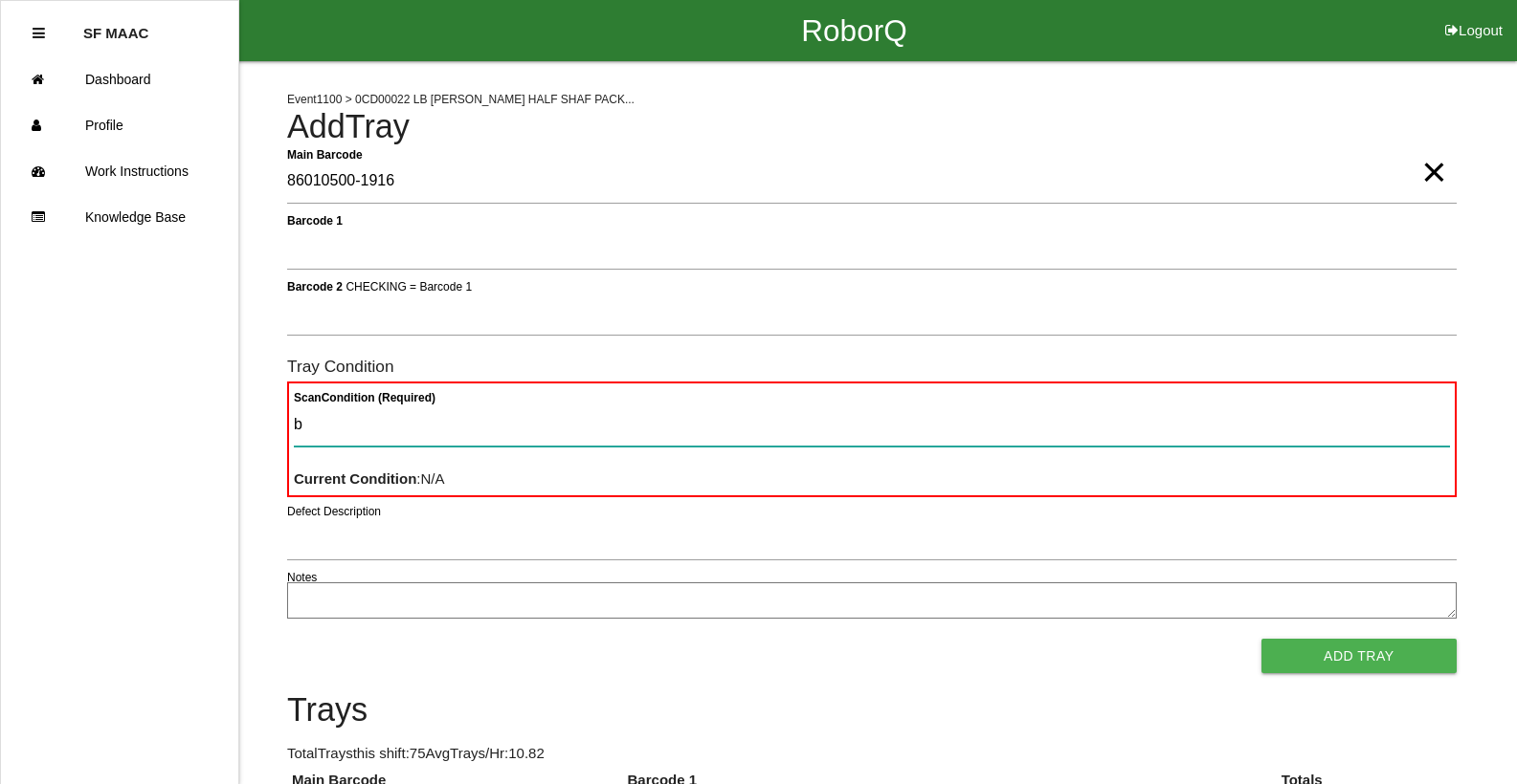
type Condition "ba"
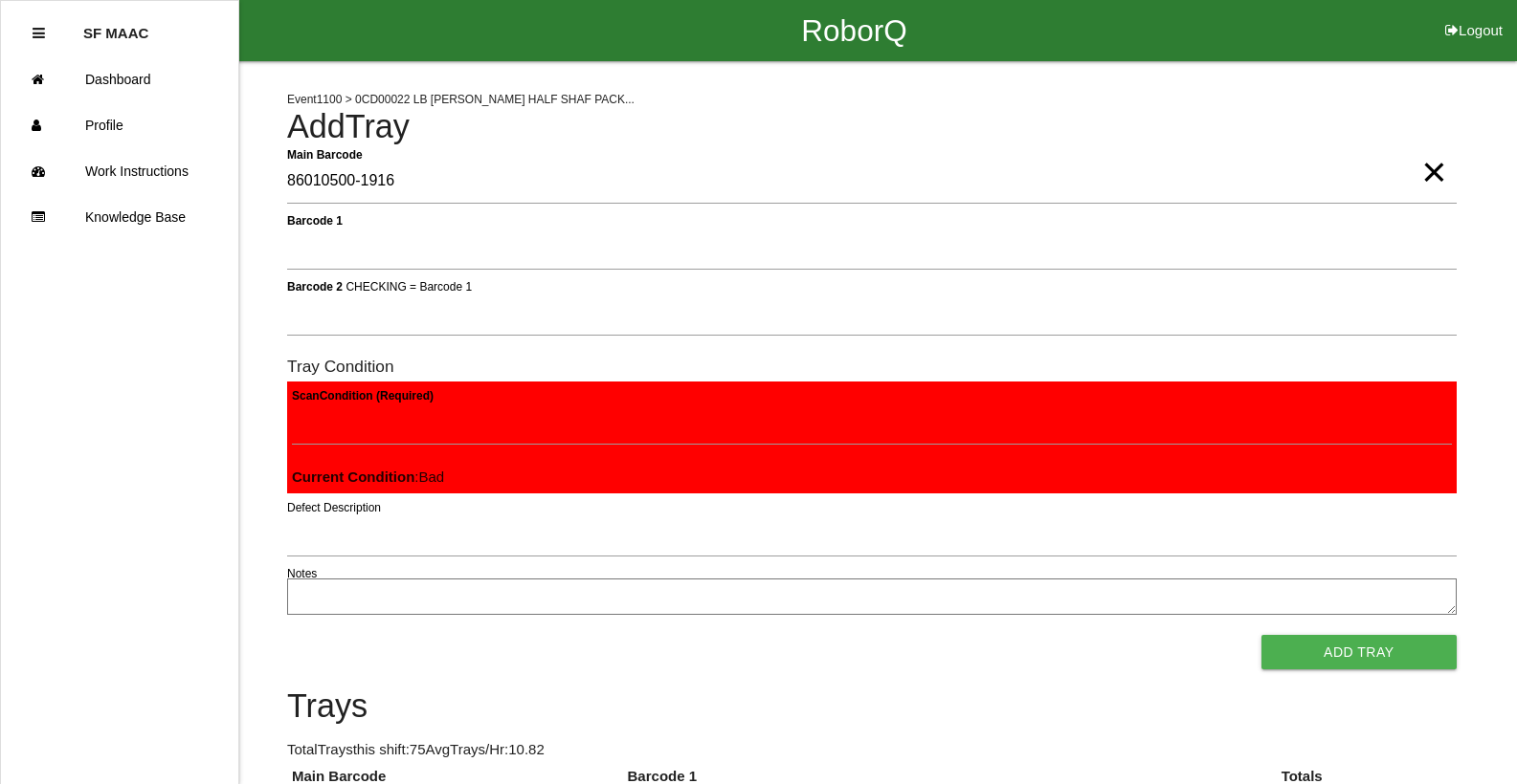
click at [1261, 635] on button "Add Tray" at bounding box center [1358, 652] width 195 height 34
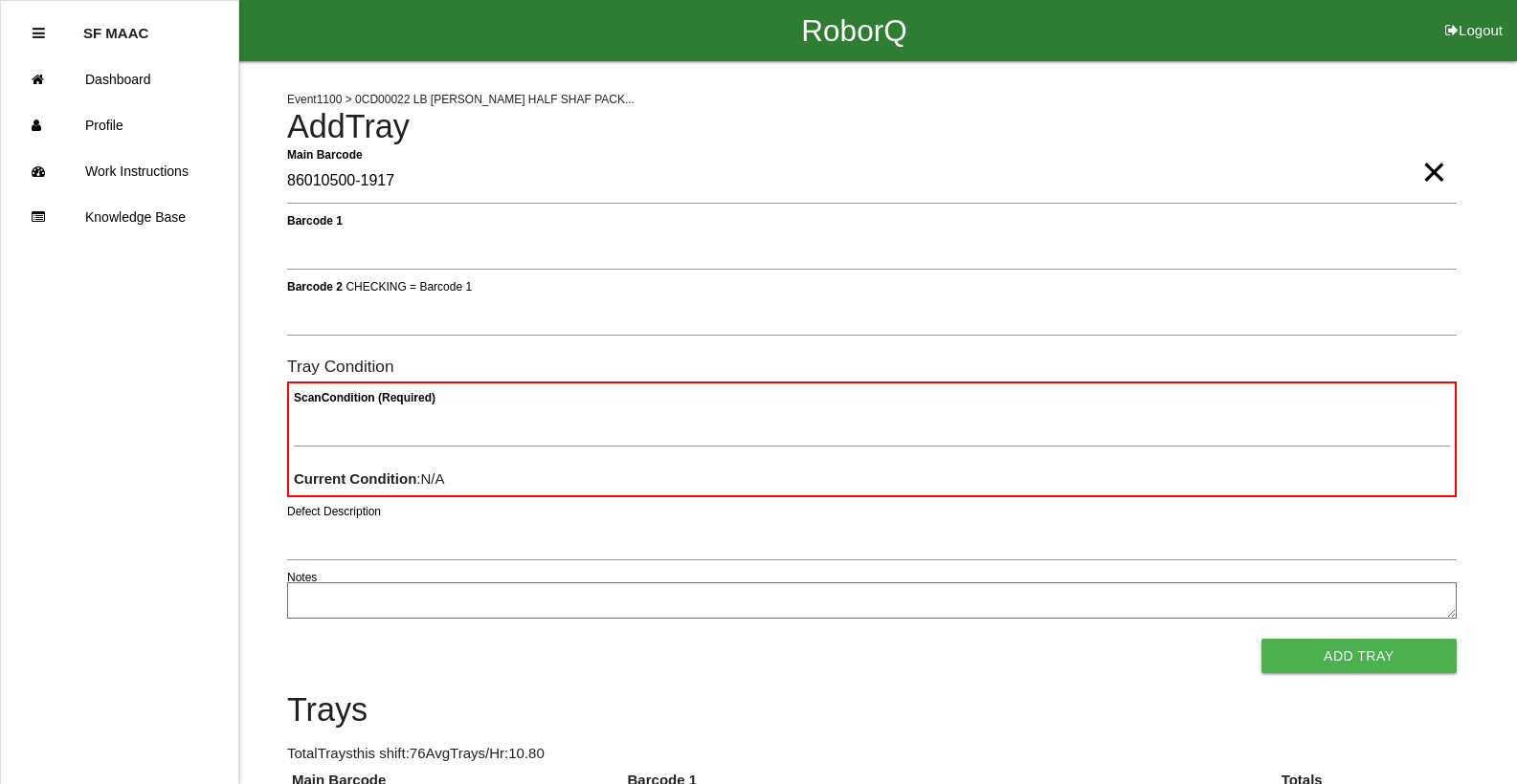
type Barcode "86010500-1917"
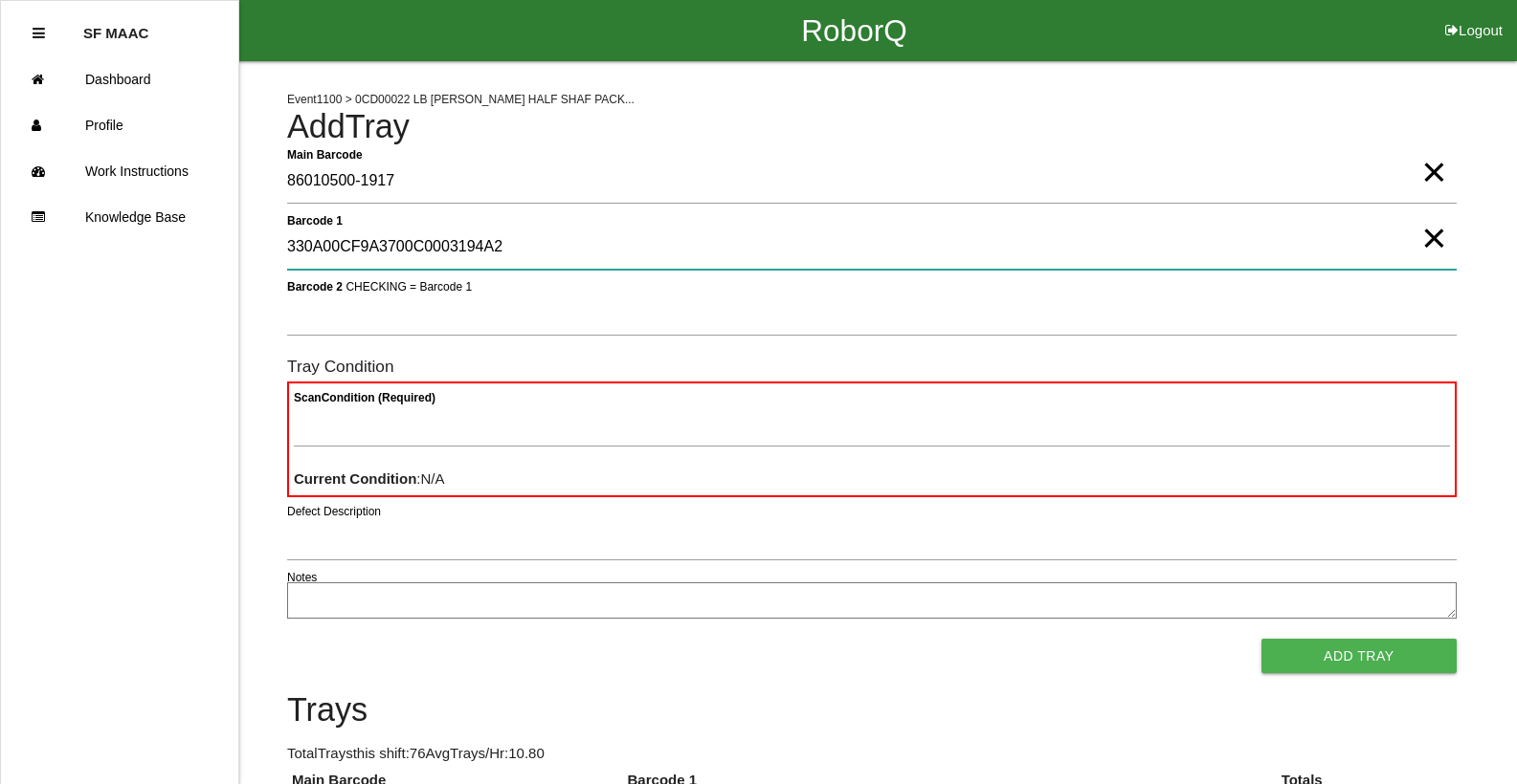
type 1 "330A00CF9A3700C0003194A2"
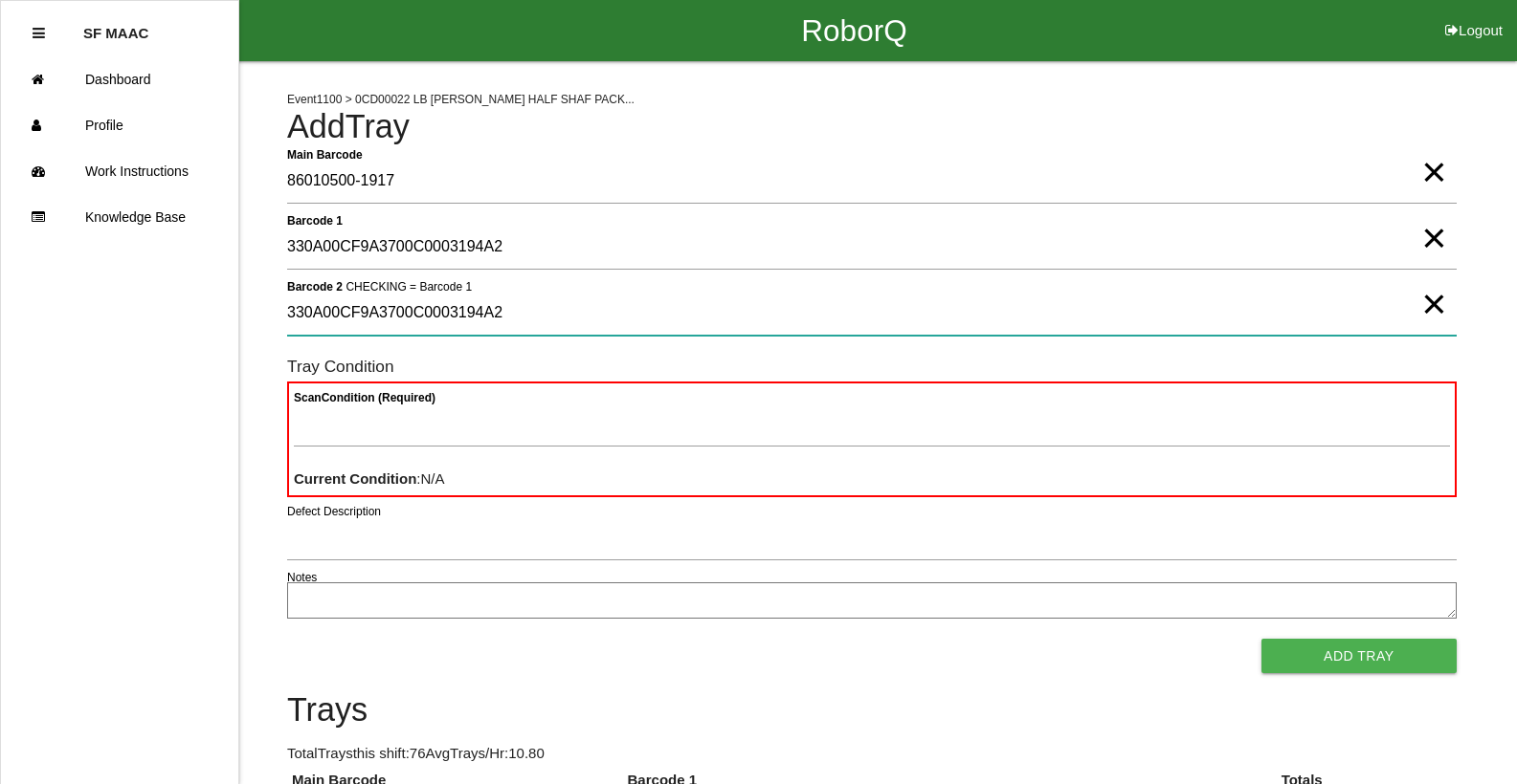
type 2 "330A00CF9A3700C0003194A2"
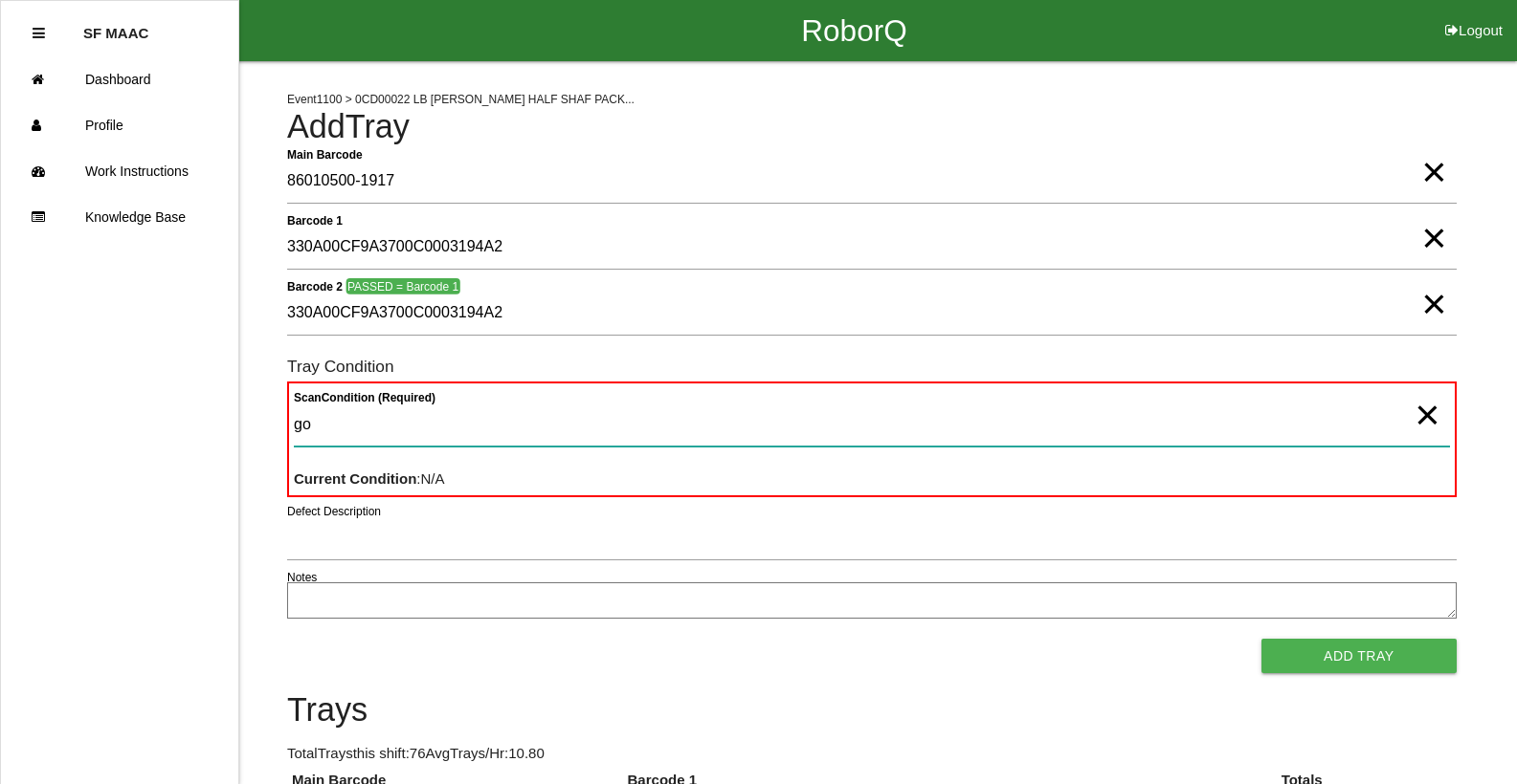
type Condition "goo"
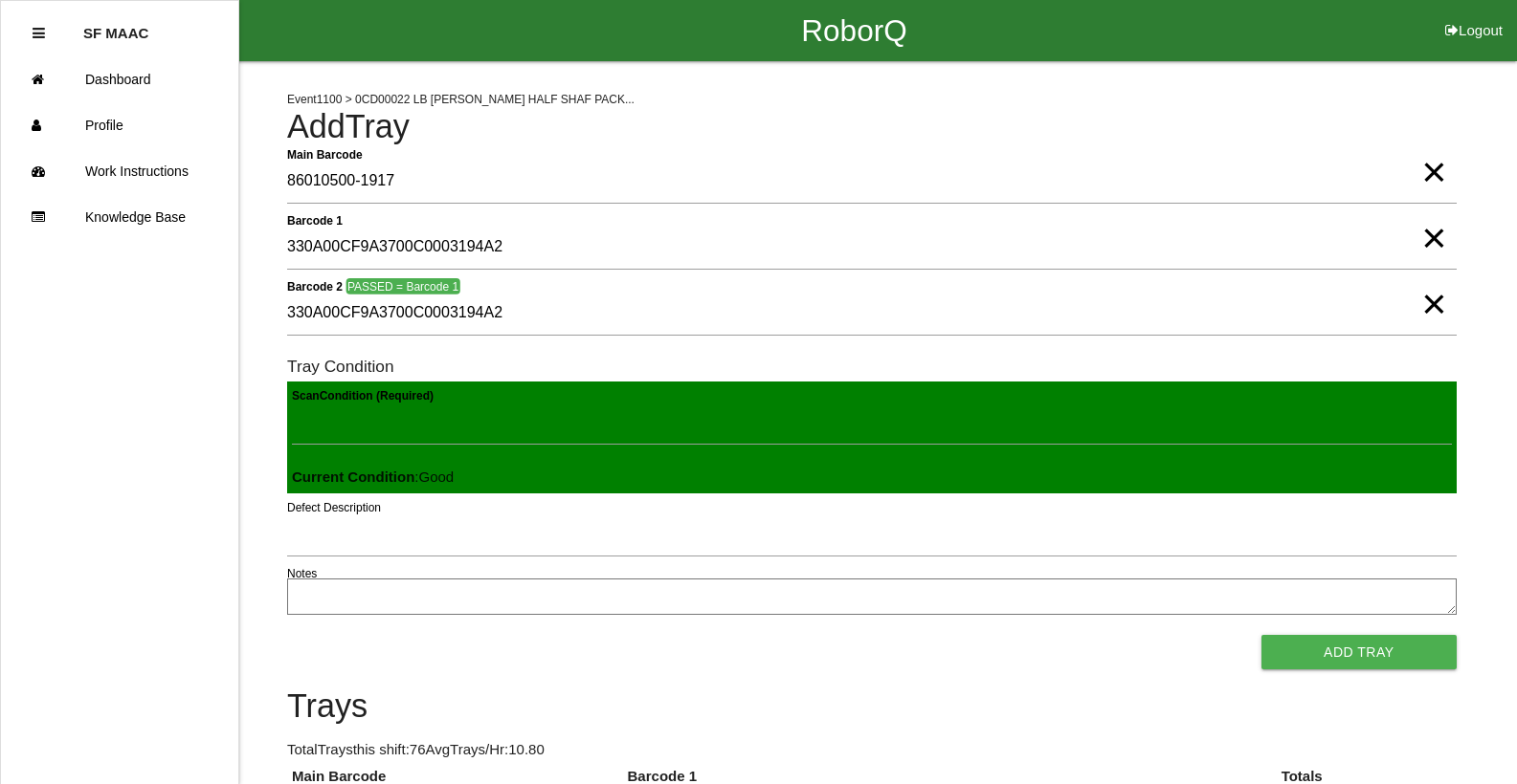
click at [1261, 635] on button "Add Tray" at bounding box center [1358, 652] width 195 height 34
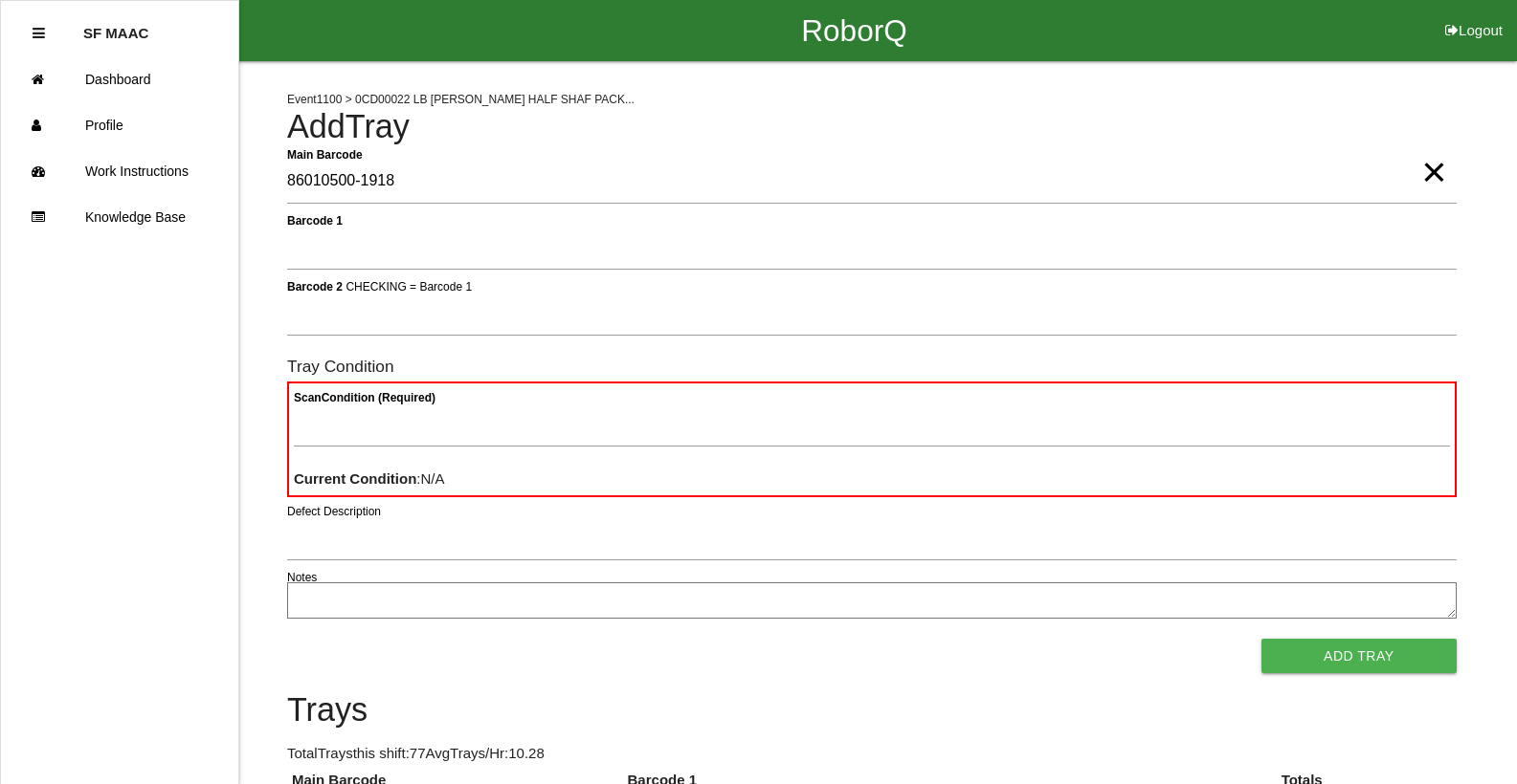
type Barcode "86010500-1918"
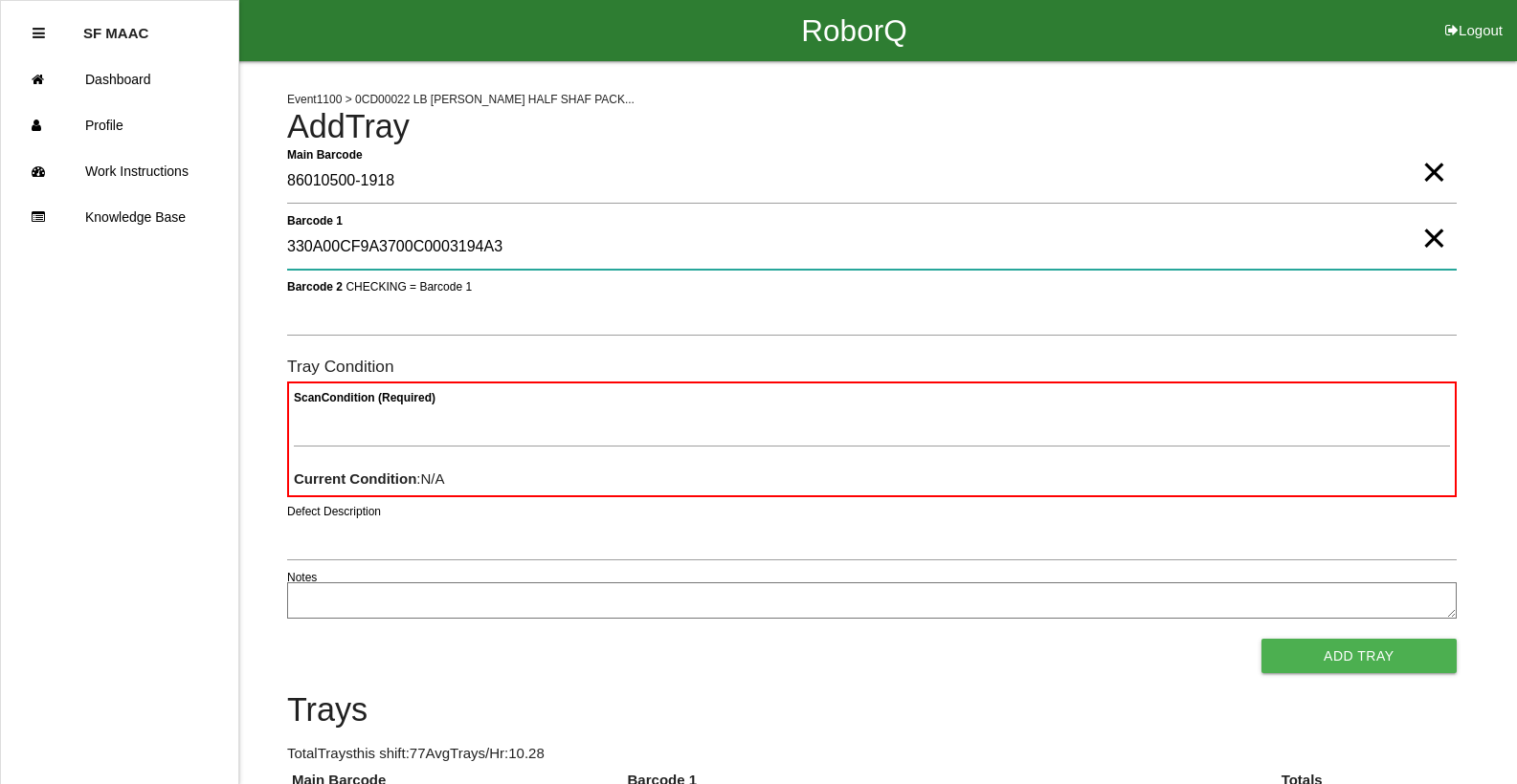
type 1 "330A00CF9A3700C0003194A3"
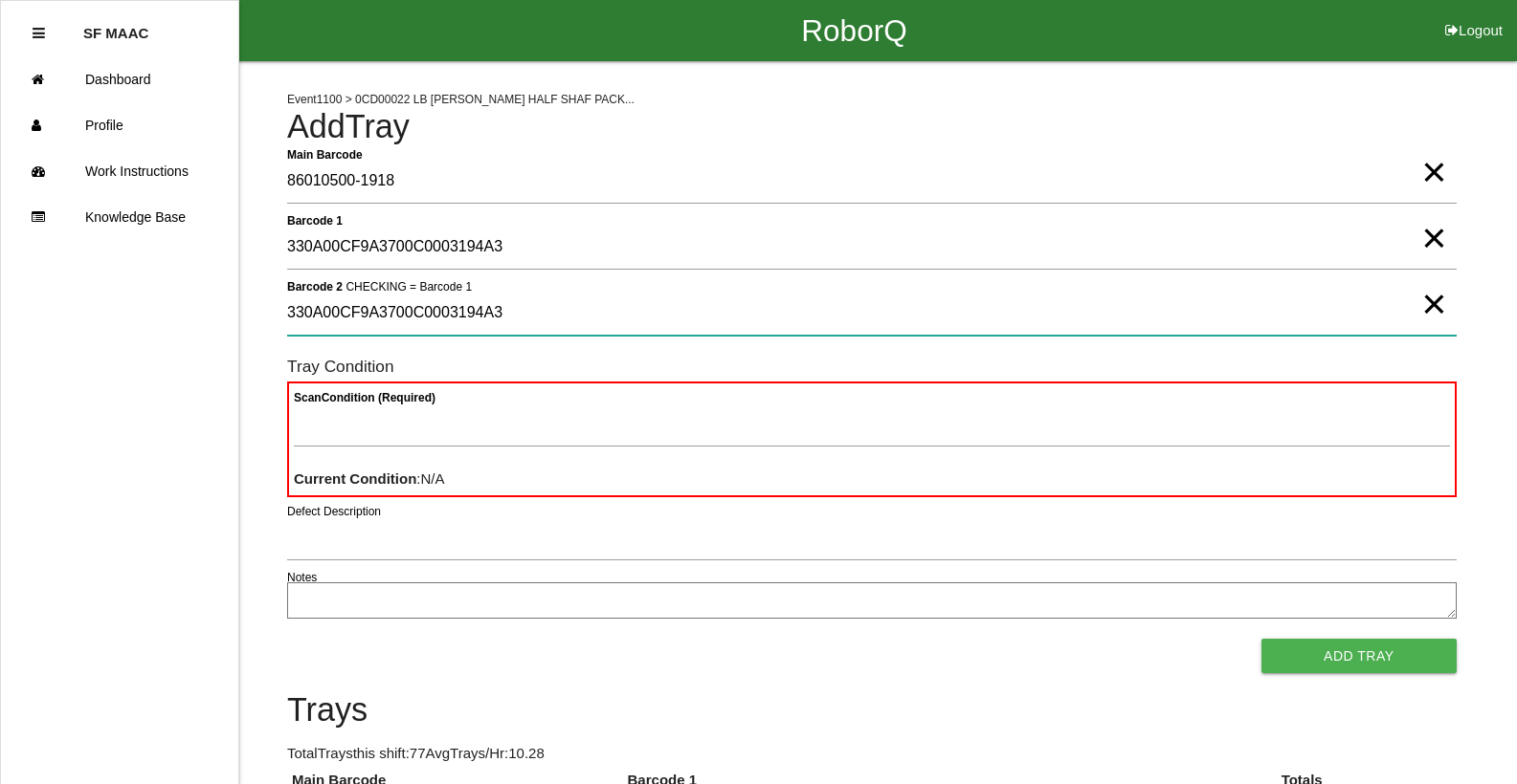
type 2 "330A00CF9A3700C0003194A3"
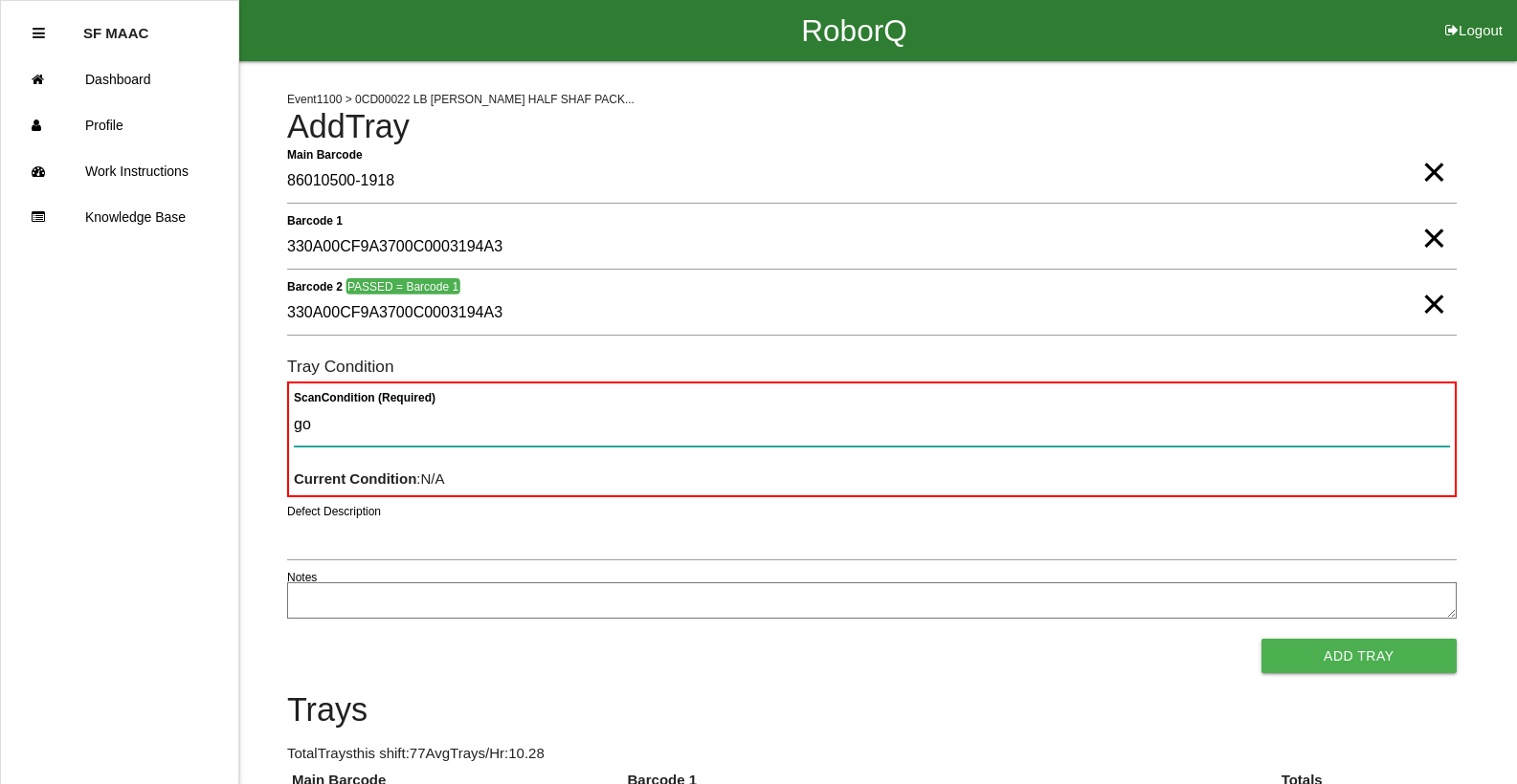
type Condition "goo"
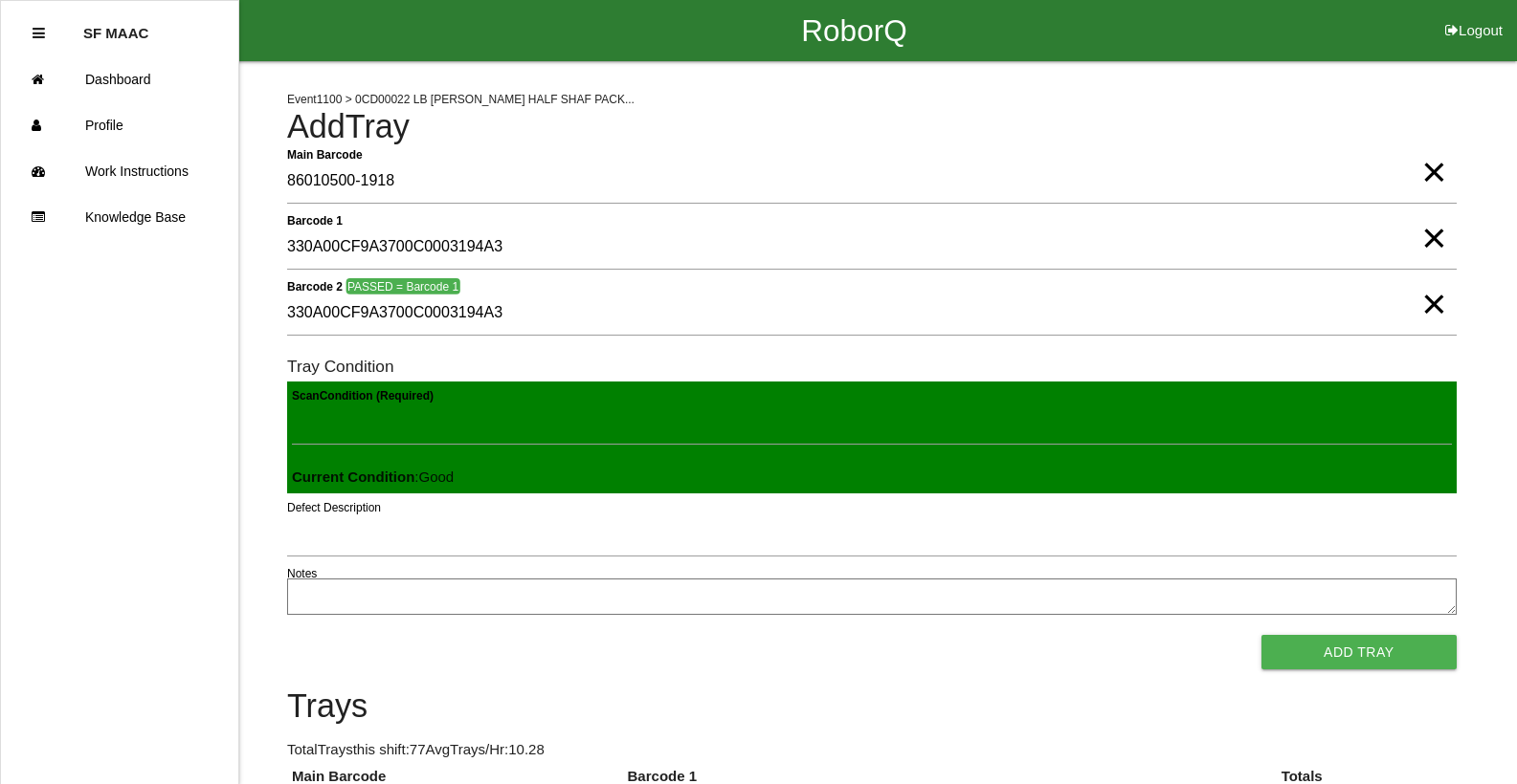
click at [1261, 635] on button "Add Tray" at bounding box center [1358, 652] width 195 height 34
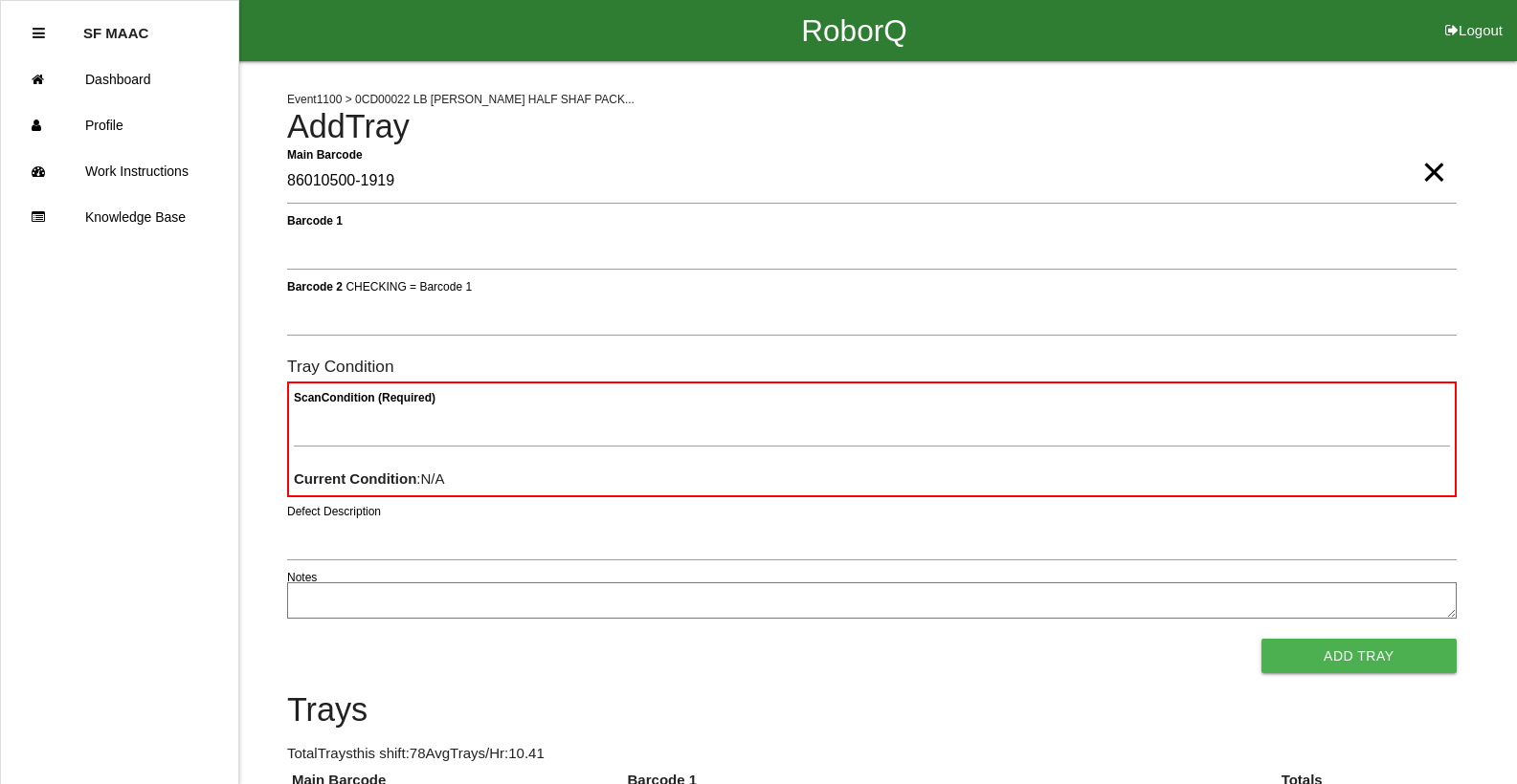
type Barcode "86010500-1919"
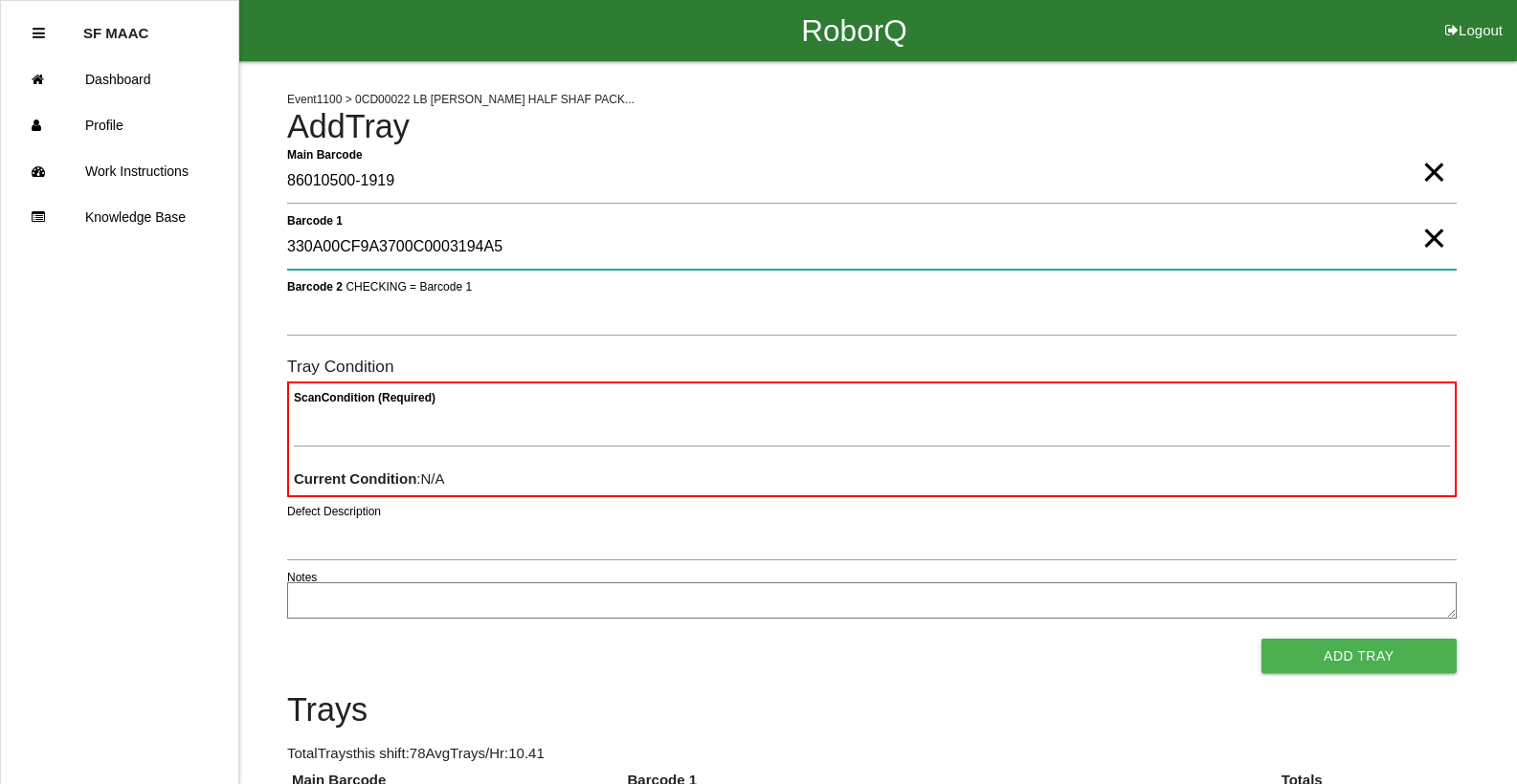
type 1 "330A00CF9A3700C0003194A5"
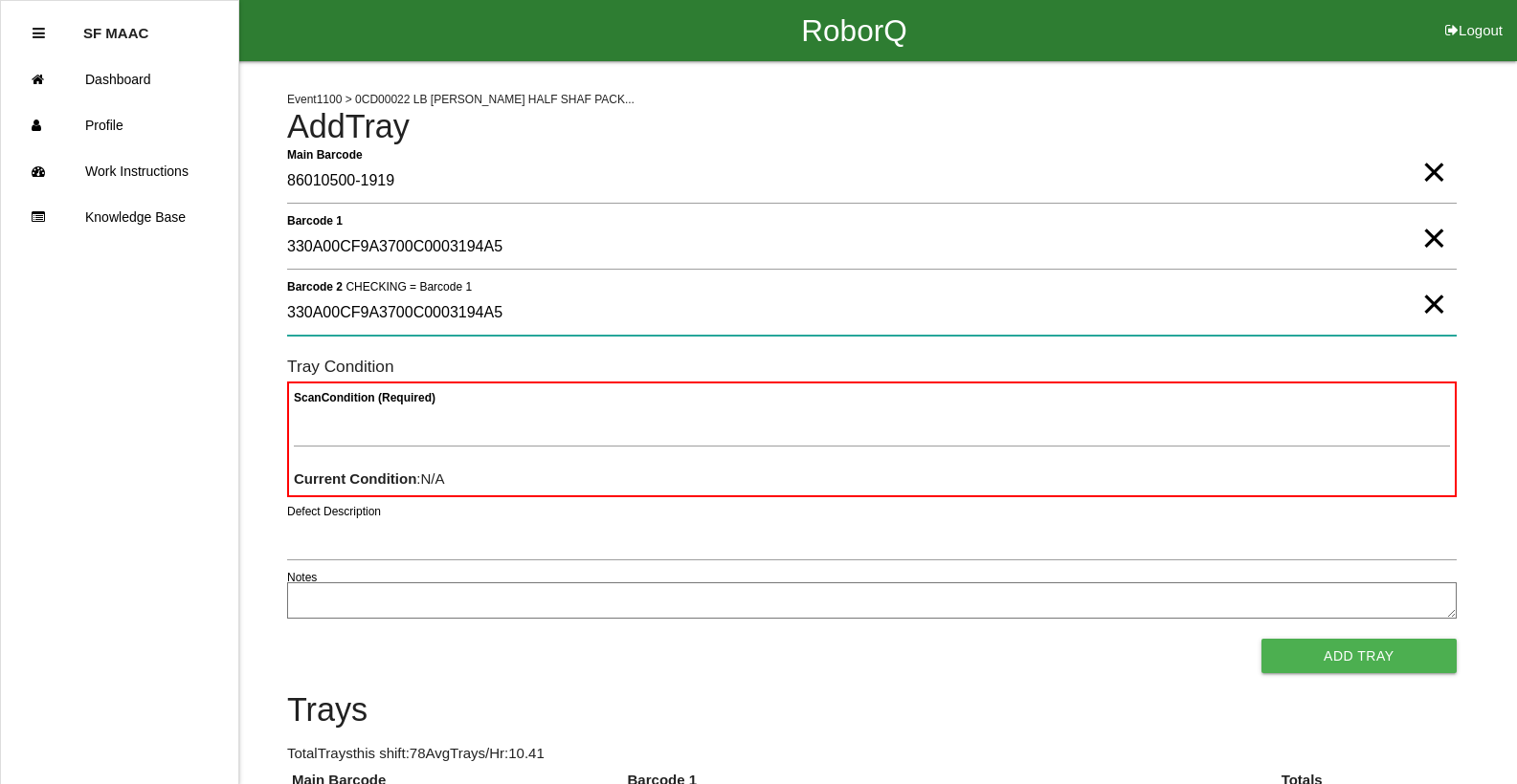
type 2 "330A00CF9A3700C0003194A5"
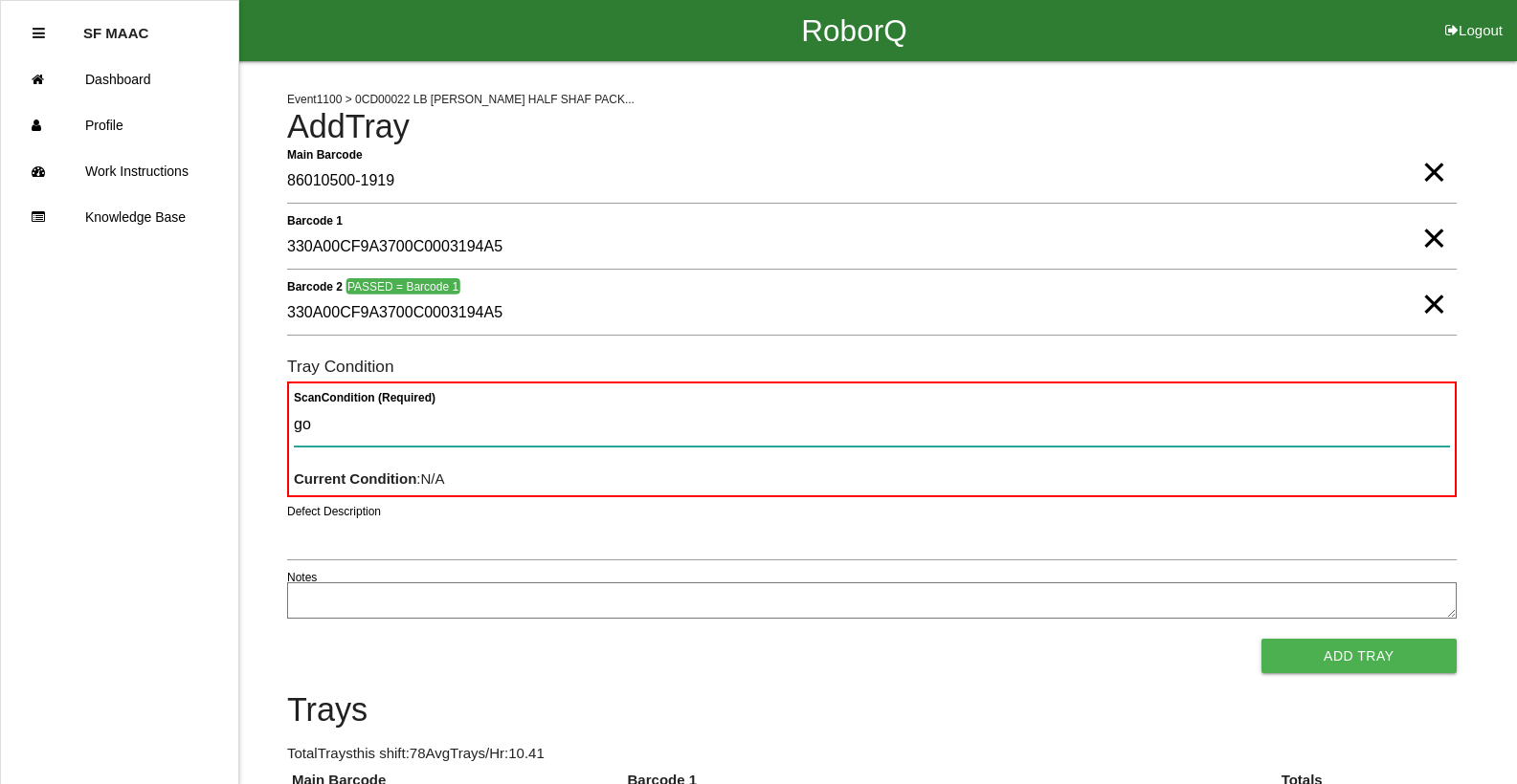
type Condition "goo"
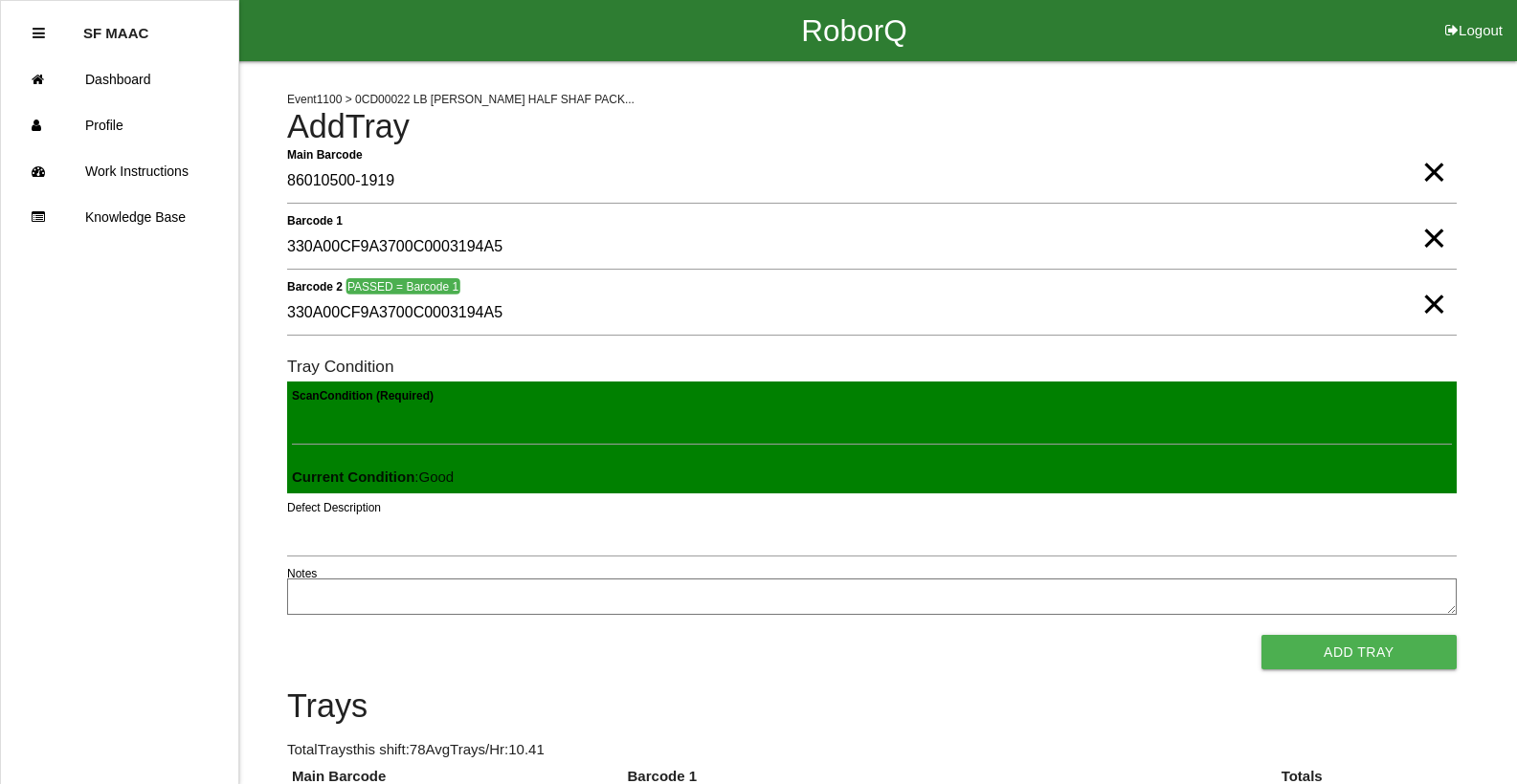
click at [1261, 635] on button "Add Tray" at bounding box center [1358, 652] width 195 height 34
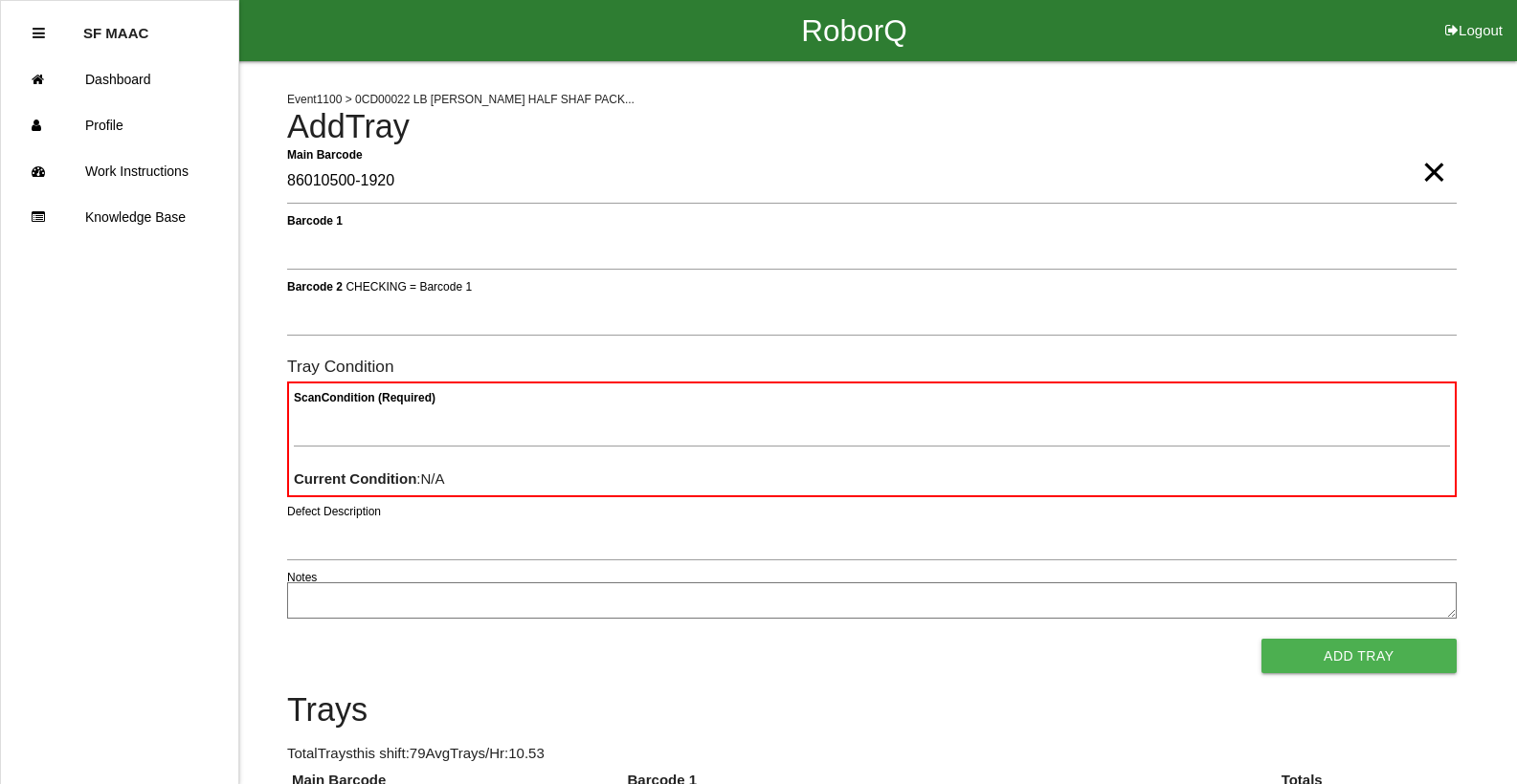
type Barcode "86010500-1920"
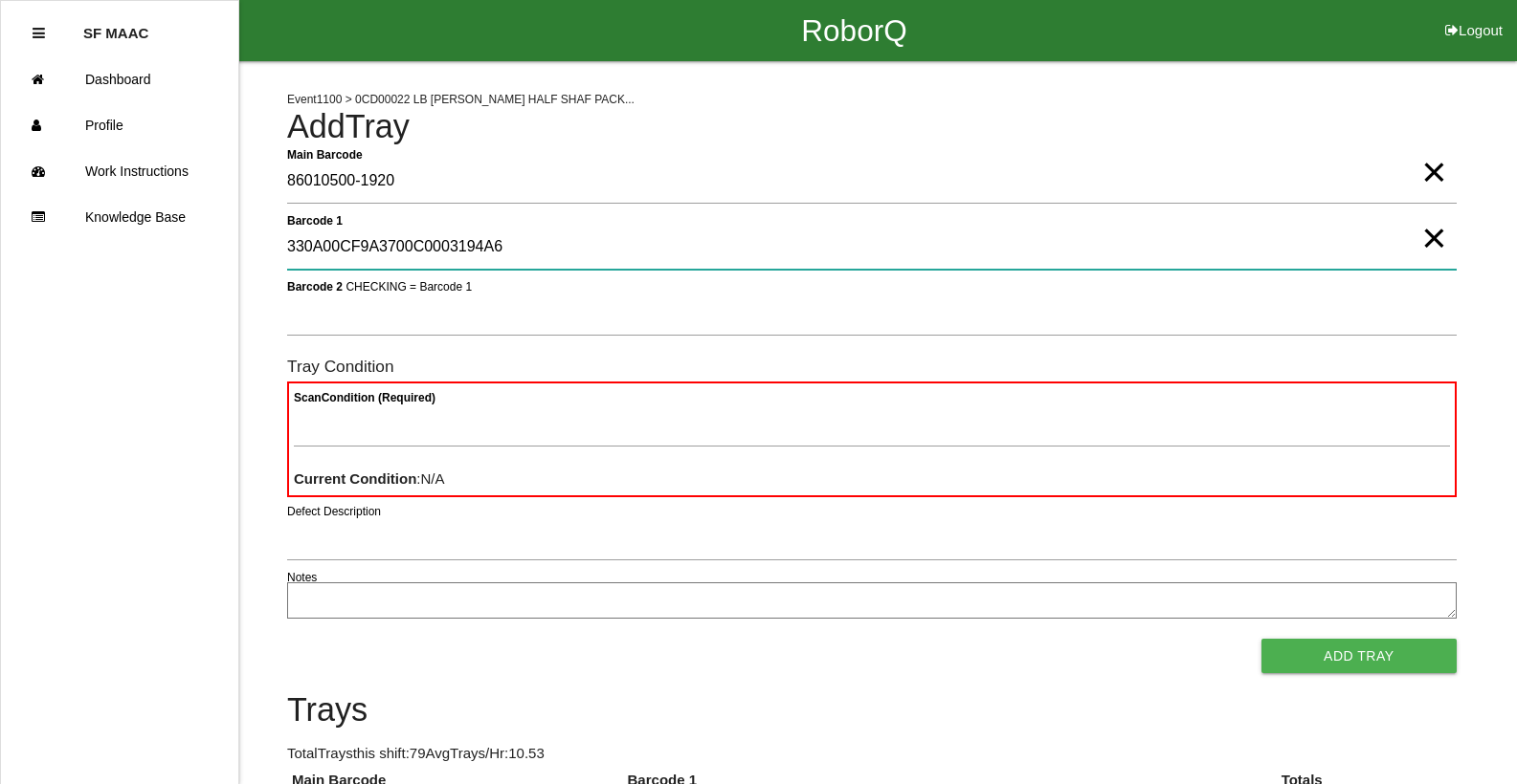
type 1 "330A00CF9A3700C0003194A6"
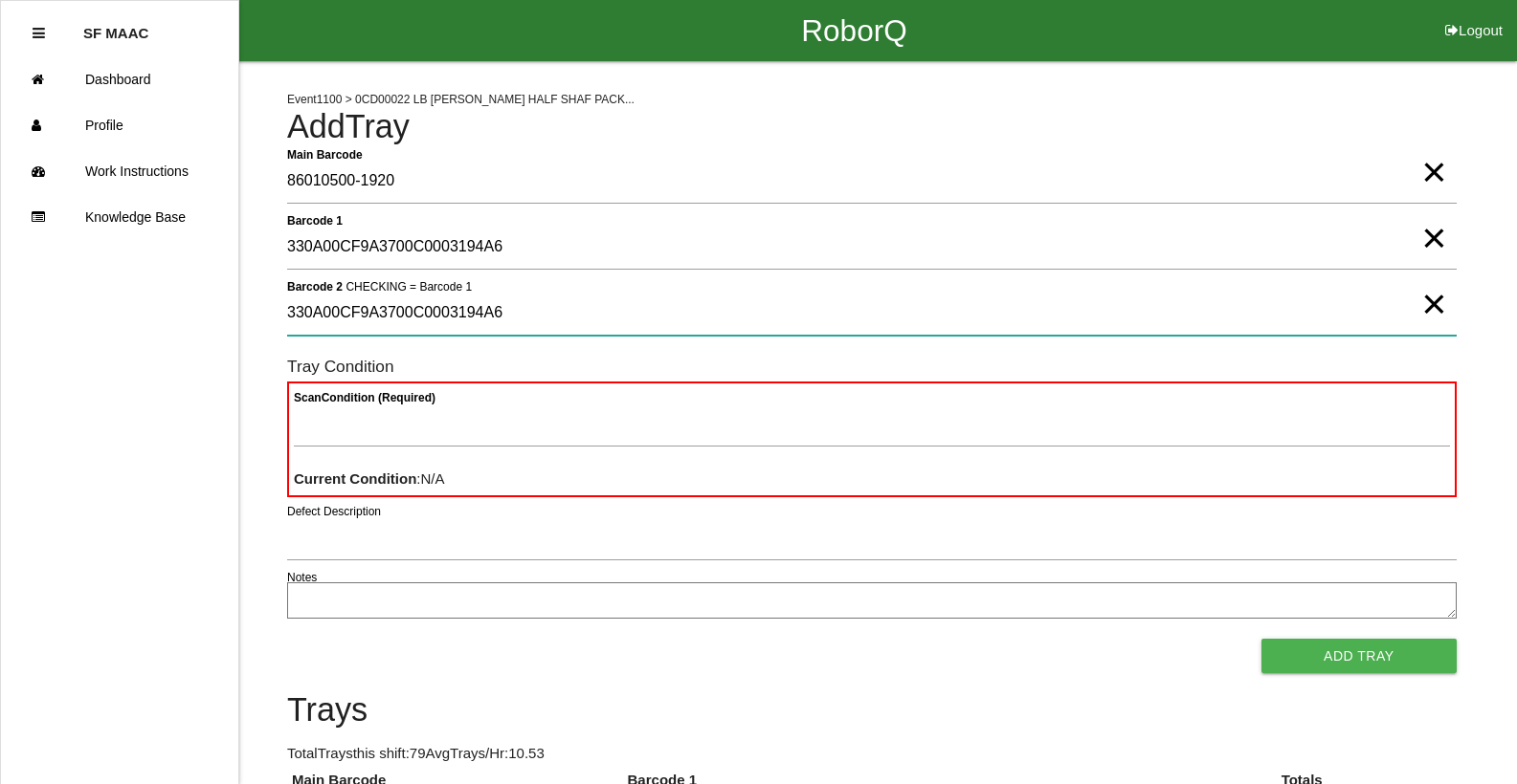
type 2 "330A00CF9A3700C0003194A6"
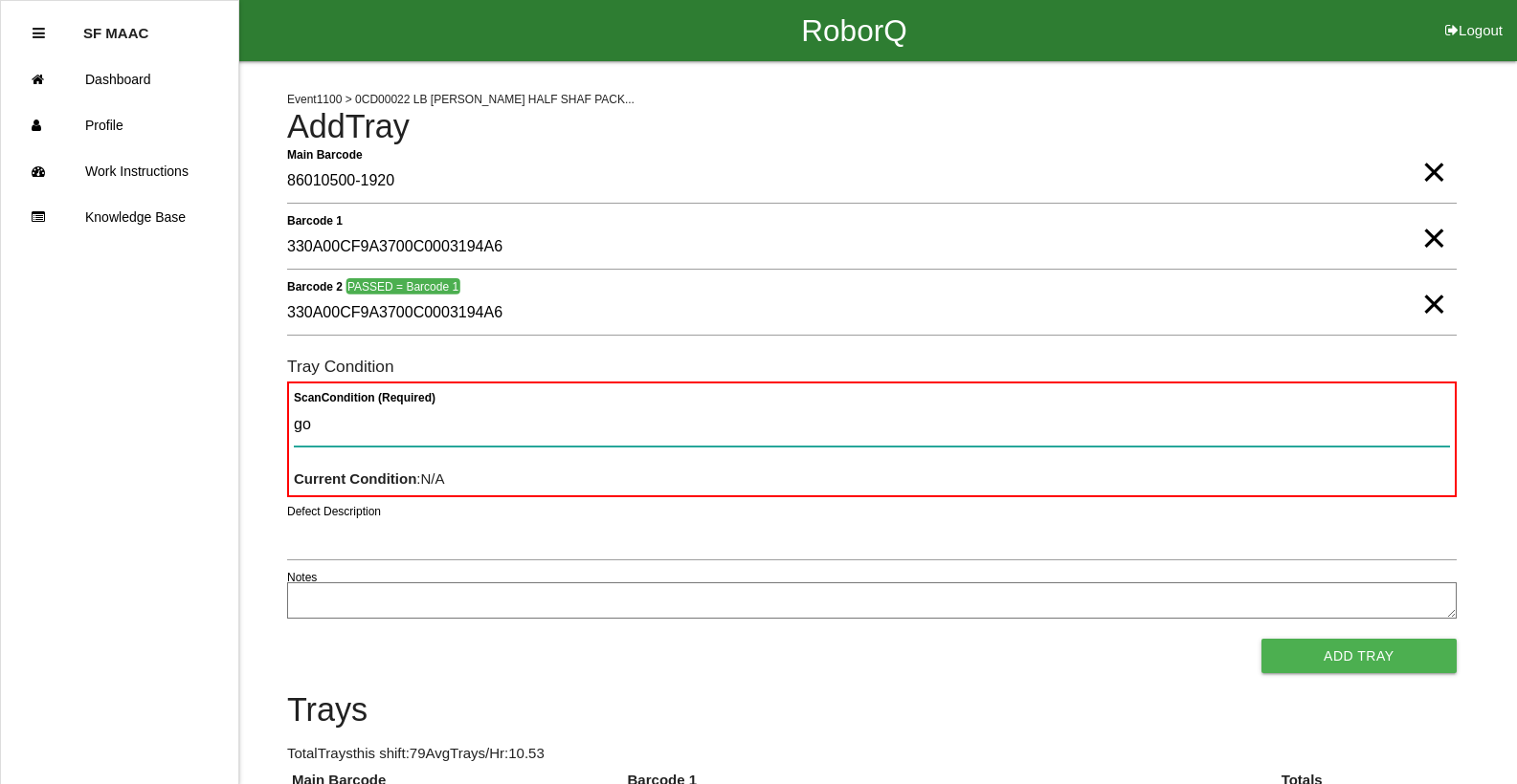
type Condition "goo"
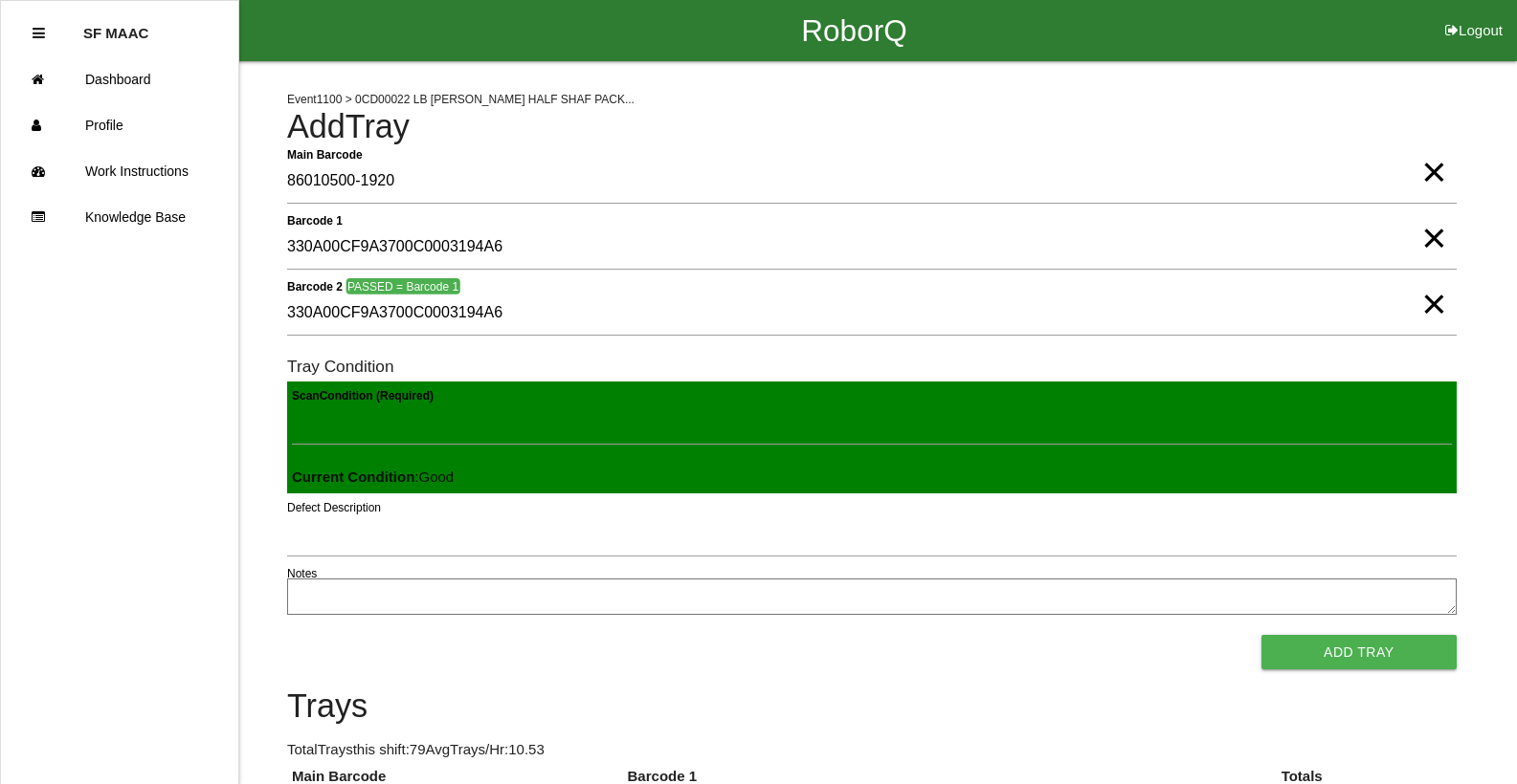
click button "Add Tray" at bounding box center [1358, 652] width 195 height 34
